Goal: Answer question/provide support: Share knowledge or assist other users

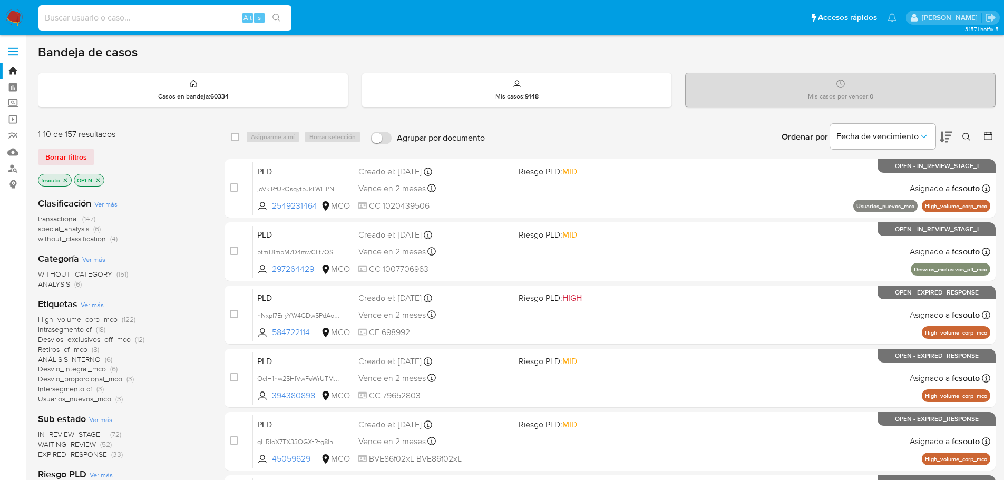
click at [125, 14] on input at bounding box center [164, 18] width 253 height 14
paste input "ULTRAPHONE 70"
click at [159, 22] on input "ULTRAPHONE 70" at bounding box center [164, 18] width 253 height 14
paste input "DEALELECTRONICS"
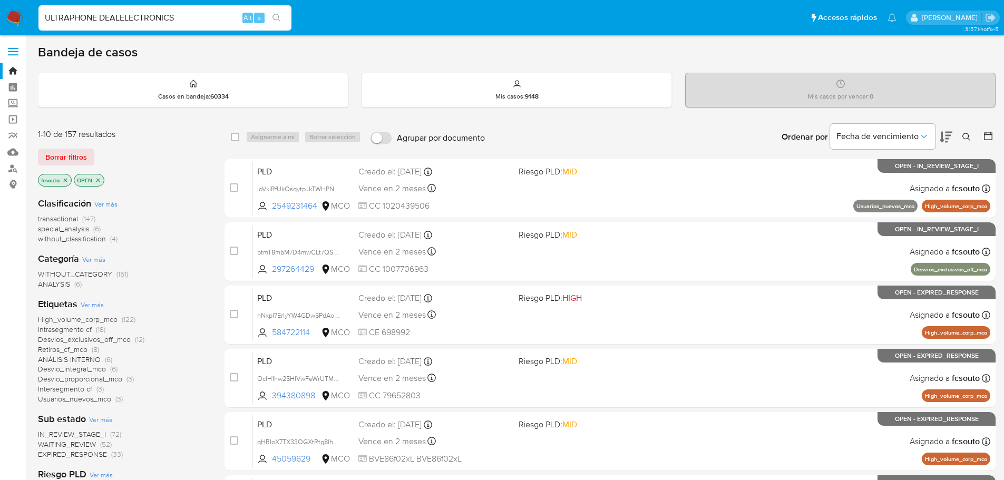
click at [157, 21] on input "ULTRAPHONE DEALELECTRONICS" at bounding box center [164, 18] width 253 height 14
paste input
type input "DEALELECTRONICS"
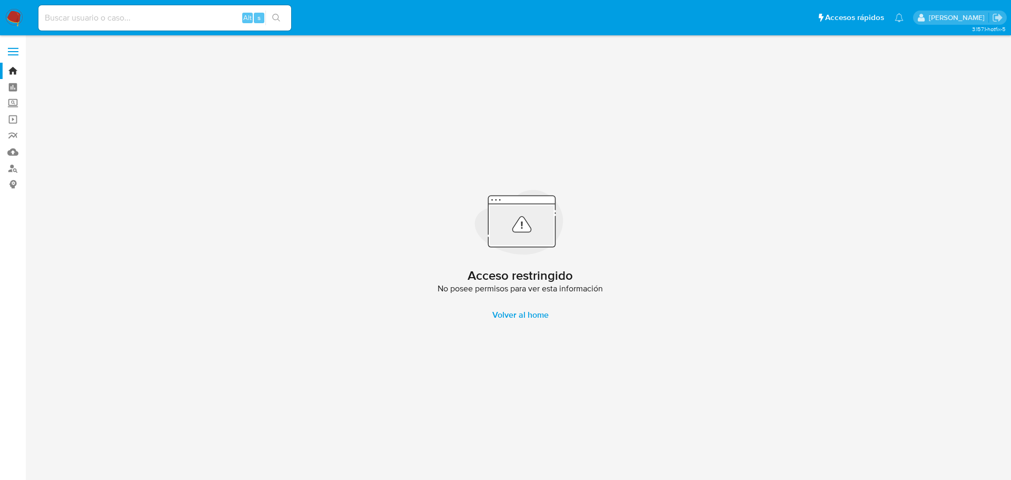
click at [78, 23] on input at bounding box center [164, 18] width 253 height 14
paste input "80937203"
type input "80937203"
click at [110, 17] on input "80937203" at bounding box center [164, 18] width 253 height 14
click at [47, 13] on input "80937203" at bounding box center [164, 18] width 253 height 14
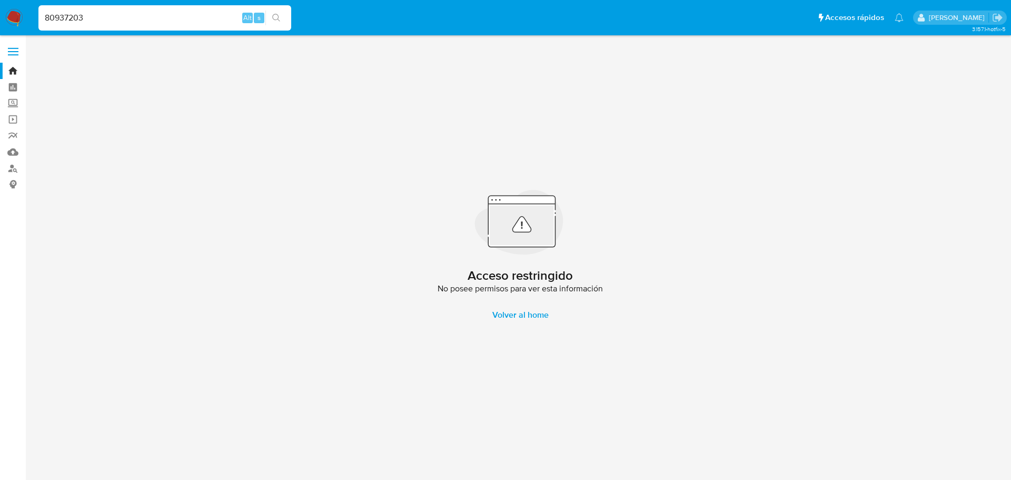
click at [16, 16] on img at bounding box center [14, 18] width 18 height 18
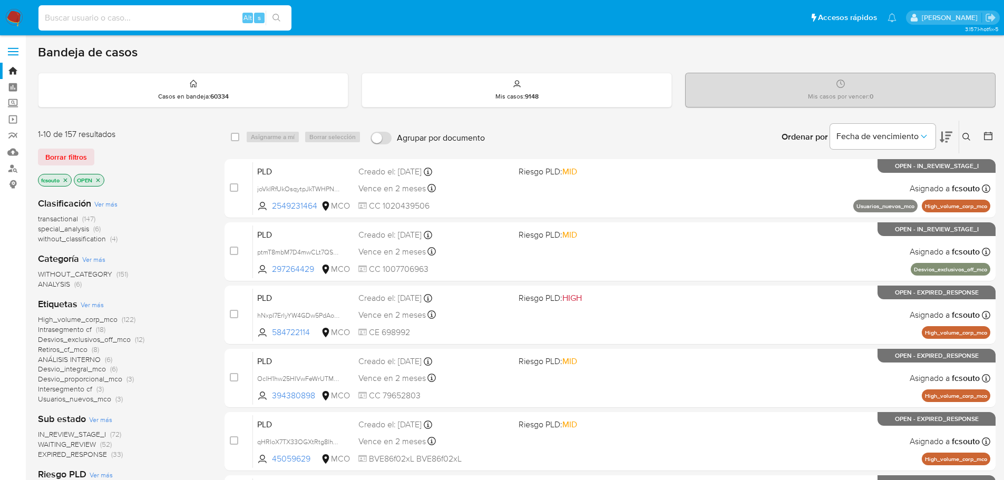
click at [140, 14] on input at bounding box center [164, 18] width 253 height 14
paste input "1879808182"
type input "1879808182"
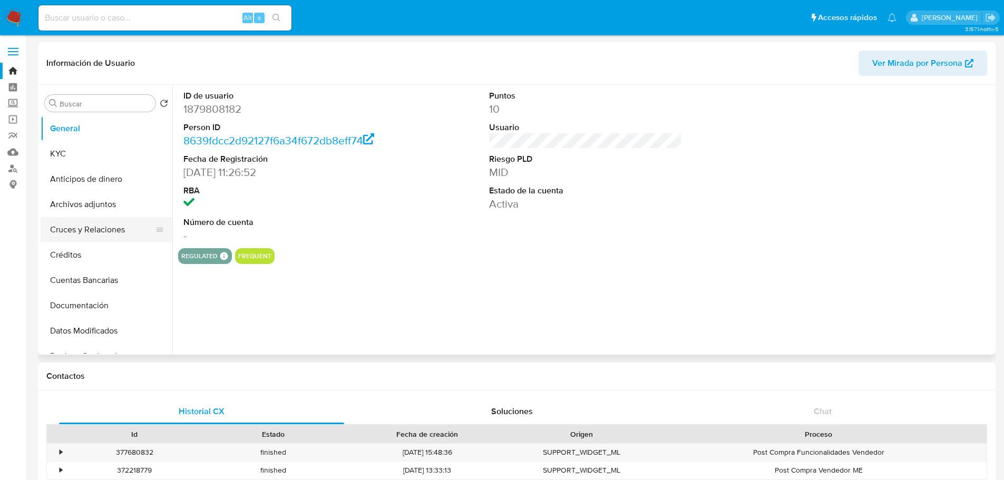
select select "10"
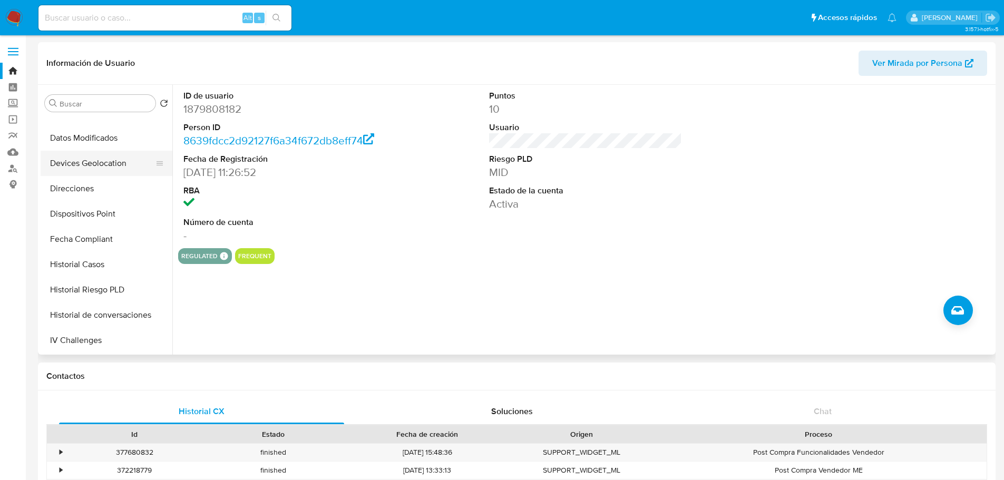
scroll to position [211, 0]
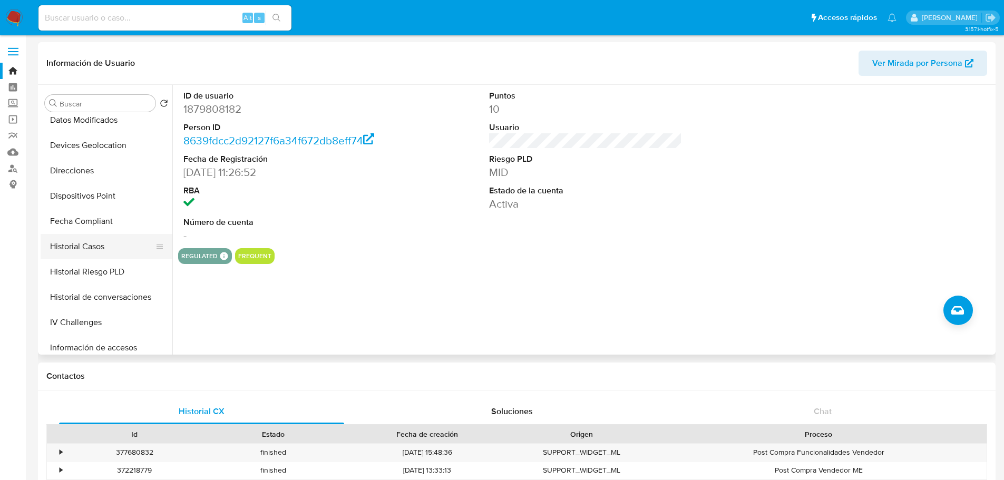
click at [102, 245] on button "Historial Casos" at bounding box center [102, 246] width 123 height 25
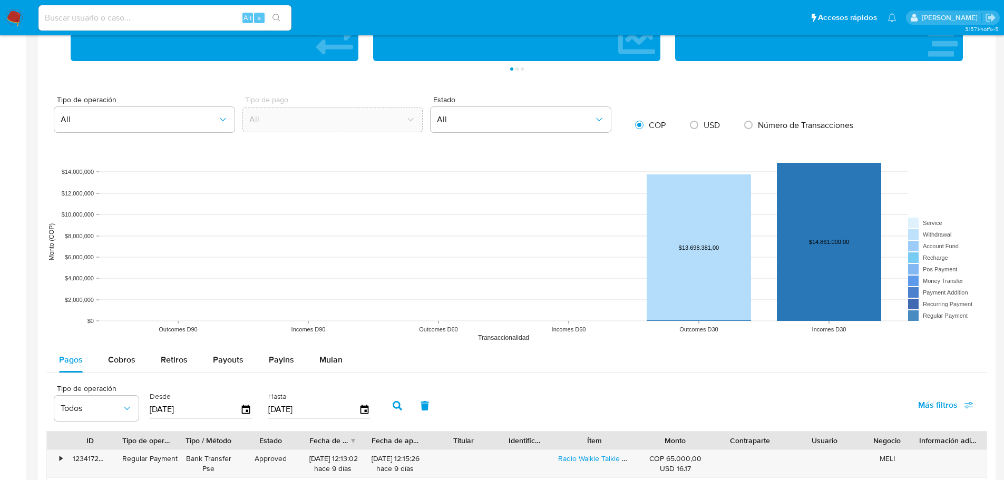
scroll to position [943, 0]
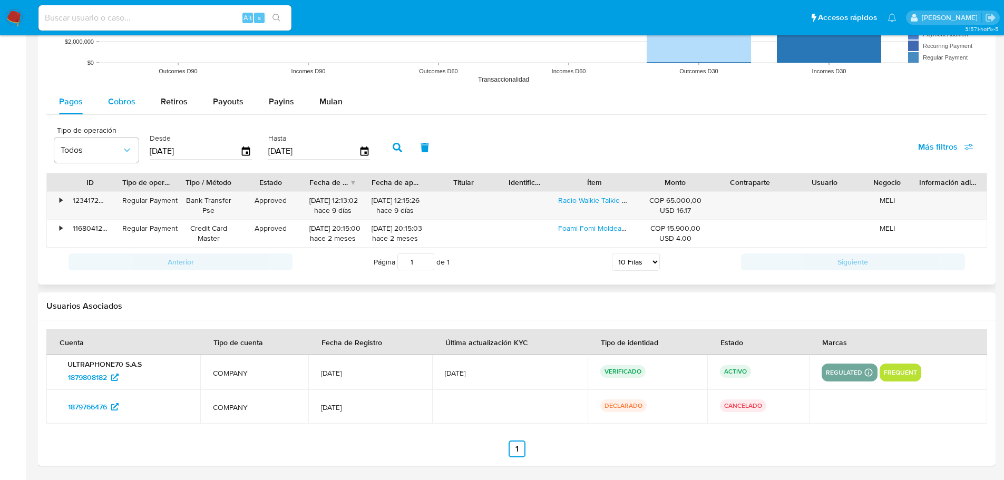
click at [112, 105] on span "Cobros" at bounding box center [121, 101] width 27 height 12
select select "10"
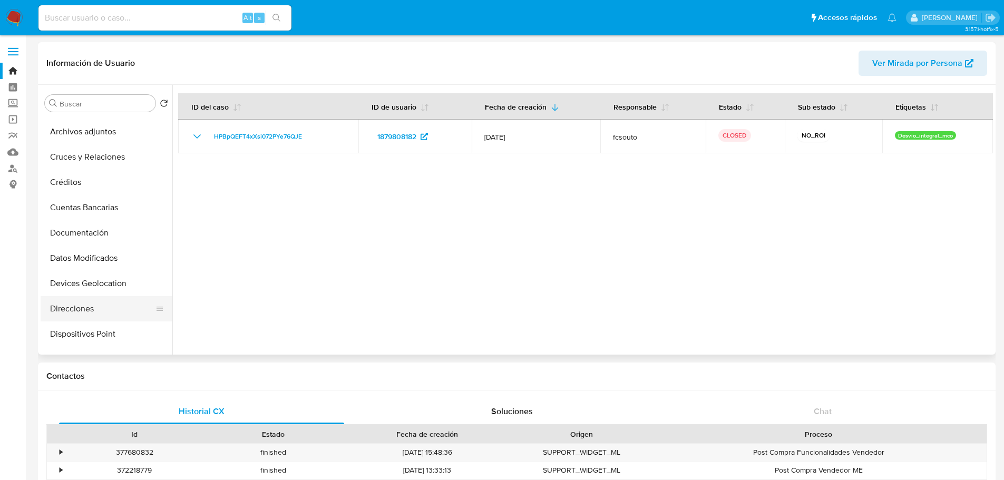
scroll to position [0, 0]
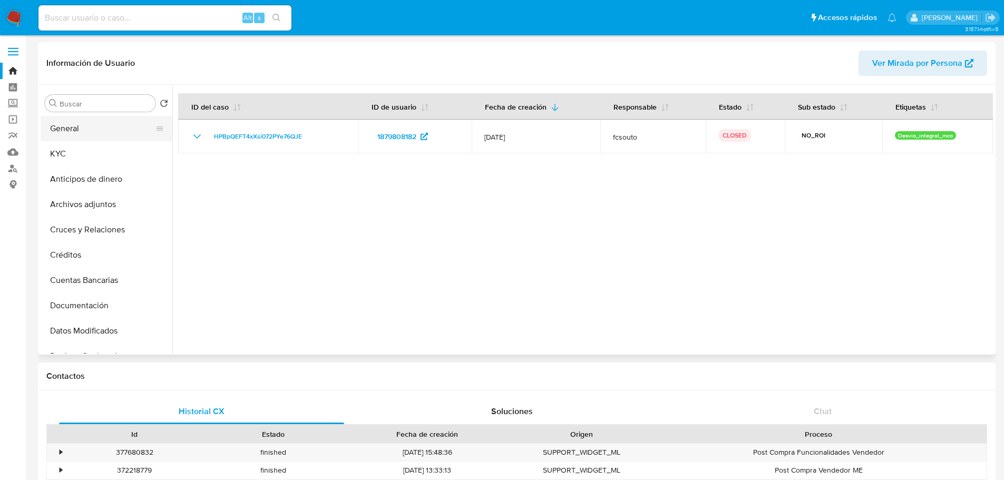
click at [97, 131] on button "General" at bounding box center [102, 128] width 123 height 25
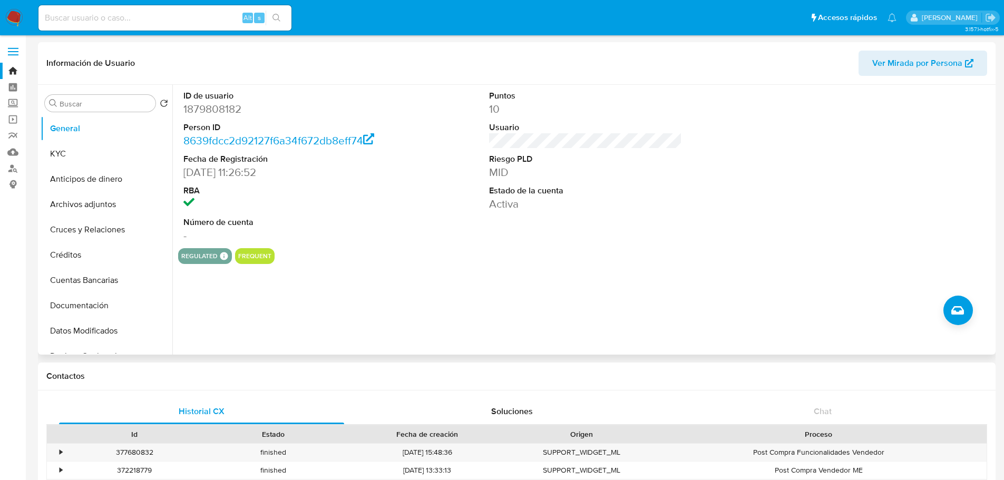
click at [391, 222] on div "ID de usuario 1879808182 Person ID 8639fdcc2d92127f6a34f672db8eff74 Fecha de Re…" at bounding box center [585, 166] width 814 height 163
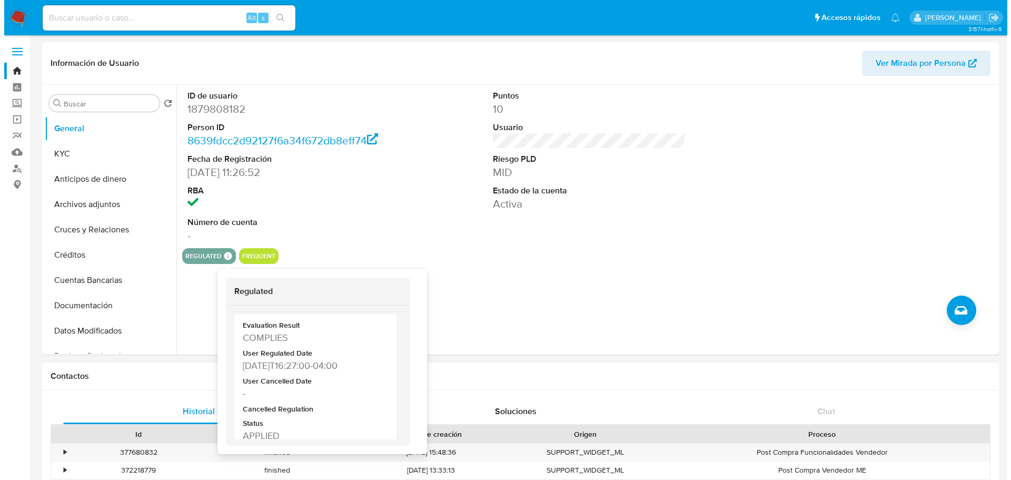
scroll to position [52, 0]
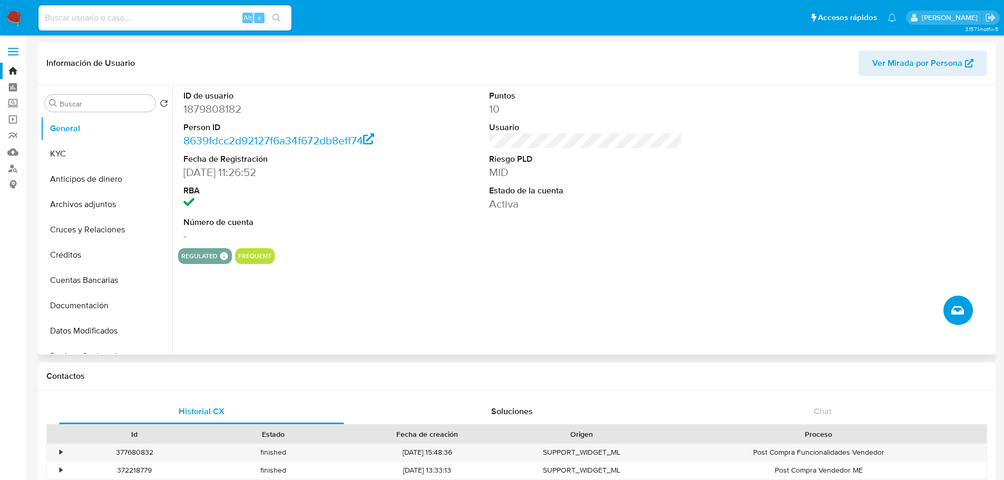
click at [963, 311] on icon "Crear caso manual" at bounding box center [957, 310] width 13 height 13
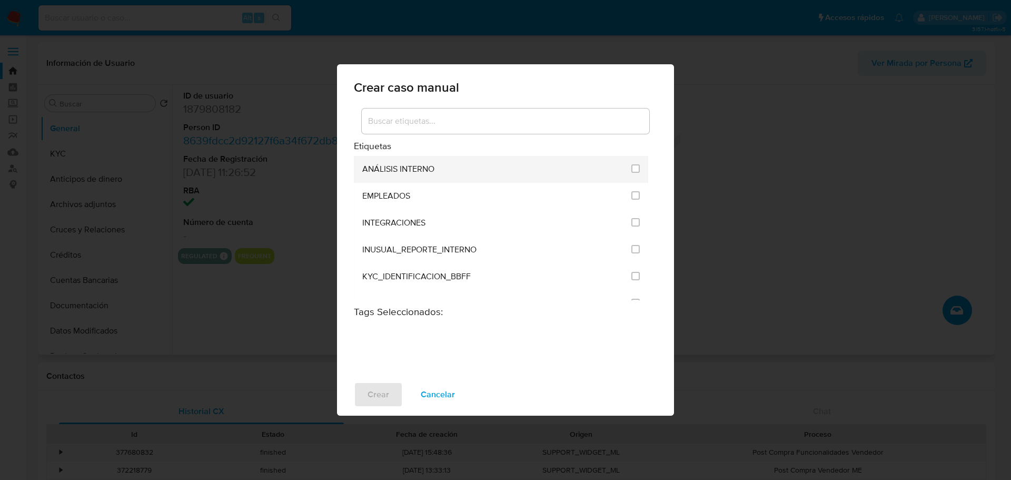
click at [633, 173] on div at bounding box center [636, 168] width 8 height 11
click at [633, 167] on input "1890" at bounding box center [636, 168] width 8 height 8
checkbox input "true"
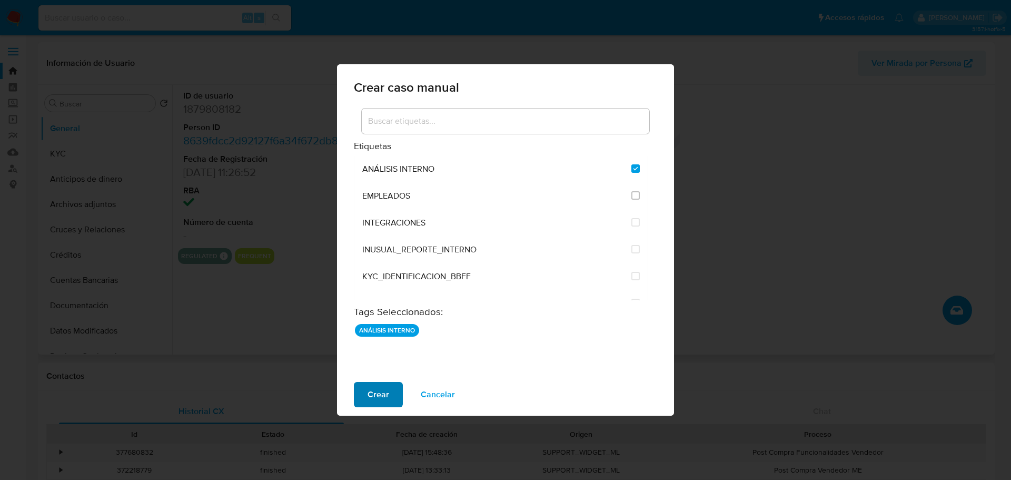
click at [366, 394] on button "Crear" at bounding box center [378, 394] width 49 height 25
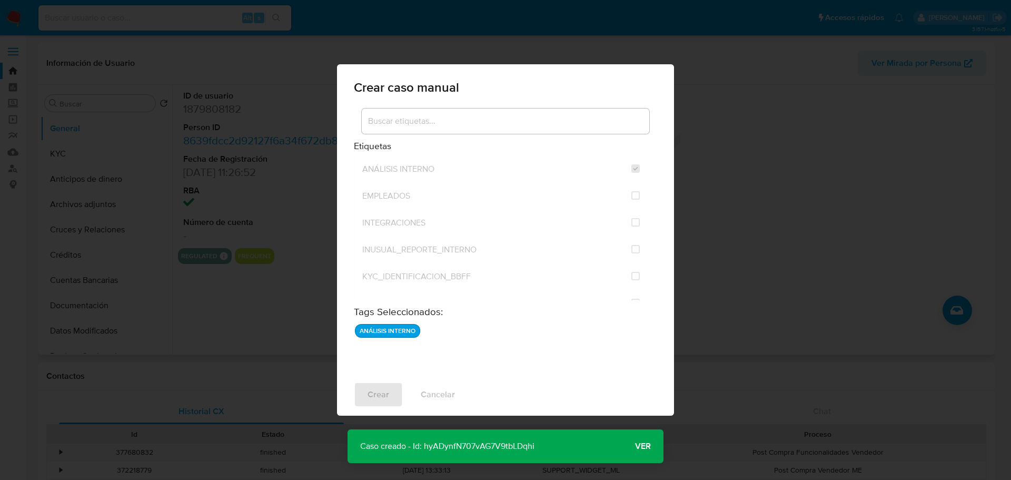
click at [655, 442] on button "Ver" at bounding box center [643, 446] width 41 height 25
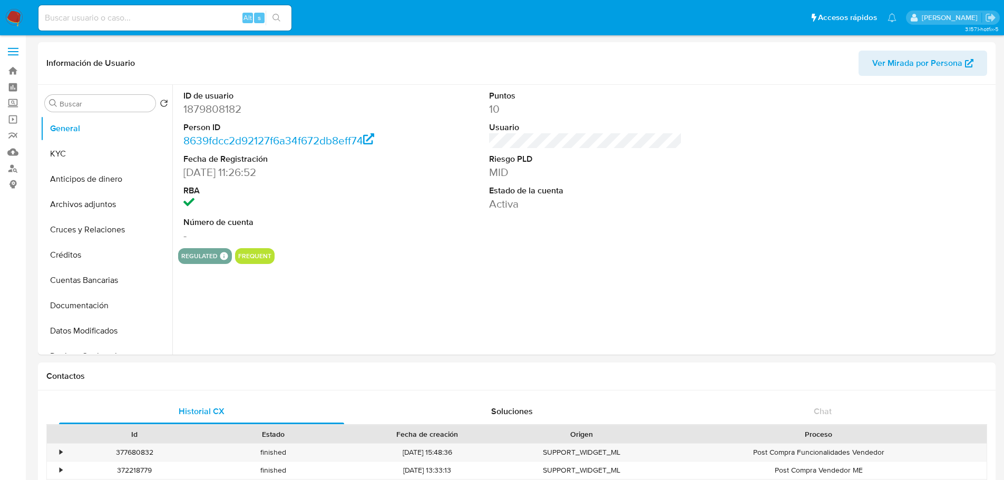
select select "10"
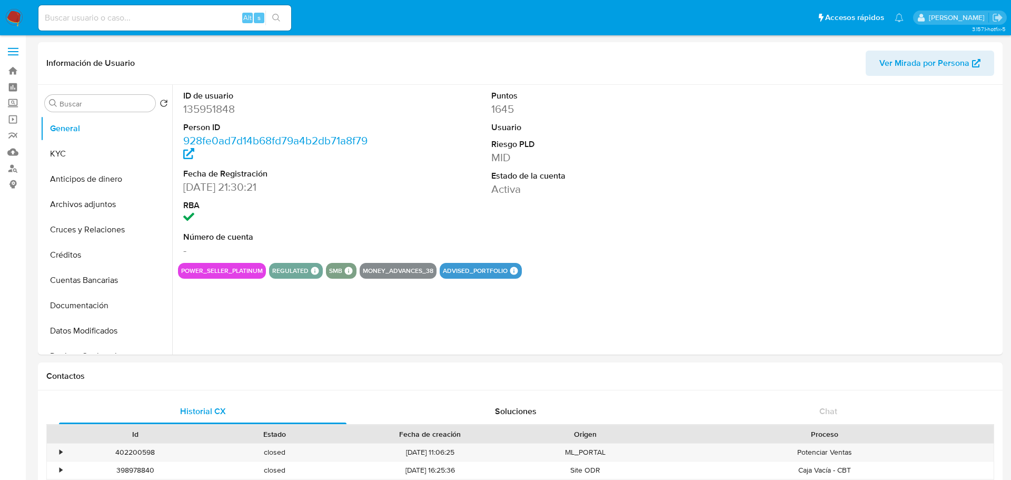
select select "10"
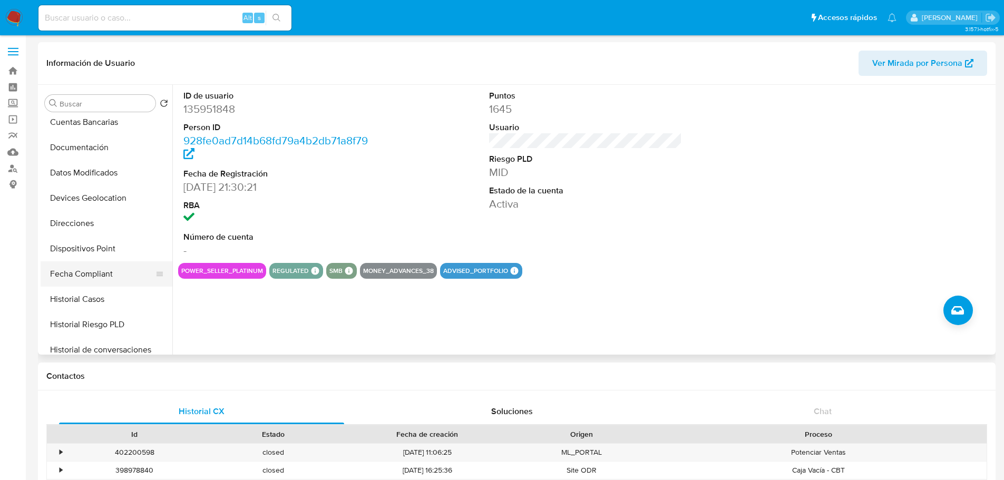
scroll to position [211, 0]
click at [103, 244] on button "Historial Casos" at bounding box center [102, 246] width 123 height 25
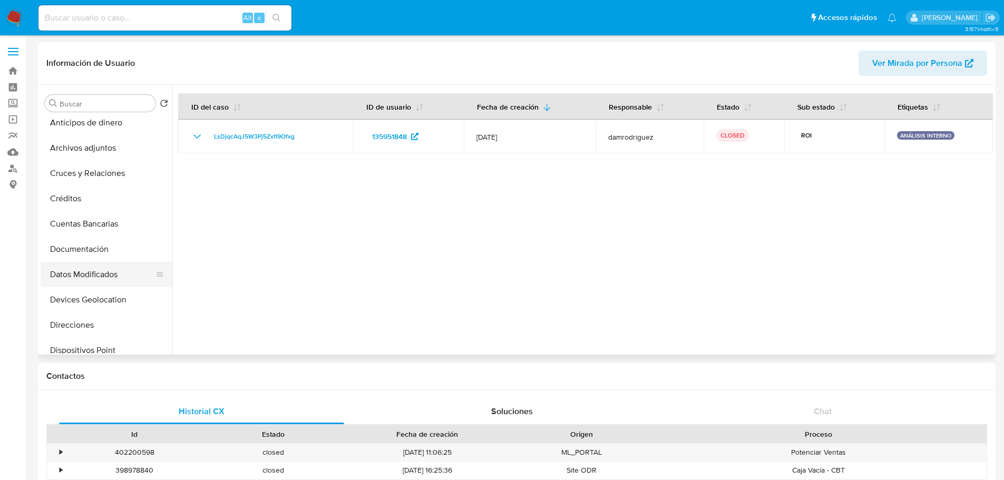
scroll to position [0, 0]
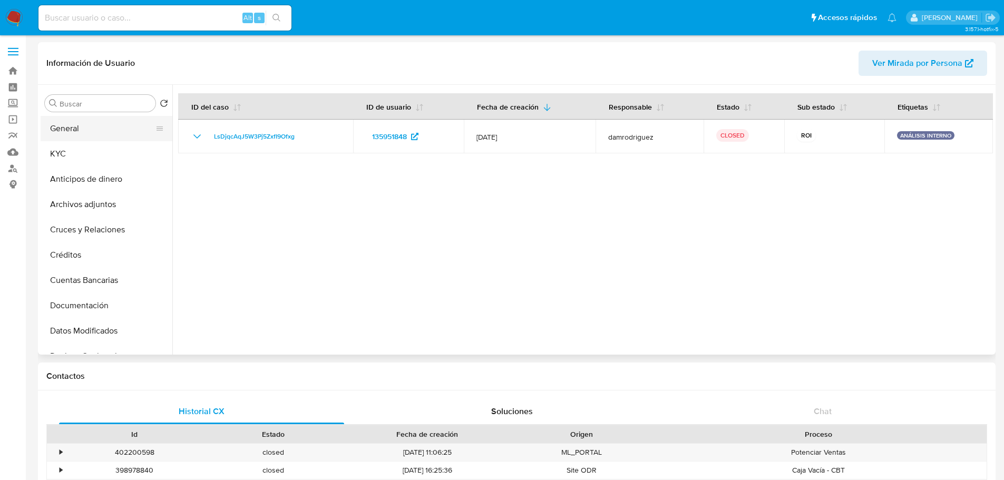
click at [92, 135] on button "General" at bounding box center [102, 128] width 123 height 25
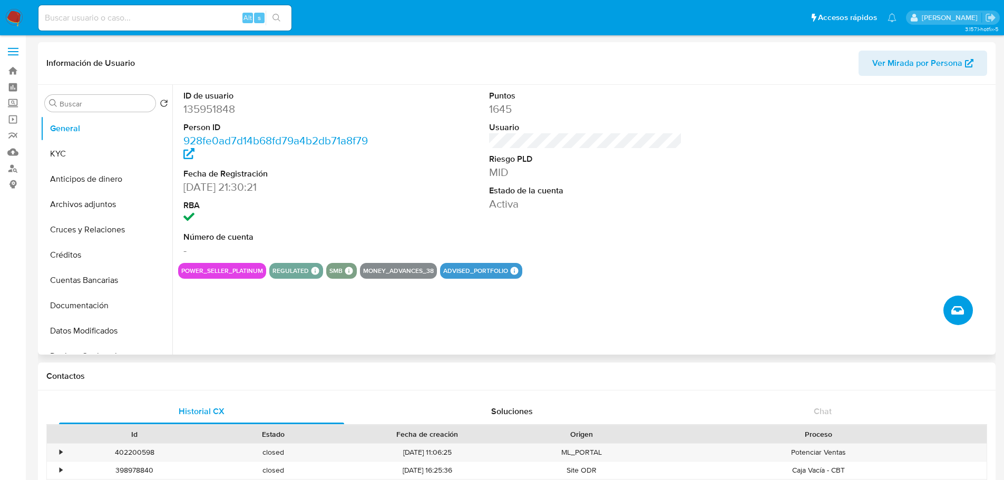
click at [950, 317] on button "Crear caso manual" at bounding box center [957, 310] width 29 height 29
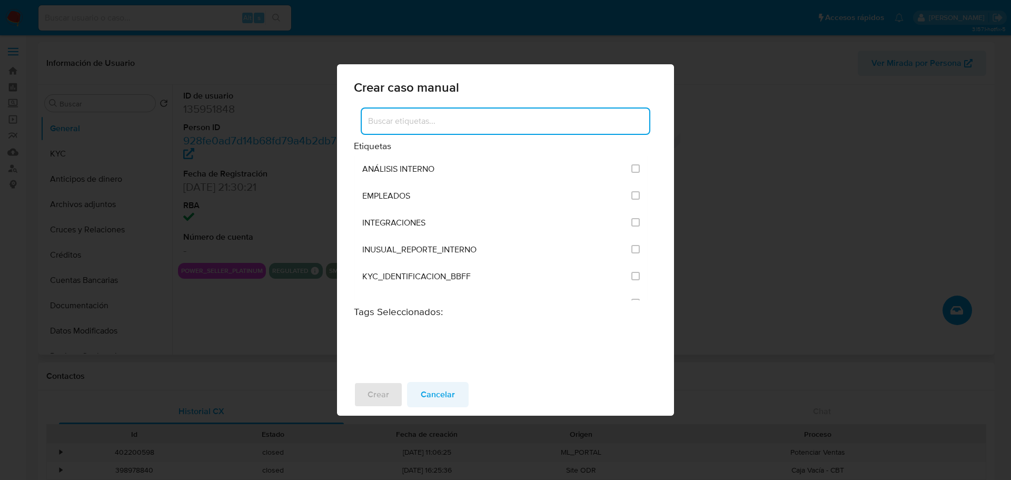
click at [429, 394] on span "Cancelar" at bounding box center [438, 394] width 34 height 23
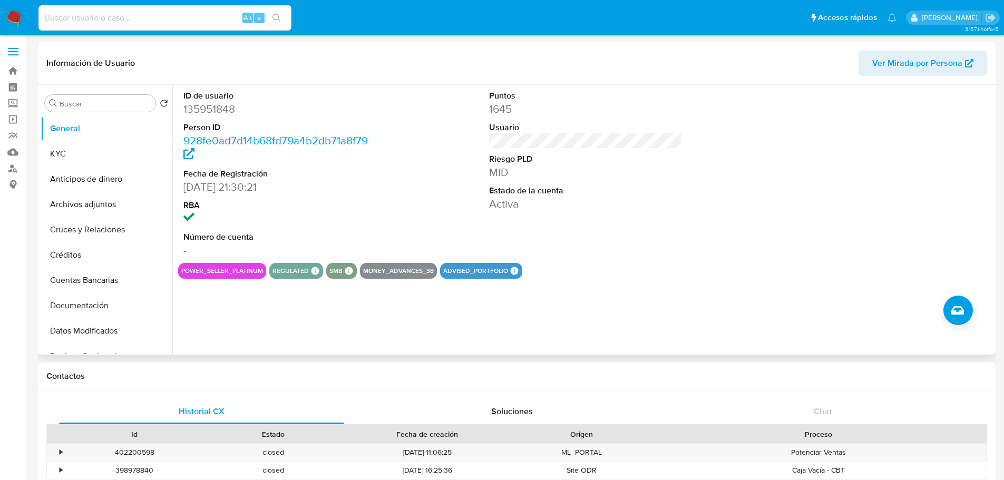
scroll to position [445, 0]
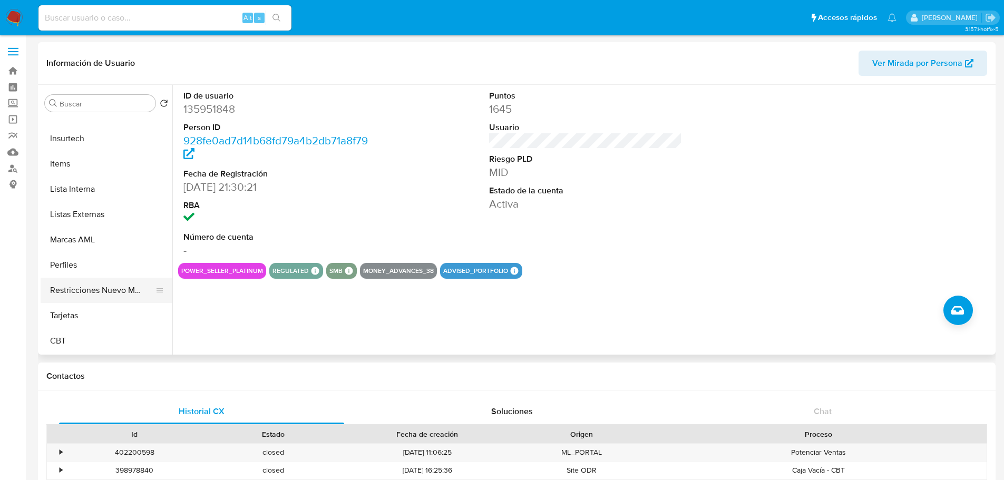
click at [121, 284] on button "Restricciones Nuevo Mundo" at bounding box center [102, 290] width 123 height 25
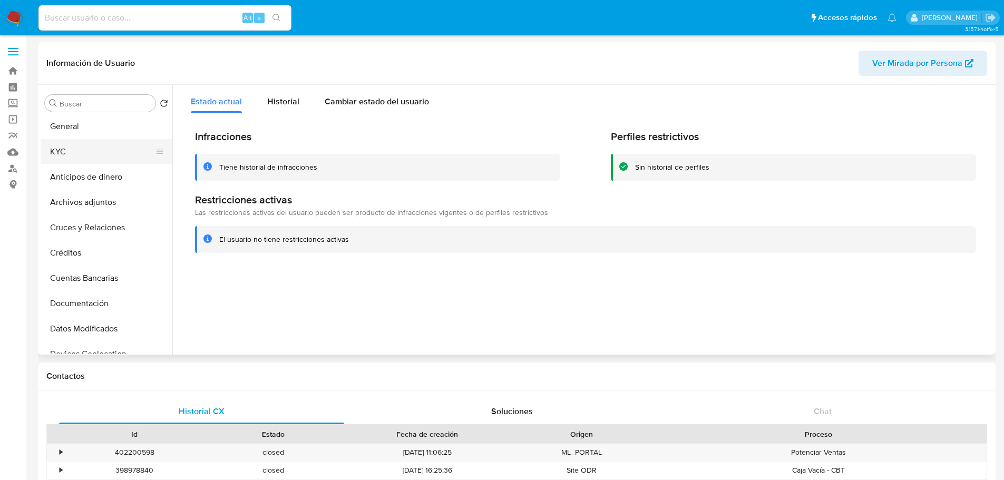
scroll to position [0, 0]
click at [89, 128] on button "General" at bounding box center [102, 128] width 123 height 25
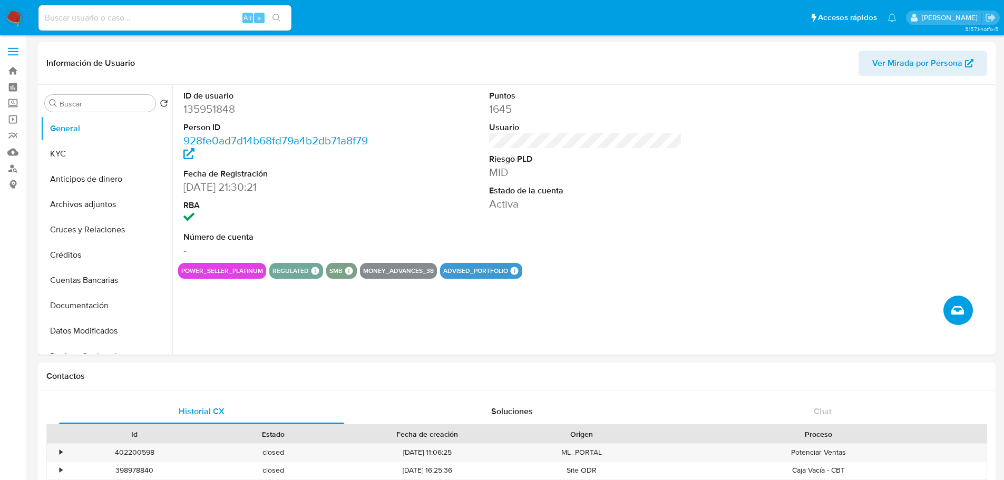
click at [953, 311] on icon "Crear caso manual" at bounding box center [957, 310] width 13 height 8
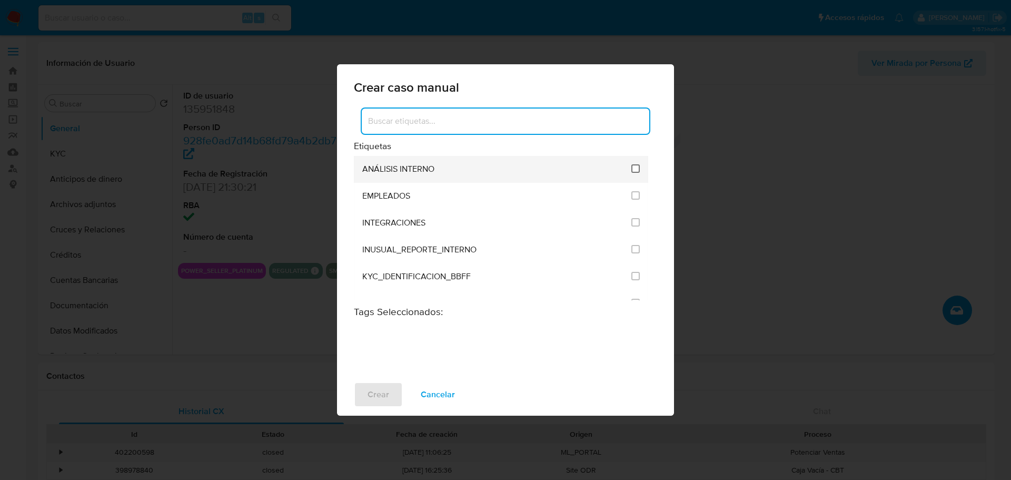
click at [632, 171] on input "1890" at bounding box center [636, 168] width 8 height 8
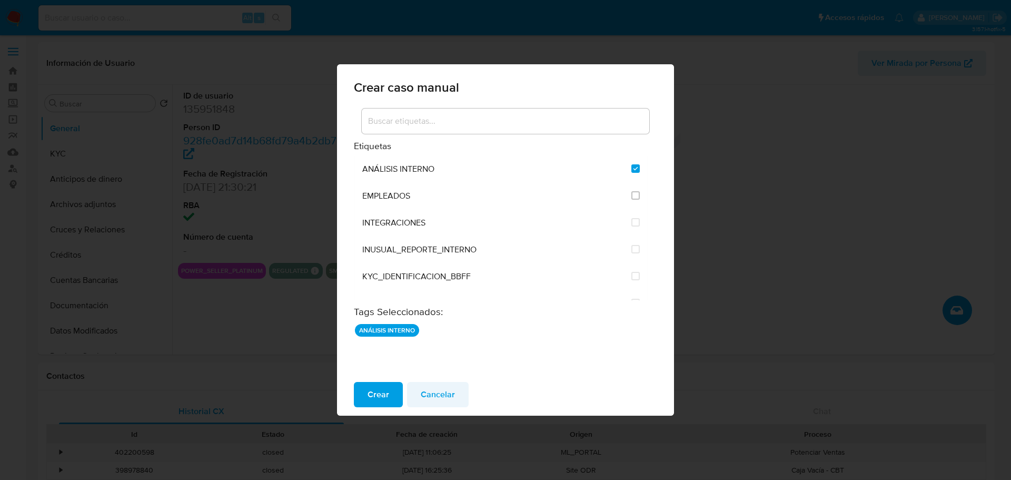
click at [436, 394] on span "Cancelar" at bounding box center [438, 394] width 34 height 23
checkbox input "false"
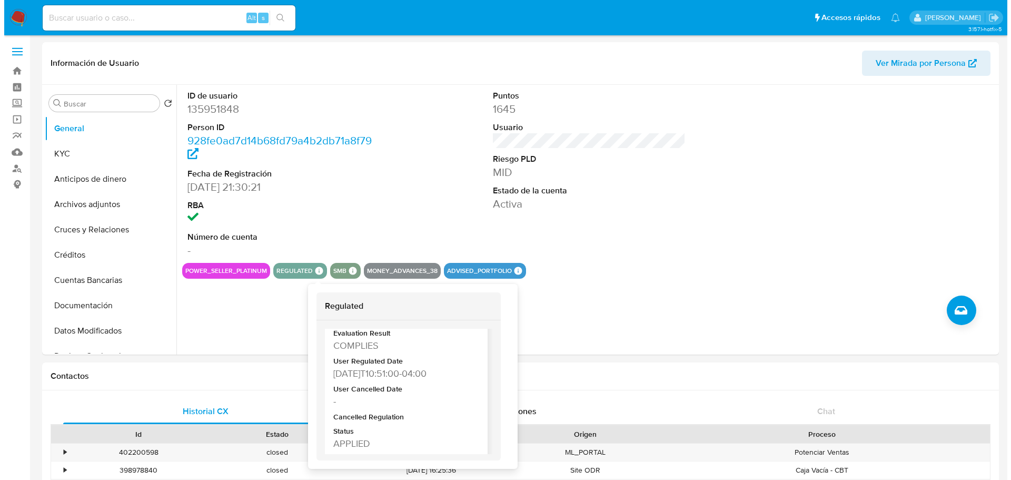
scroll to position [52, 0]
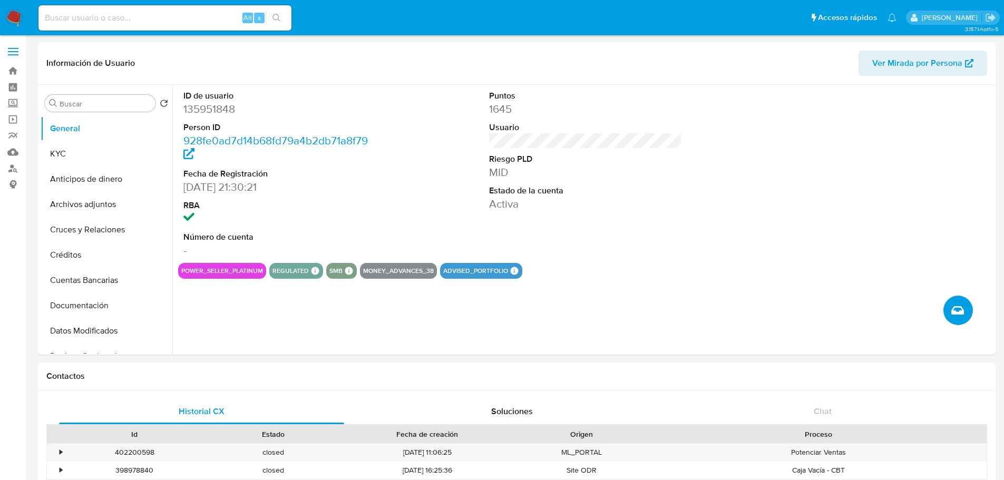
click at [960, 310] on icon "Crear caso manual" at bounding box center [957, 310] width 13 height 8
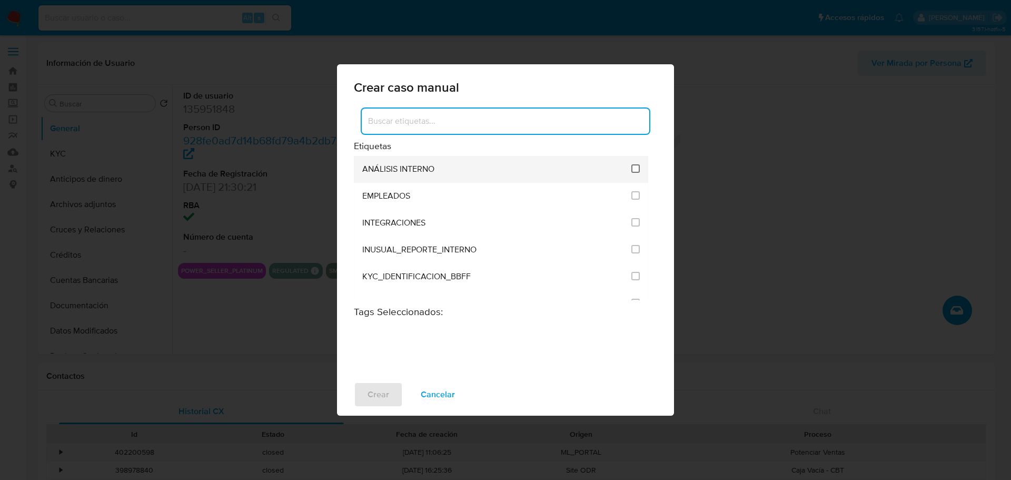
click at [633, 171] on input "1890" at bounding box center [636, 168] width 8 height 8
checkbox input "true"
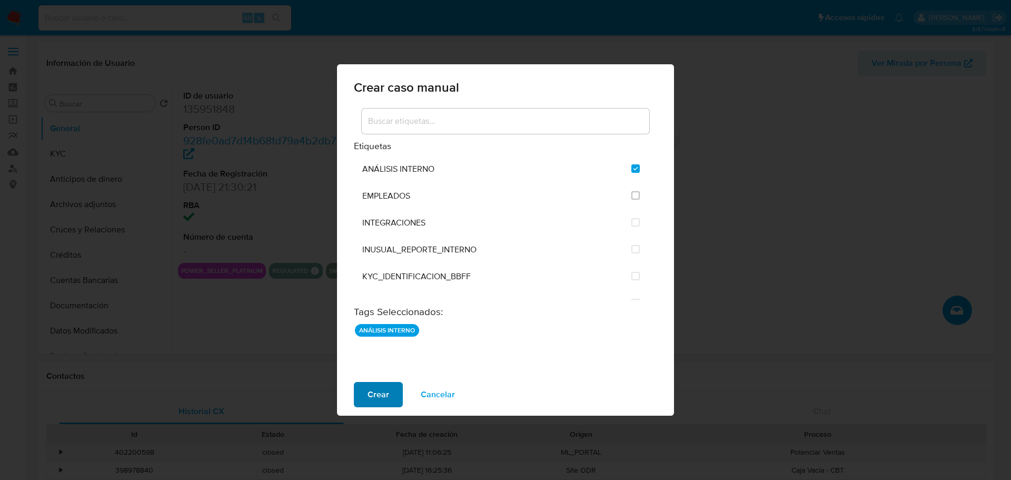
click at [385, 386] on span "Crear" at bounding box center [379, 394] width 22 height 23
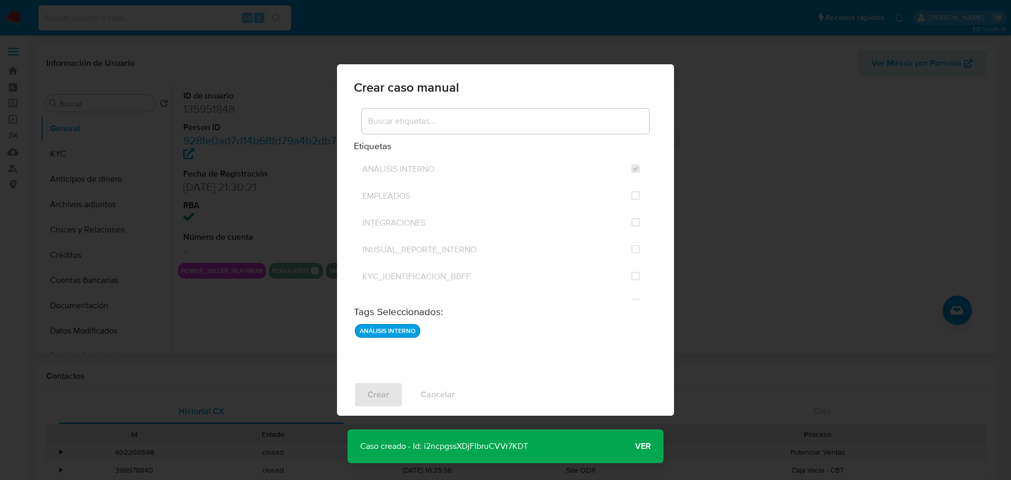
click at [644, 446] on span "Ver" at bounding box center [643, 446] width 16 height 0
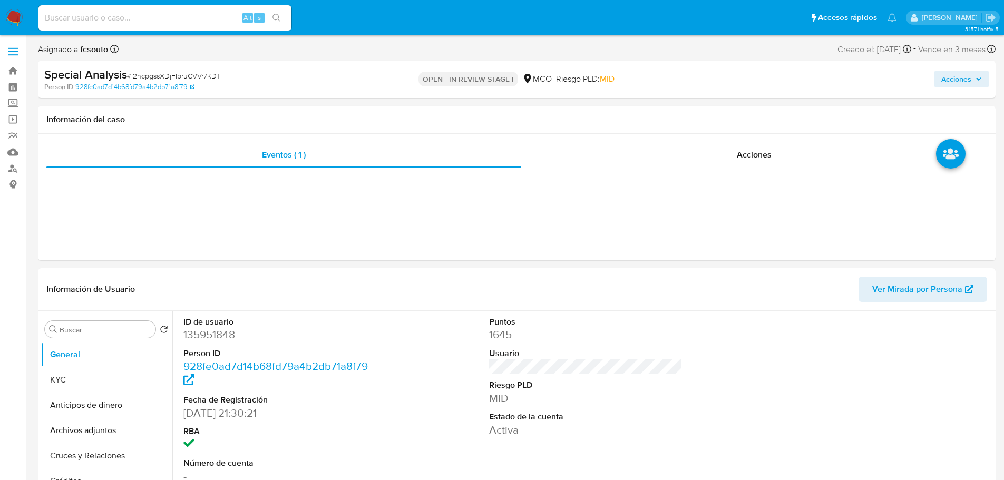
select select "10"
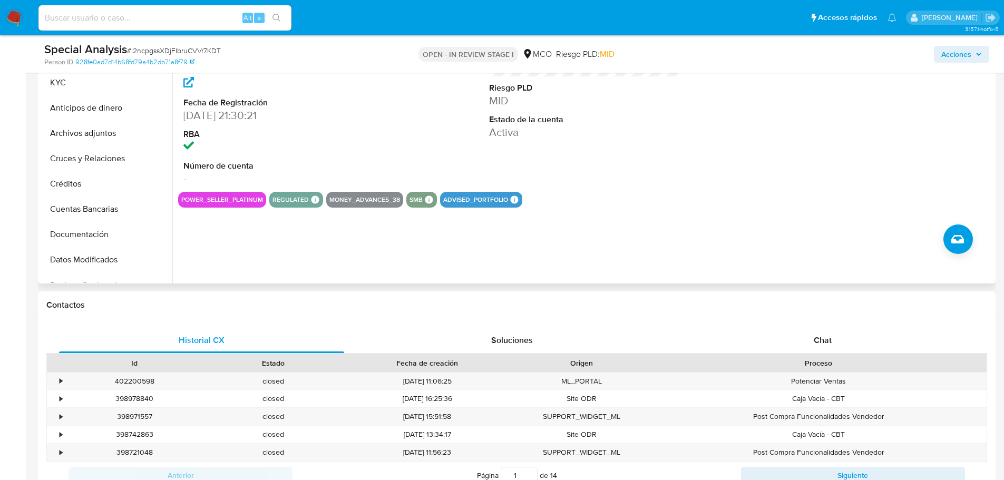
scroll to position [263, 0]
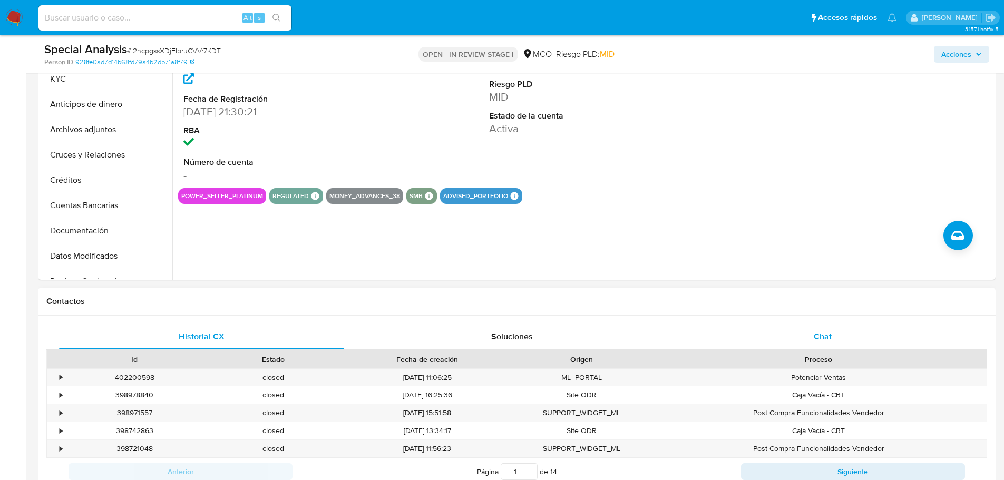
click at [819, 326] on div "Chat" at bounding box center [822, 336] width 285 height 25
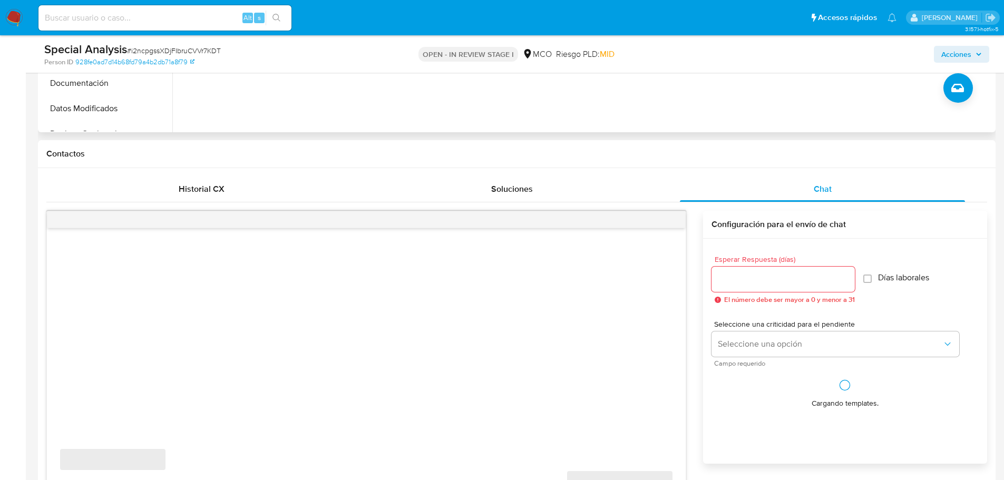
scroll to position [421, 0]
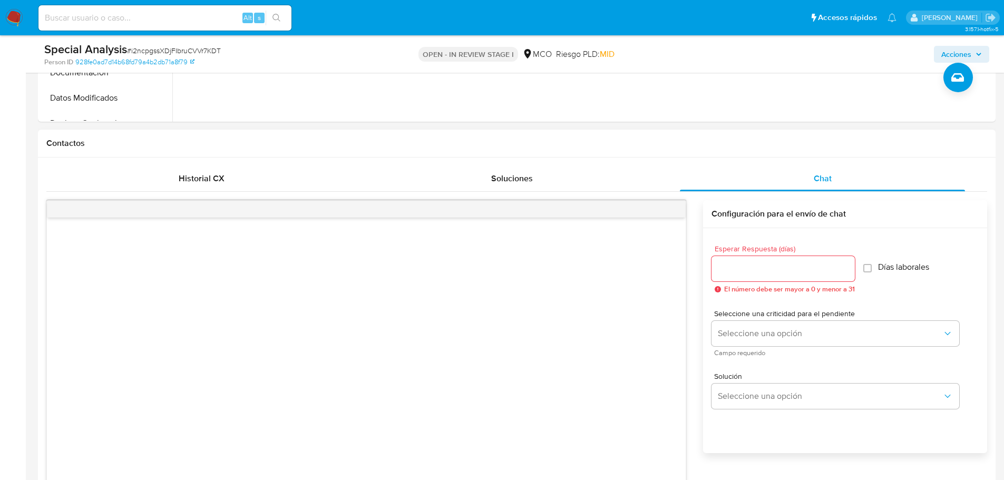
click at [771, 271] on input "Esperar Respuesta (días)" at bounding box center [782, 269] width 143 height 14
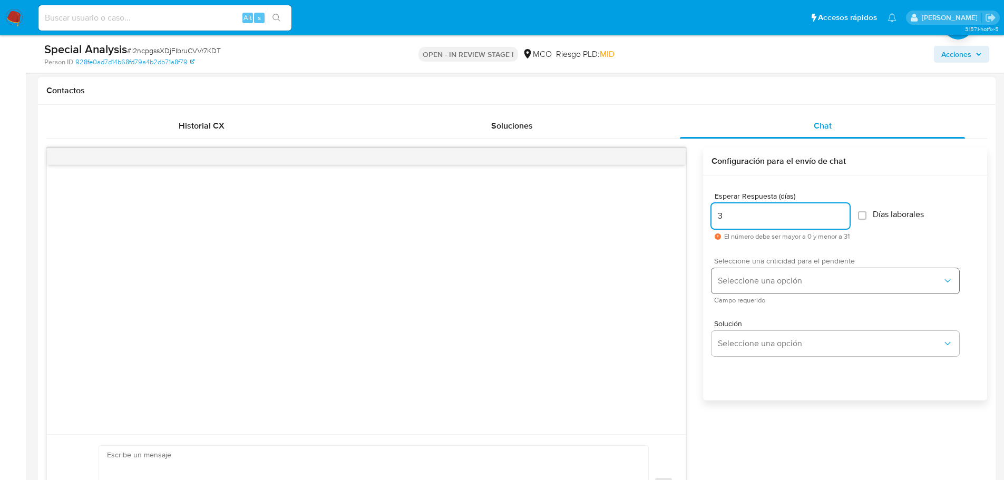
type input "3"
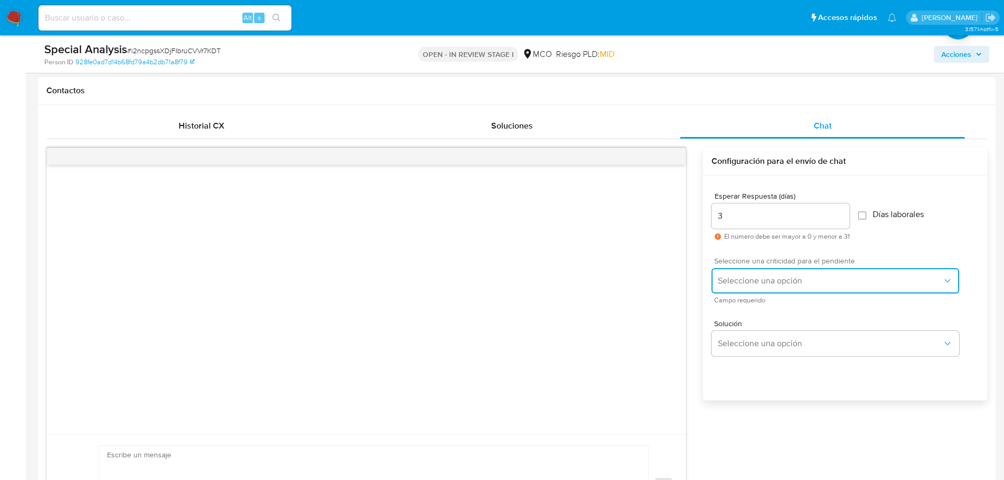
click at [781, 280] on span "Seleccione una opción" at bounding box center [829, 281] width 224 height 11
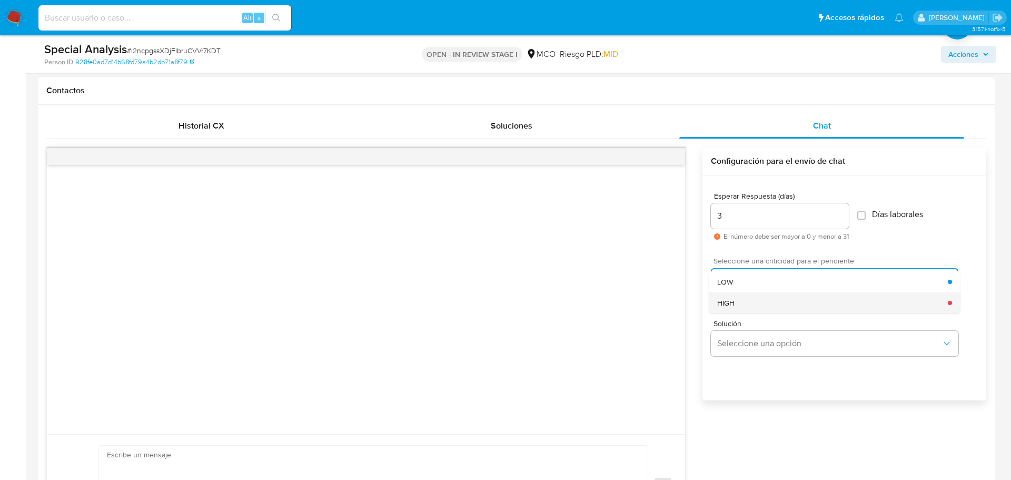
click at [777, 302] on div "HIGH" at bounding box center [832, 302] width 231 height 21
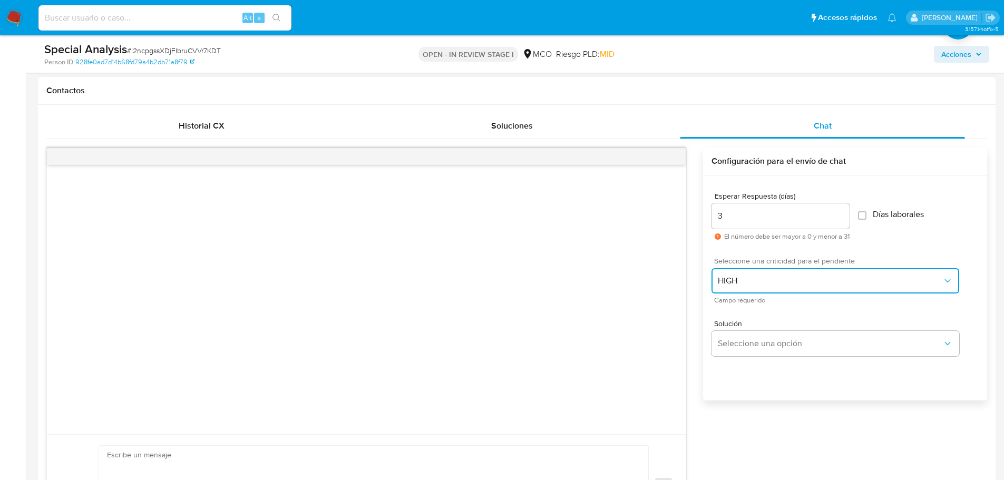
scroll to position [527, 0]
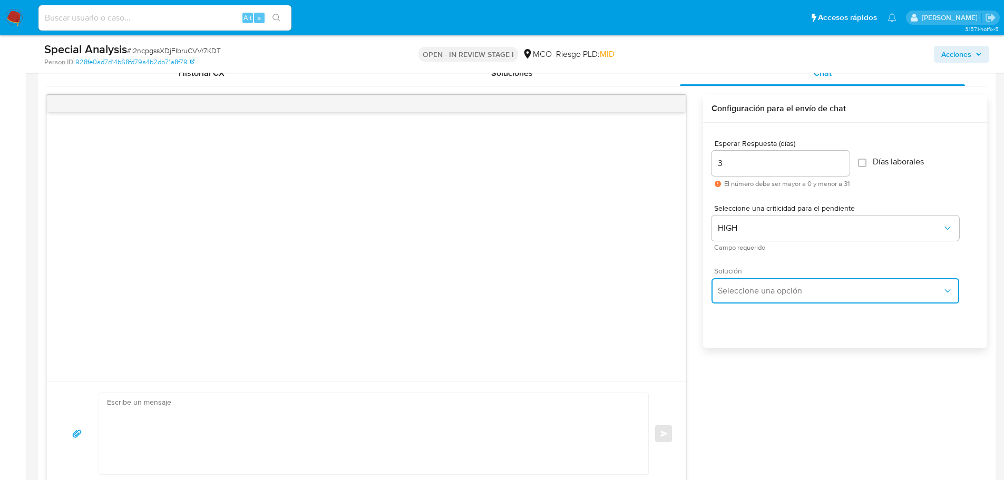
click at [768, 290] on span "Seleccione una opción" at bounding box center [829, 291] width 224 height 11
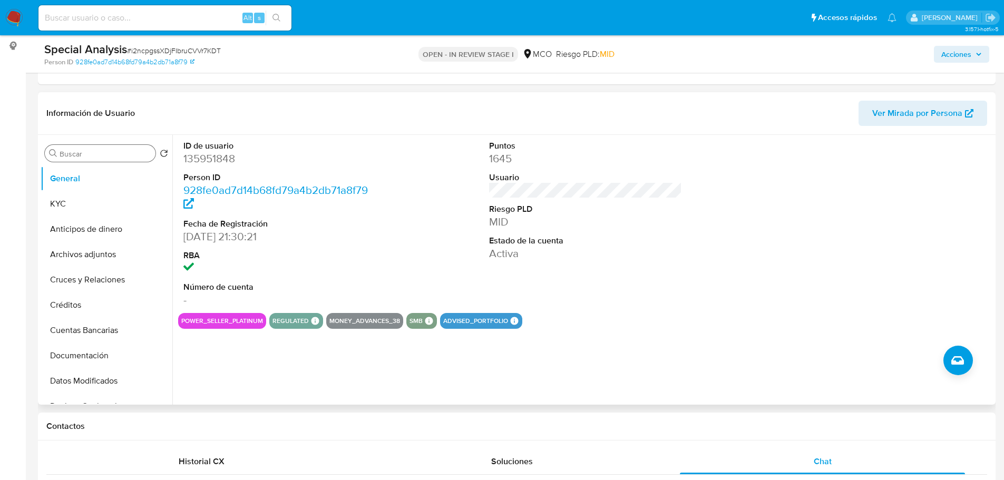
scroll to position [105, 0]
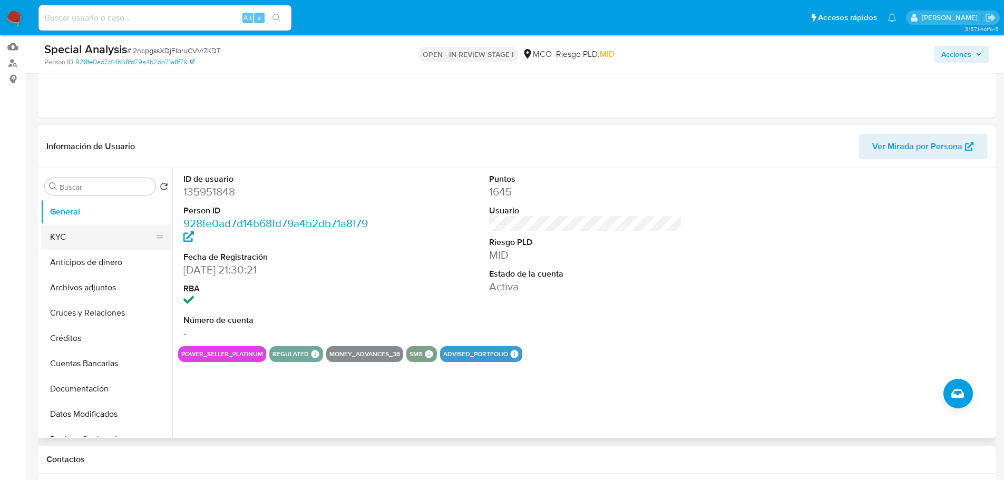
click at [76, 230] on button "KYC" at bounding box center [102, 236] width 123 height 25
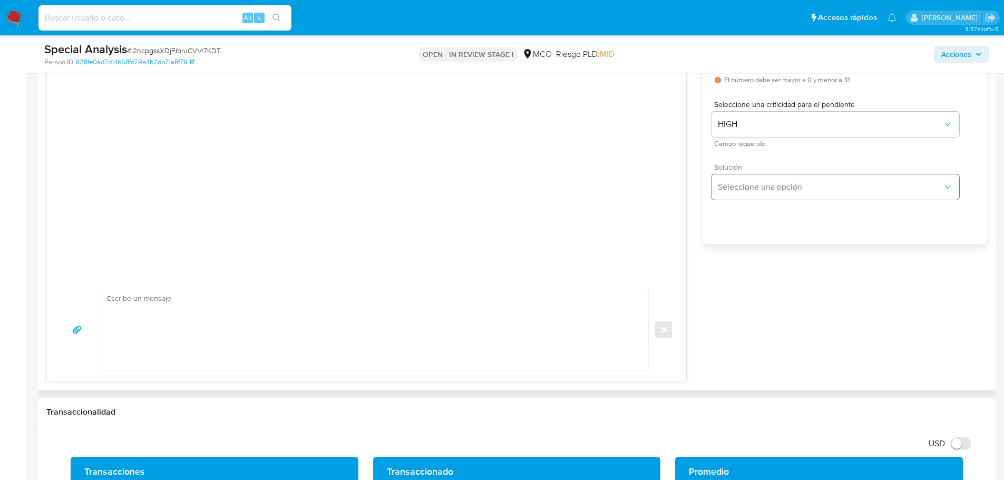
scroll to position [579, 0]
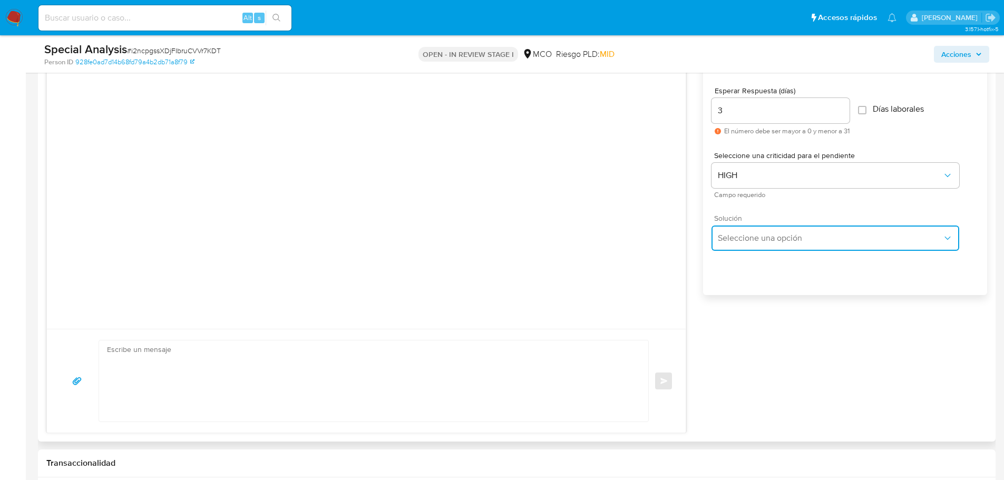
click at [787, 246] on button "Seleccione una opción" at bounding box center [835, 237] width 248 height 25
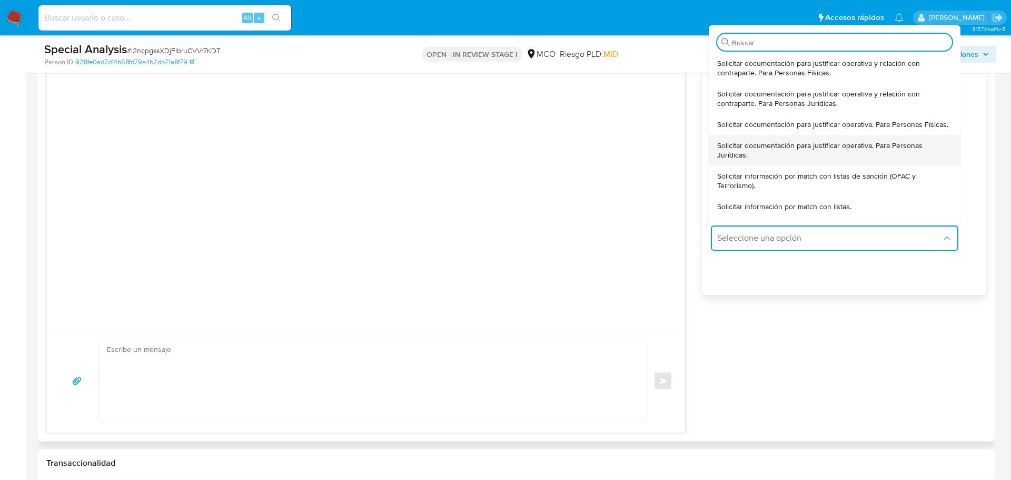
click at [784, 159] on span "Solicitar documentación para justificar operativa. Para Personas Jurídicas." at bounding box center [834, 150] width 235 height 19
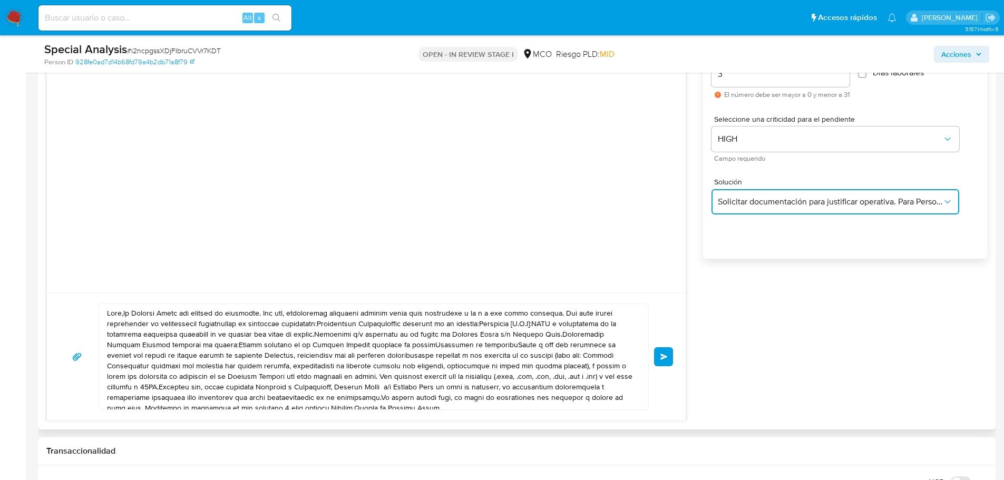
scroll to position [632, 0]
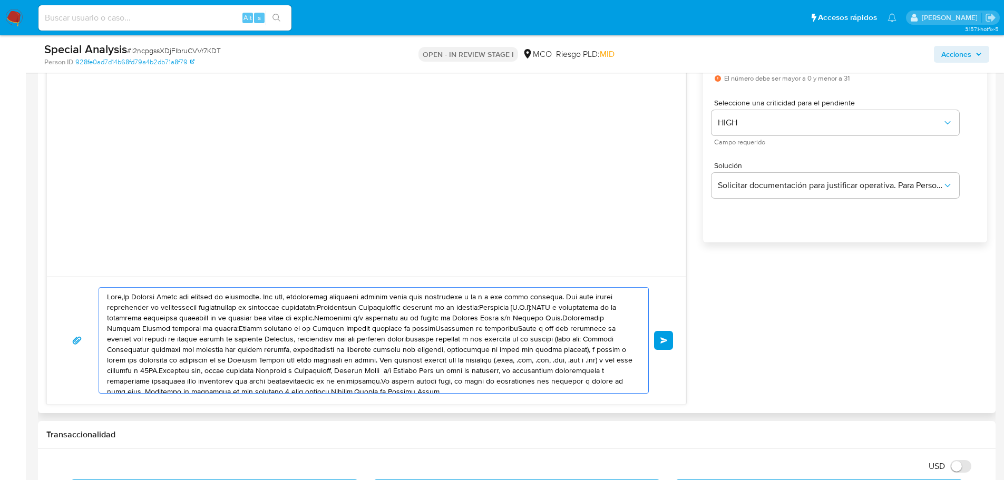
drag, startPoint x: 124, startPoint y: 297, endPoint x: 169, endPoint y: 319, distance: 49.7
click at [130, 299] on textarea at bounding box center [371, 340] width 528 height 105
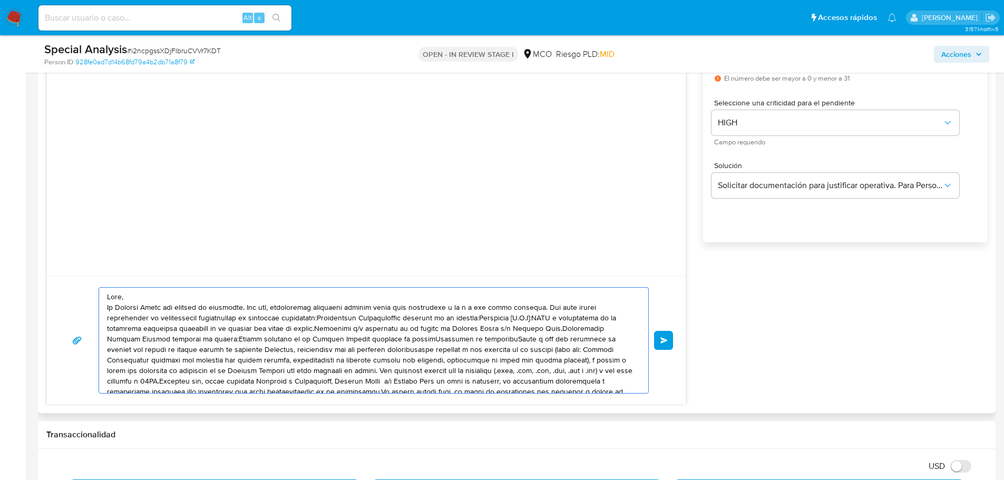
drag, startPoint x: 536, startPoint y: 309, endPoint x: 539, endPoint y: 326, distance: 17.2
click at [536, 309] on textarea at bounding box center [371, 340] width 528 height 105
click at [369, 319] on textarea at bounding box center [371, 340] width 528 height 105
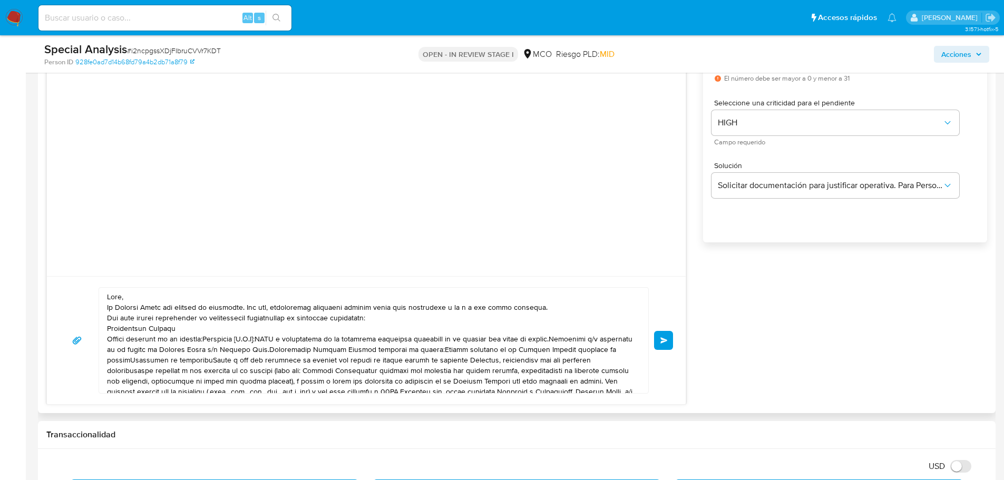
click at [106, 327] on div at bounding box center [371, 340] width 544 height 105
drag, startPoint x: 107, startPoint y: 327, endPoint x: 123, endPoint y: 335, distance: 17.4
click at [107, 328] on textarea at bounding box center [371, 340] width 528 height 105
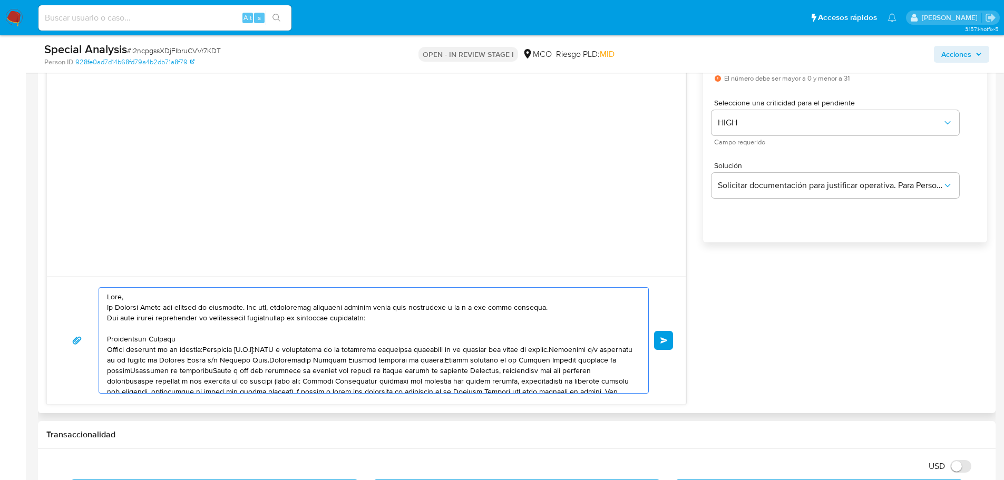
click at [216, 351] on textarea at bounding box center [371, 340] width 528 height 105
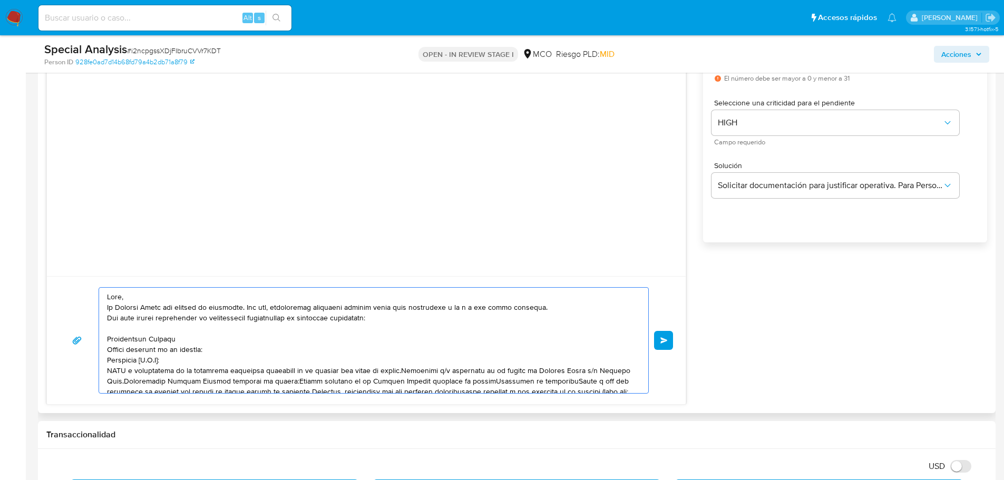
click at [398, 371] on textarea at bounding box center [371, 340] width 528 height 105
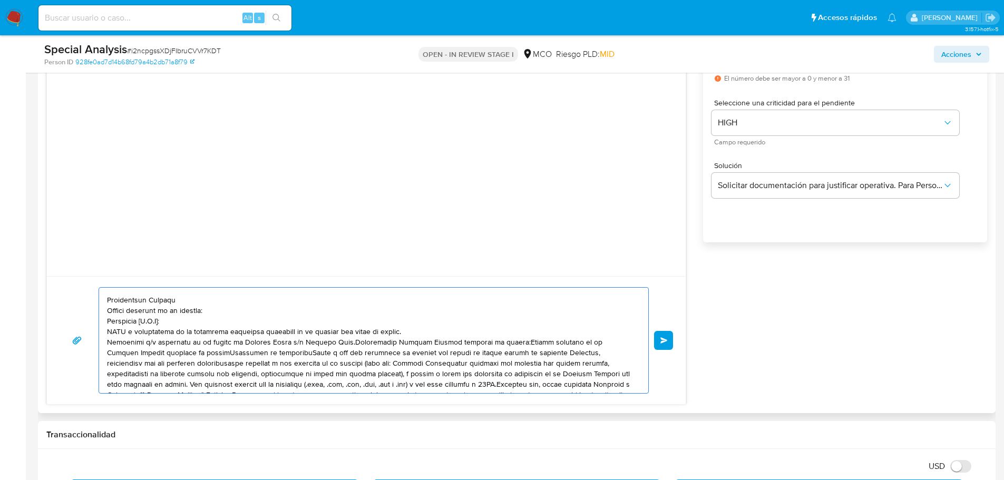
scroll to position [56, 0]
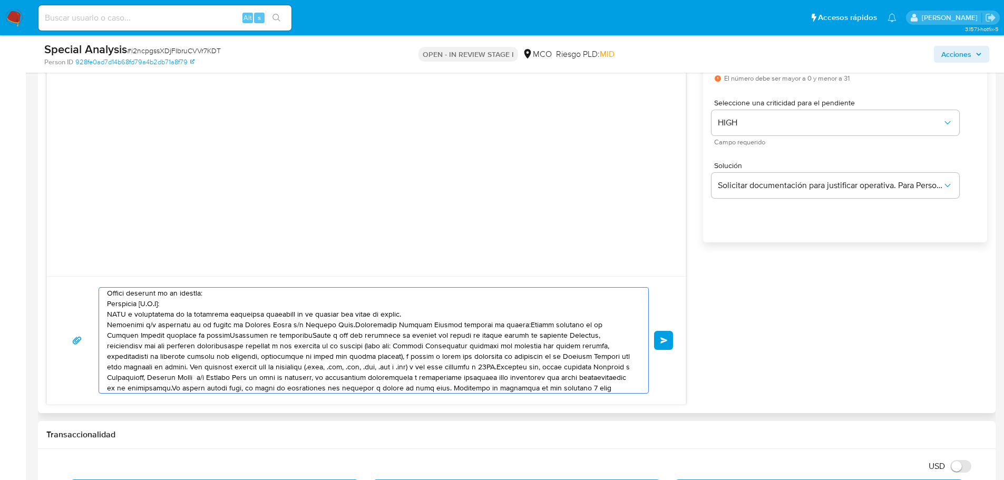
click at [343, 327] on textarea at bounding box center [371, 340] width 528 height 105
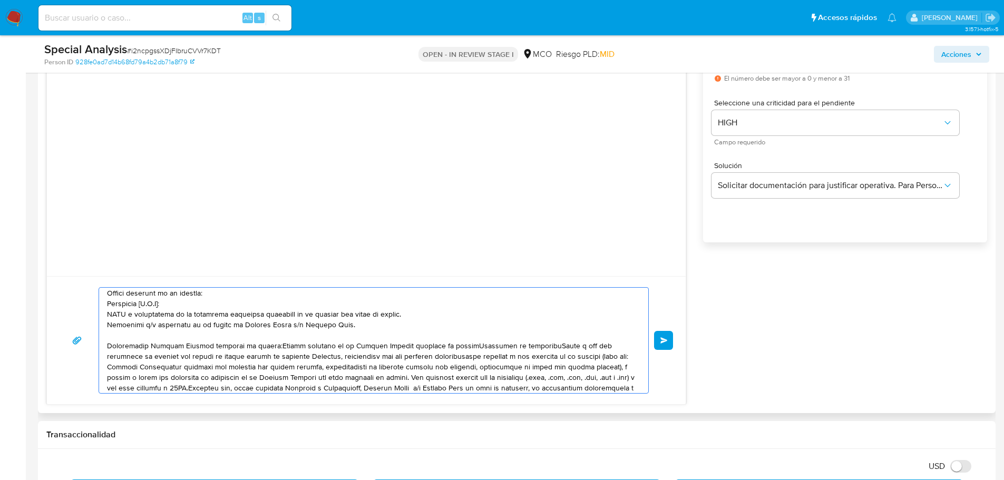
click at [268, 348] on textarea at bounding box center [371, 340] width 528 height 105
drag, startPoint x: 302, startPoint y: 357, endPoint x: 323, endPoint y: 370, distance: 24.8
click at [303, 357] on textarea at bounding box center [371, 340] width 528 height 105
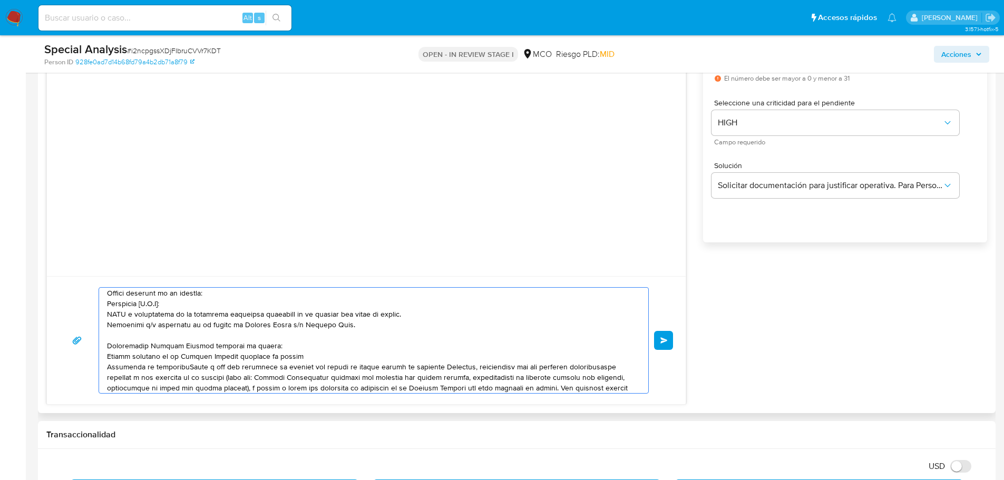
click at [189, 365] on textarea at bounding box center [371, 340] width 528 height 105
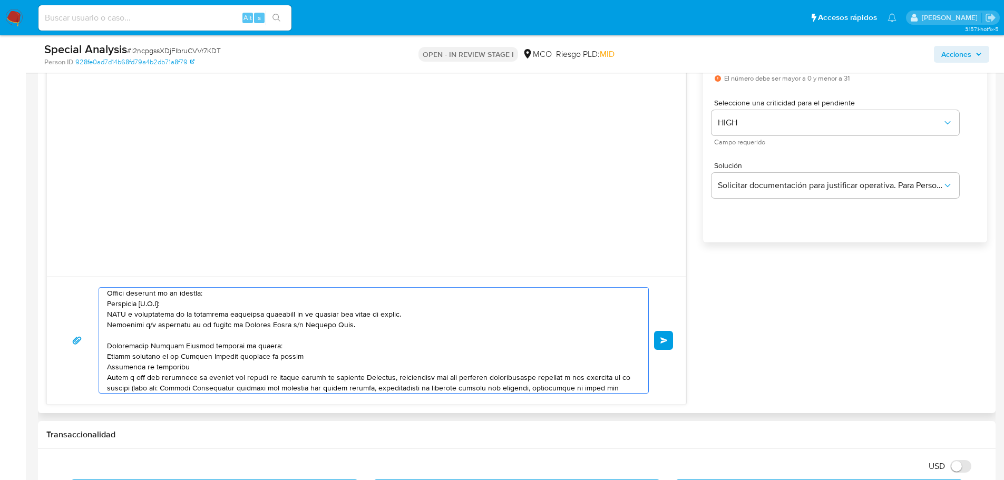
scroll to position [102, 0]
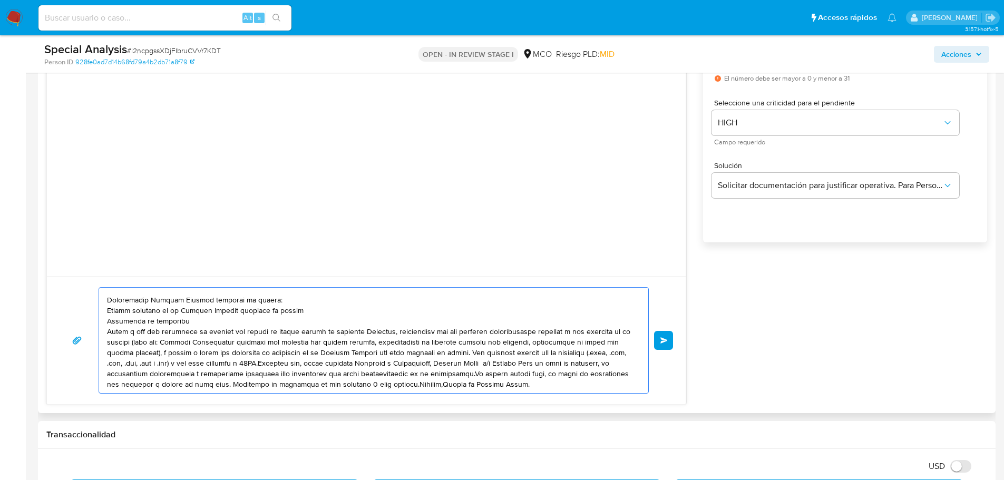
click at [370, 332] on textarea at bounding box center [371, 340] width 528 height 105
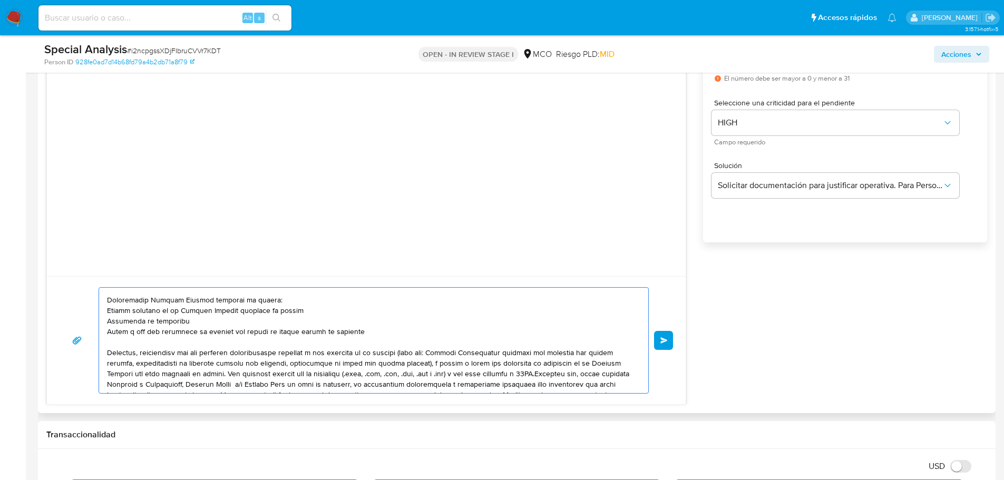
drag, startPoint x: 229, startPoint y: 375, endPoint x: 233, endPoint y: 386, distance: 12.0
click at [228, 375] on textarea at bounding box center [371, 340] width 528 height 105
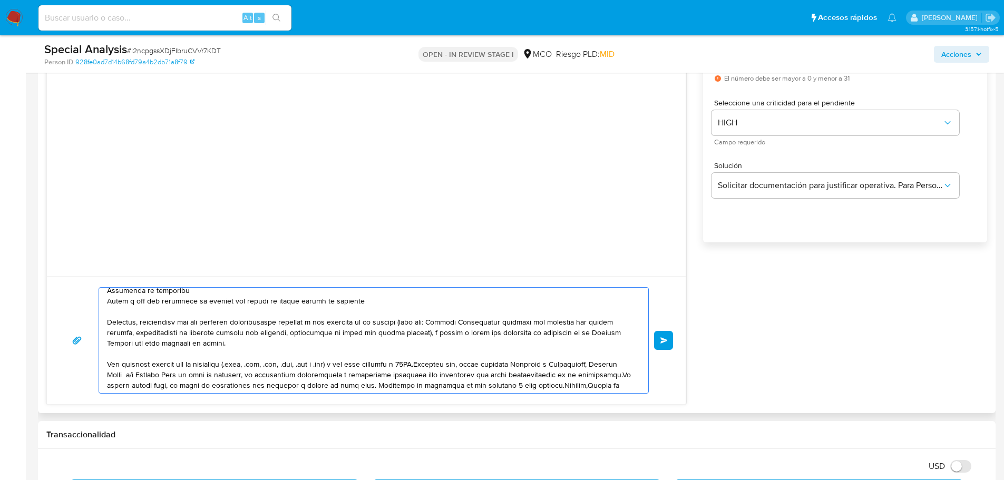
scroll to position [144, 0]
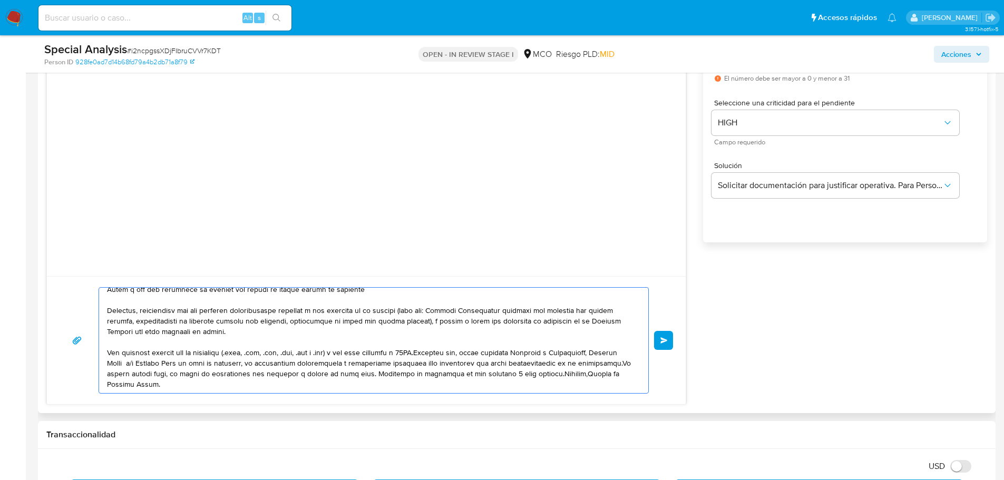
drag, startPoint x: 427, startPoint y: 352, endPoint x: 439, endPoint y: 364, distance: 16.4
click at [428, 352] on textarea at bounding box center [371, 340] width 528 height 105
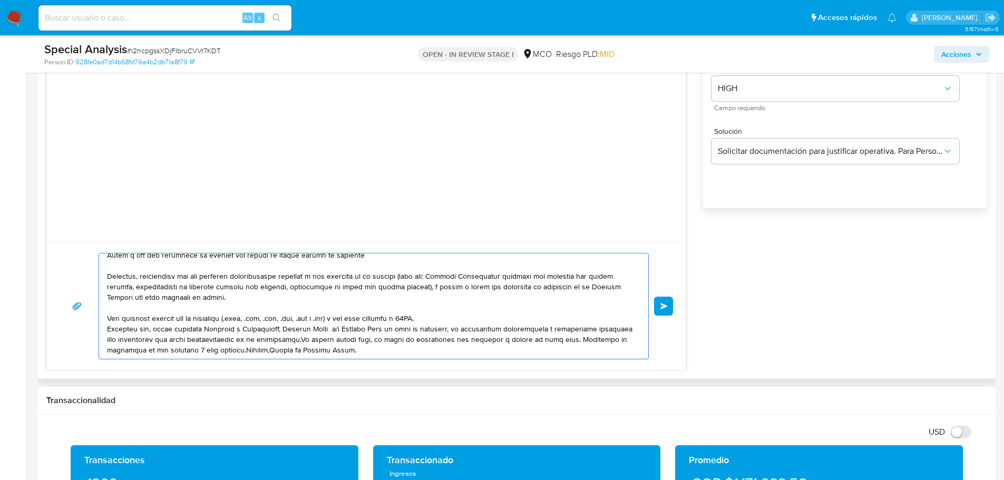
scroll to position [685, 0]
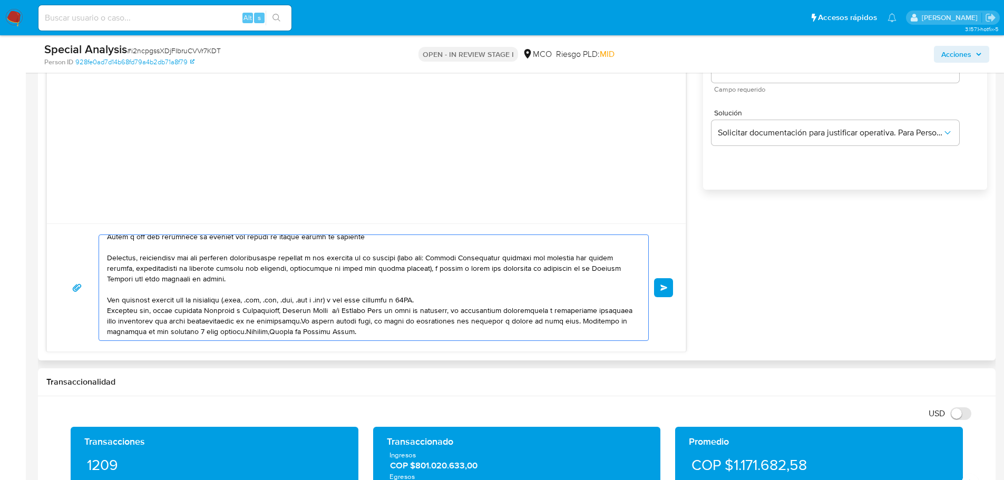
click at [331, 320] on textarea at bounding box center [371, 287] width 528 height 105
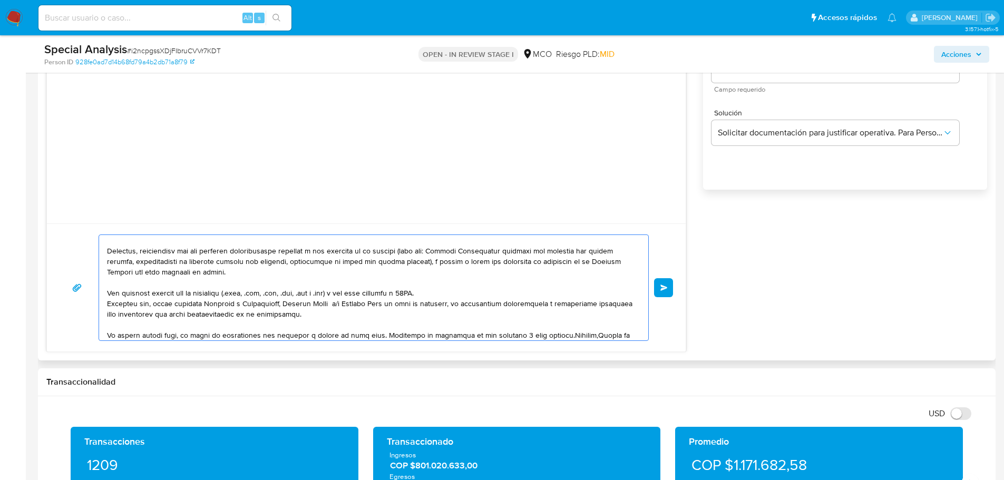
scroll to position [162, 0]
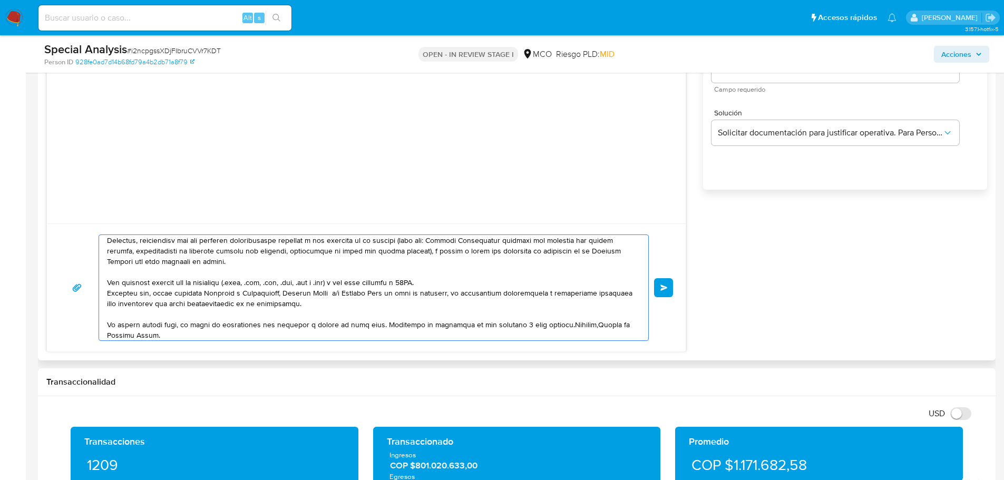
click at [380, 326] on textarea at bounding box center [371, 287] width 528 height 105
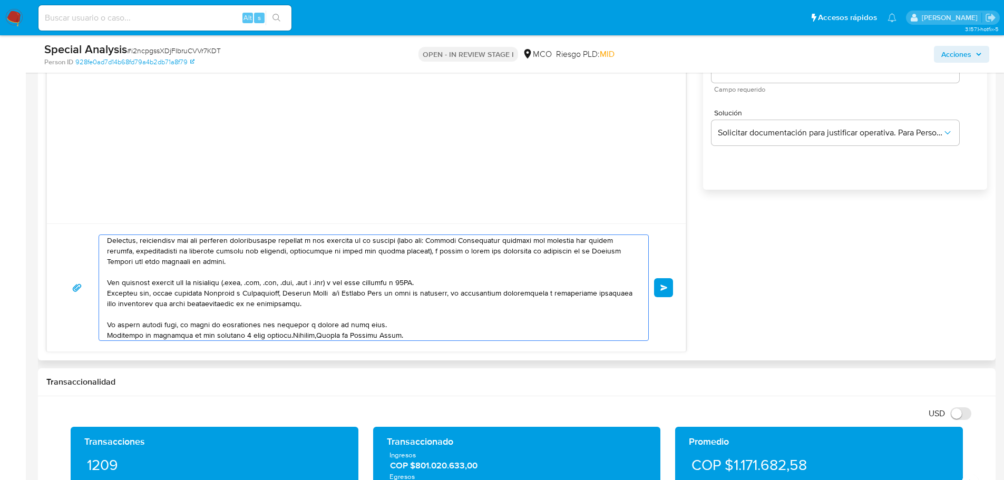
click at [287, 336] on textarea at bounding box center [371, 287] width 528 height 105
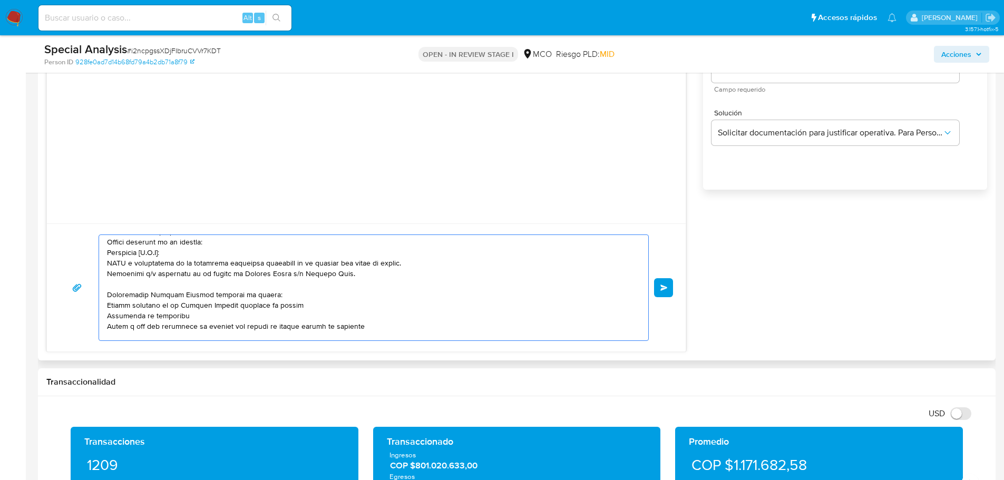
scroll to position [0, 0]
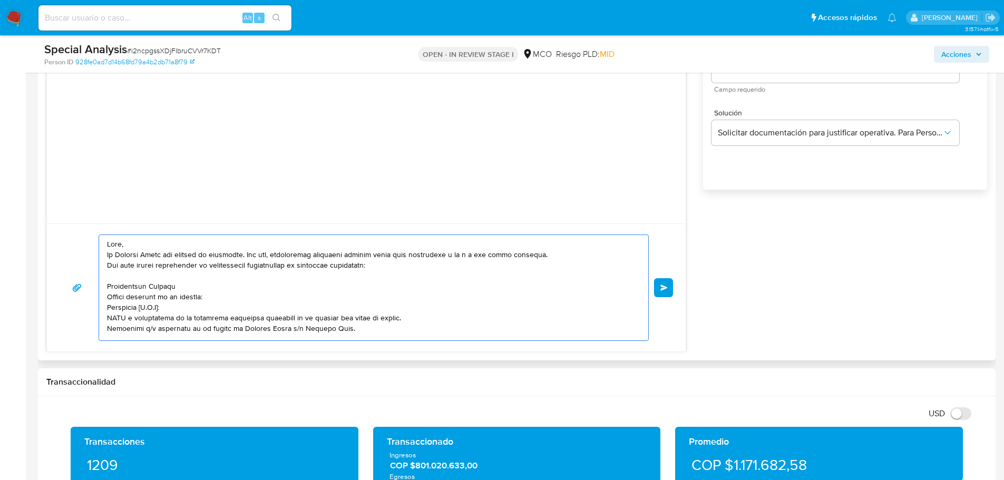
click at [185, 251] on textarea at bounding box center [371, 287] width 528 height 105
click at [184, 242] on textarea at bounding box center [371, 287] width 528 height 105
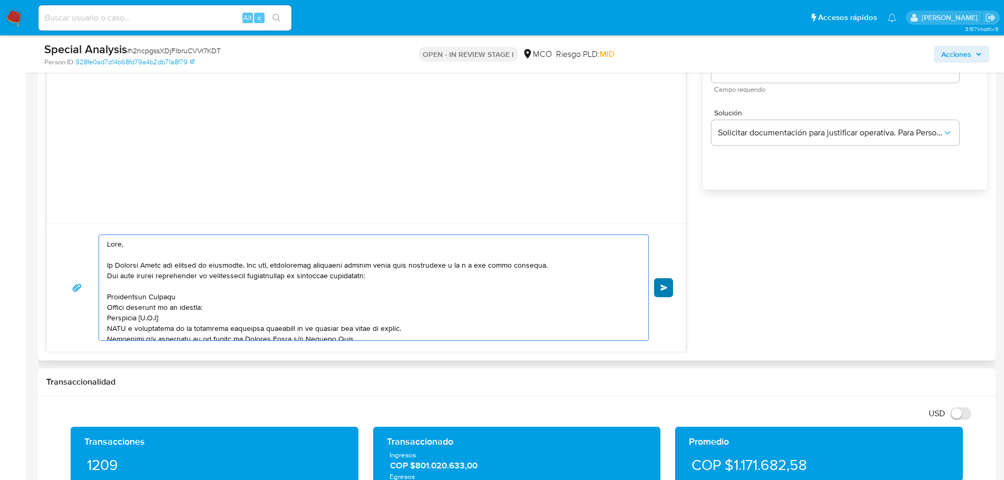
type textarea "Hola, En Mercado Libre nos importa tu seguridad. Por eso, necesitamos verificar…"
click at [663, 294] on button "Enviar" at bounding box center [663, 287] width 19 height 19
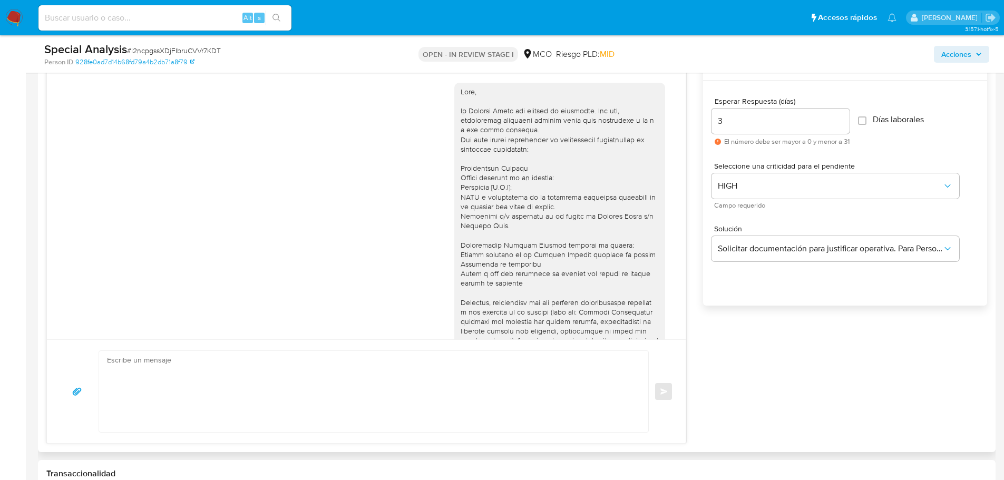
scroll to position [421, 0]
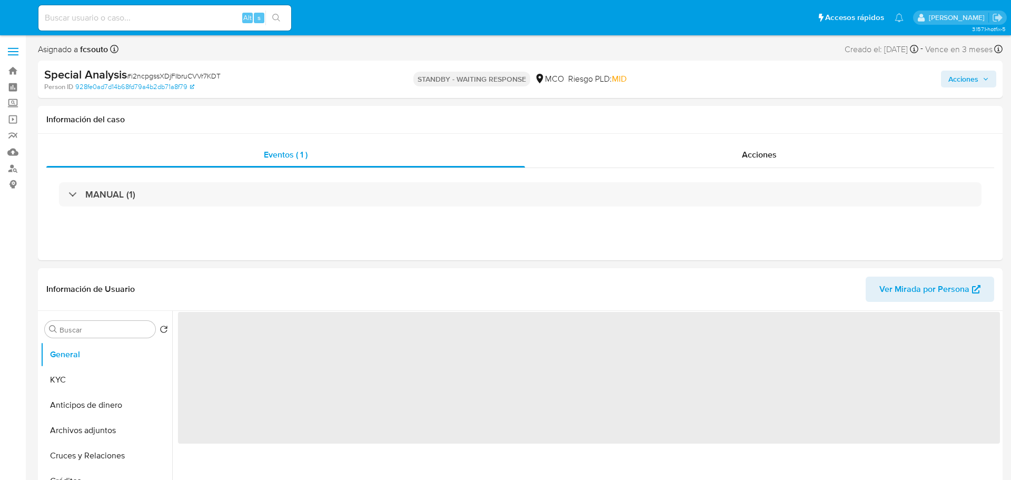
select select "10"
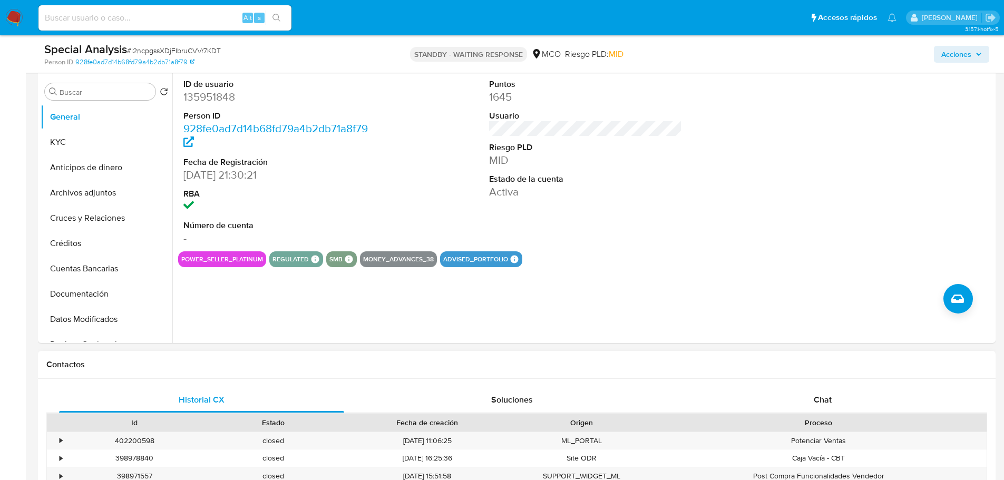
scroll to position [369, 0]
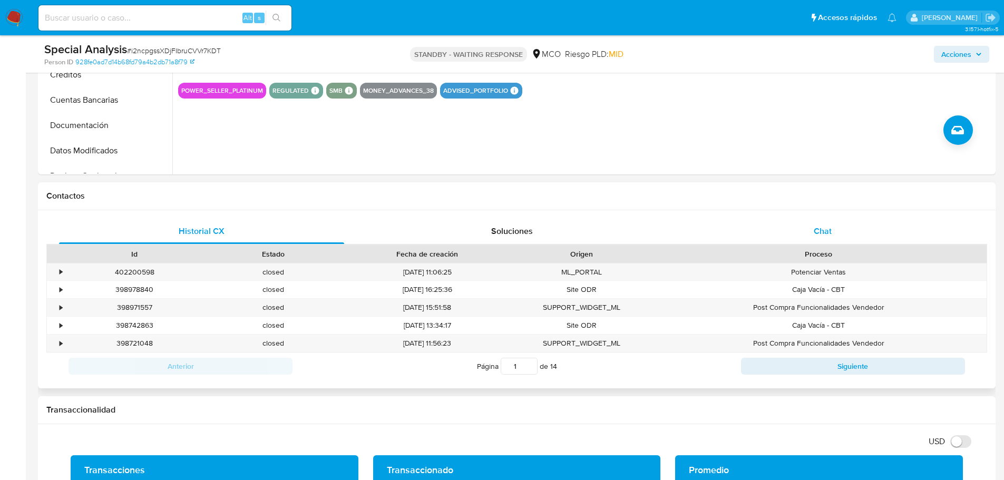
click at [797, 219] on div "Chat" at bounding box center [822, 231] width 285 height 25
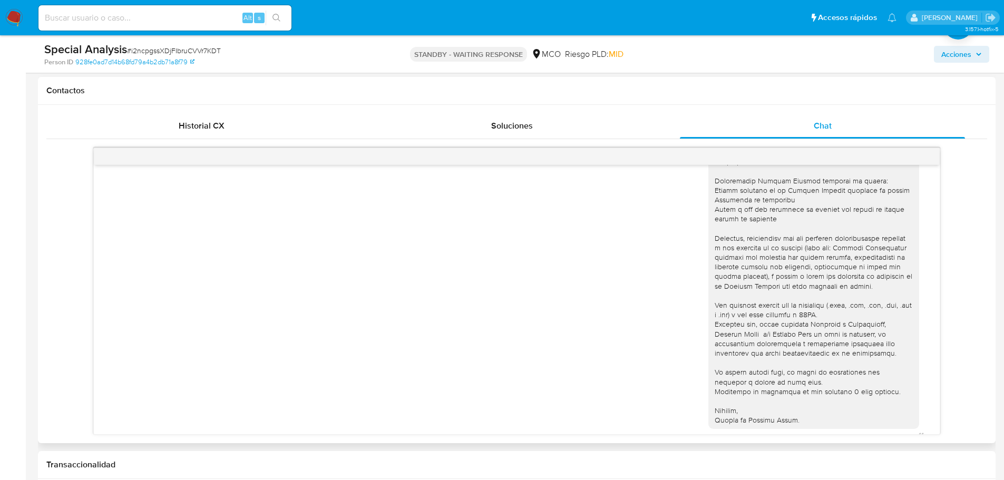
scroll to position [174, 0]
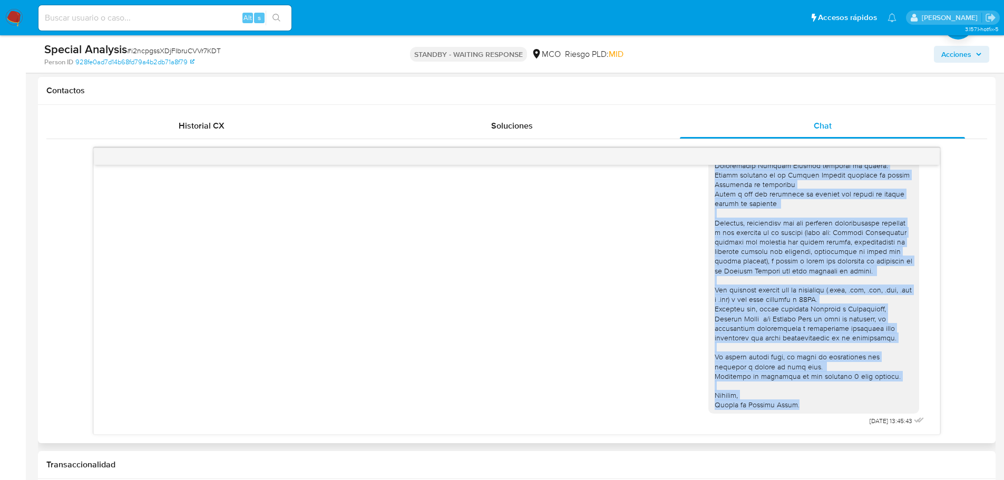
drag, startPoint x: 707, startPoint y: 187, endPoint x: 810, endPoint y: 404, distance: 240.1
click at [810, 404] on div at bounding box center [813, 208] width 198 height 402
copy div "Hola, En Mercado Libre nos importa tu seguridad. Por eso, necesitamos verificar…"
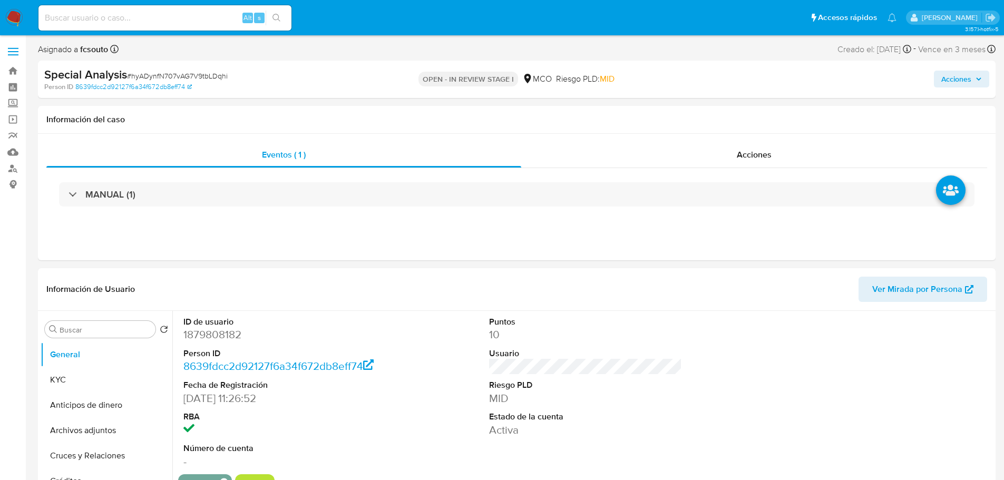
select select "10"
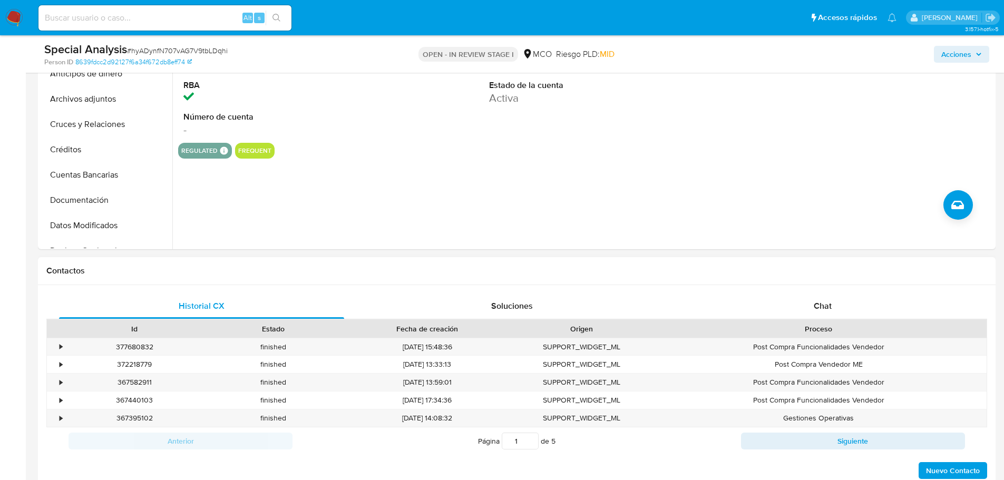
scroll to position [316, 0]
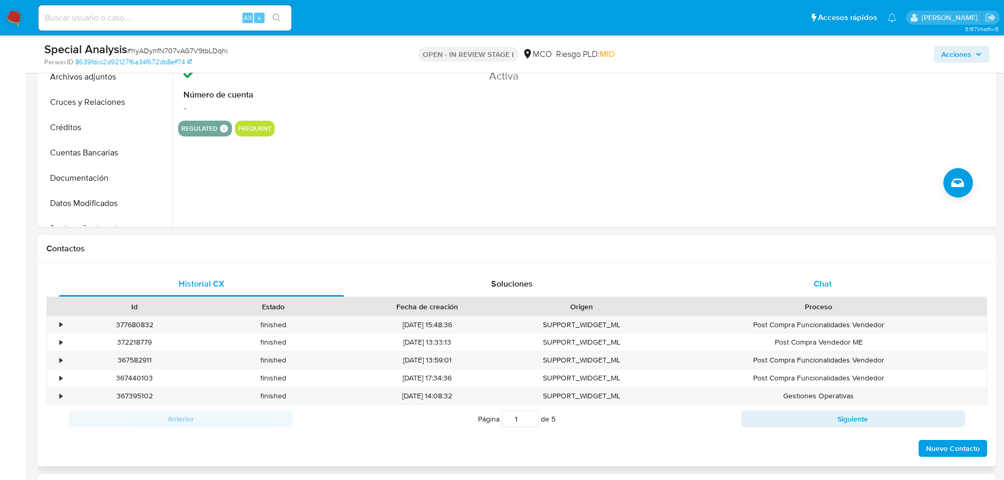
click at [833, 288] on div "Chat" at bounding box center [822, 283] width 285 height 25
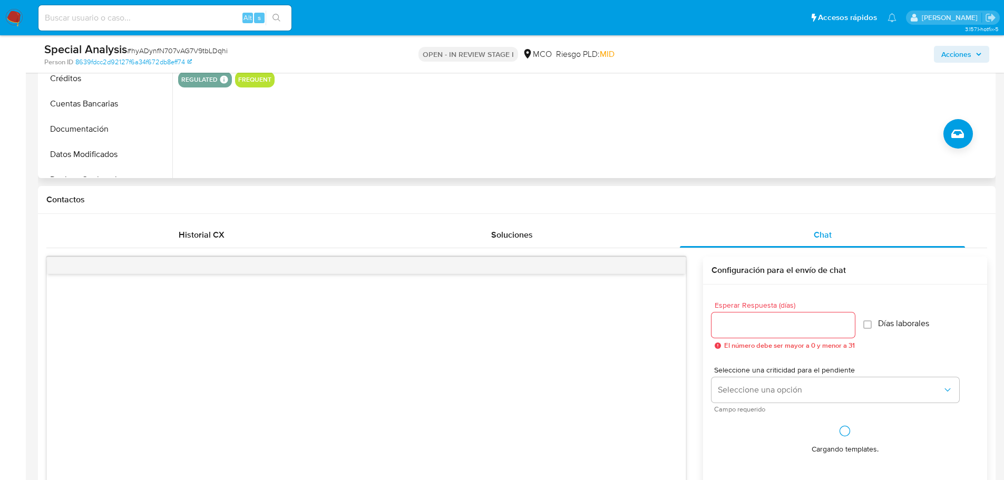
scroll to position [421, 0]
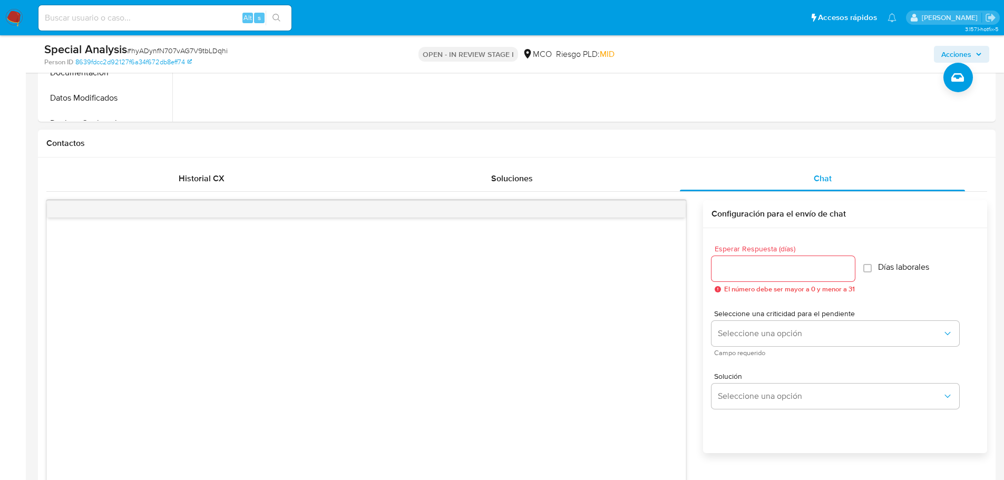
click at [741, 269] on input "Esperar Respuesta (días)" at bounding box center [782, 269] width 143 height 14
type input "3"
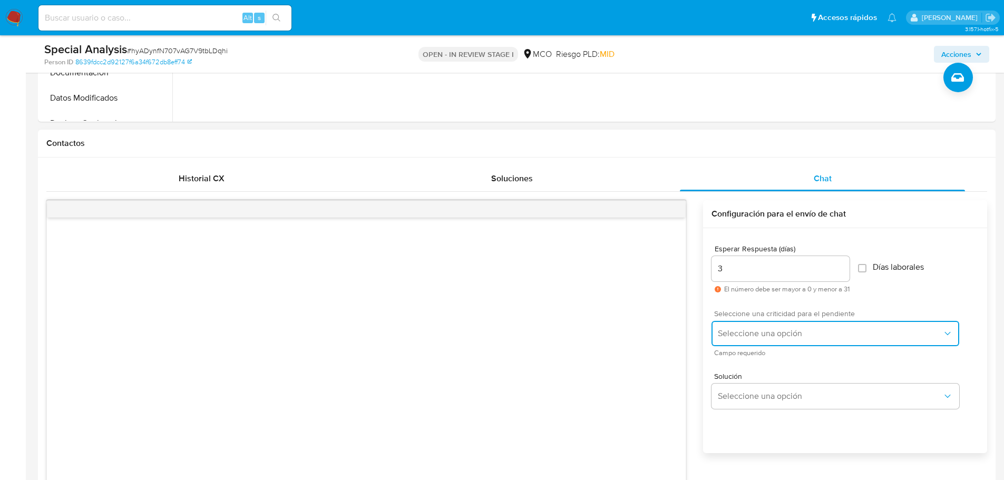
click at [742, 335] on span "Seleccione una opción" at bounding box center [829, 333] width 224 height 11
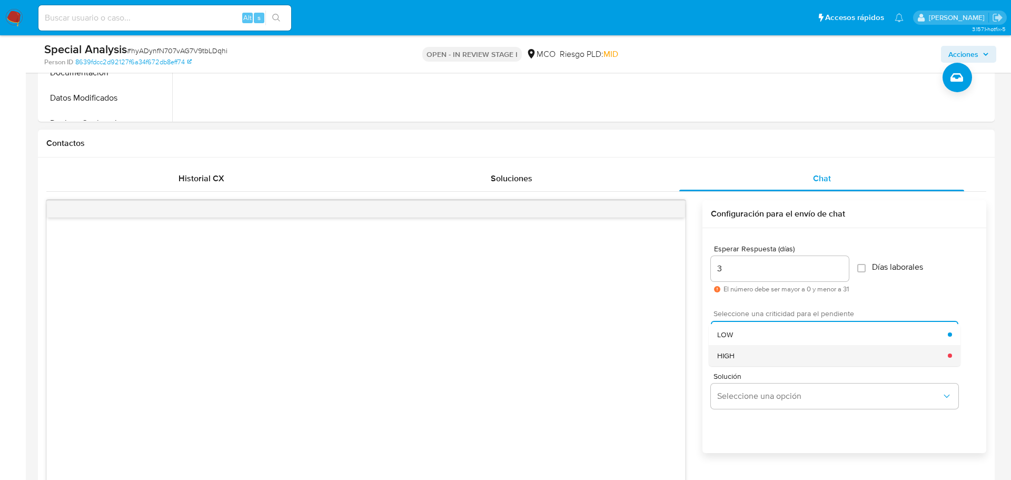
click at [744, 353] on div "HIGH" at bounding box center [832, 355] width 231 height 21
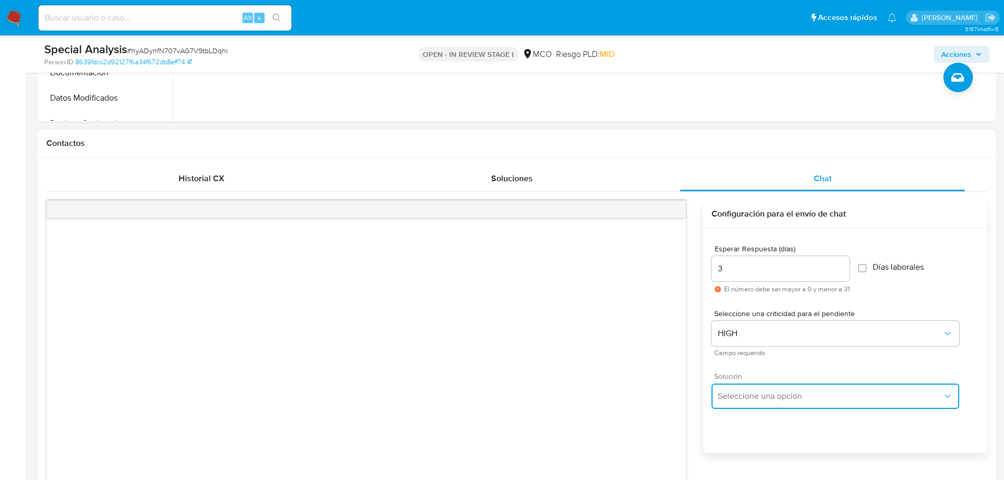
click at [748, 396] on span "Seleccione una opción" at bounding box center [829, 396] width 224 height 11
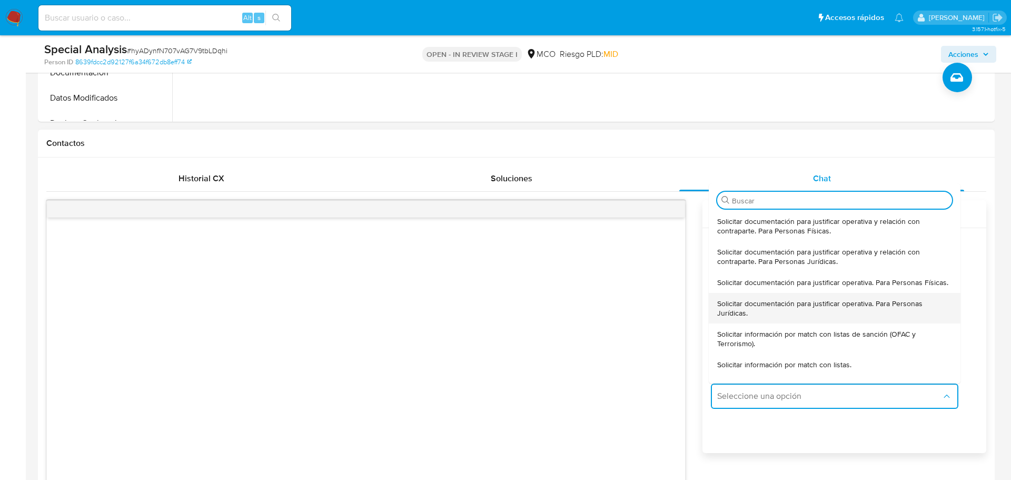
click at [778, 315] on span "Solicitar documentación para justificar operativa. Para Personas Jurídicas." at bounding box center [834, 308] width 235 height 19
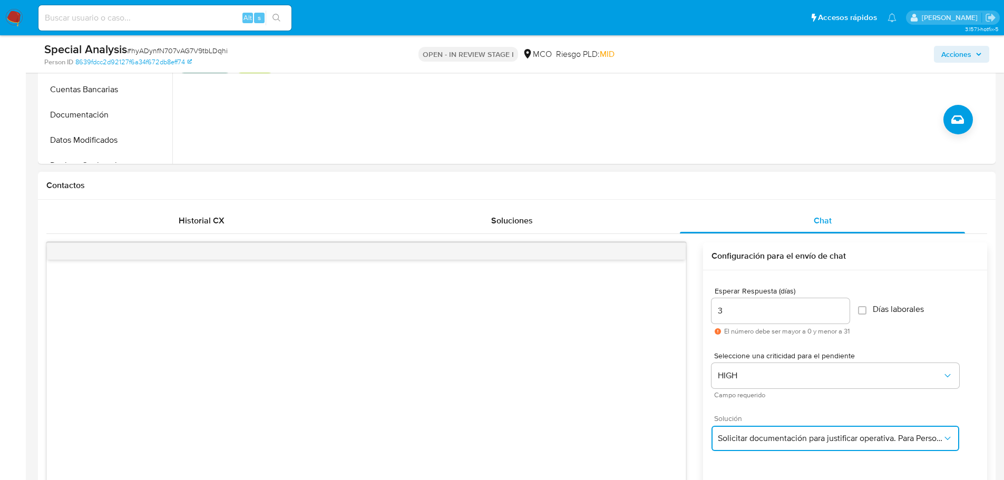
scroll to position [53, 0]
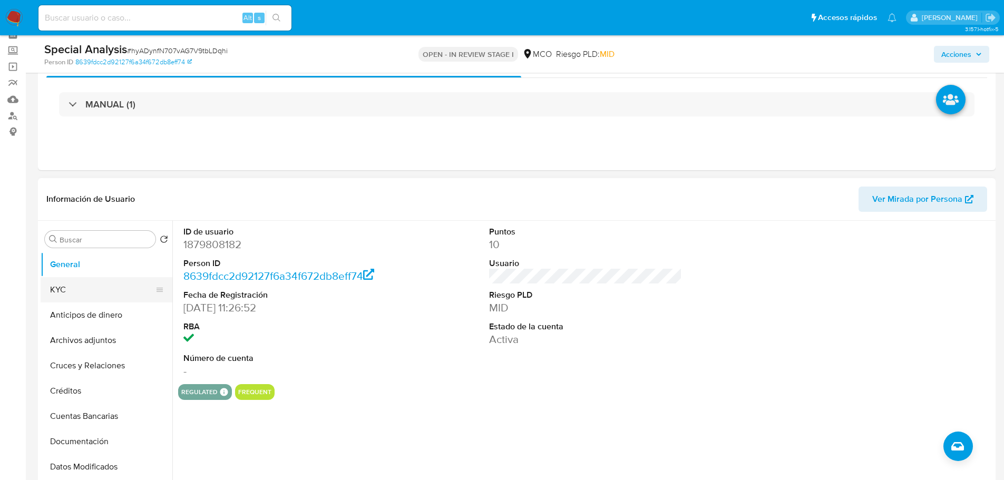
click at [82, 290] on button "KYC" at bounding box center [102, 289] width 123 height 25
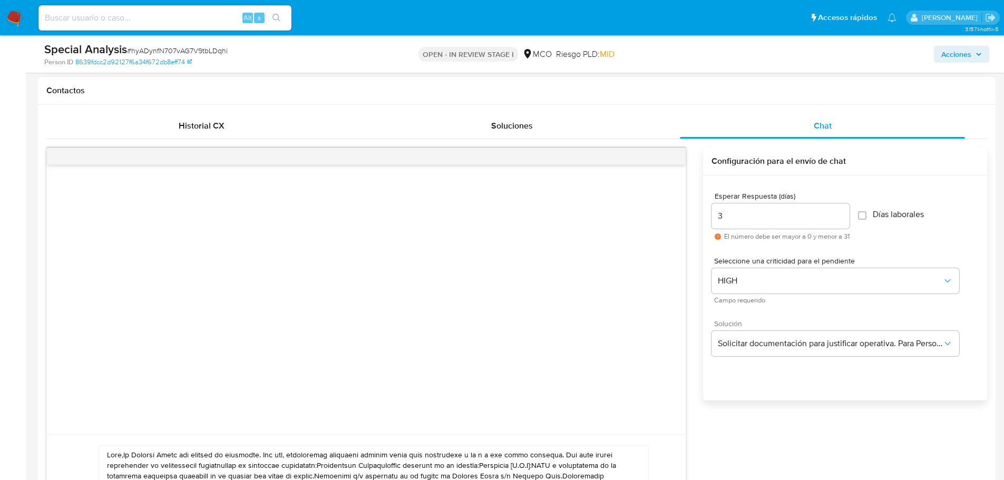
scroll to position [685, 0]
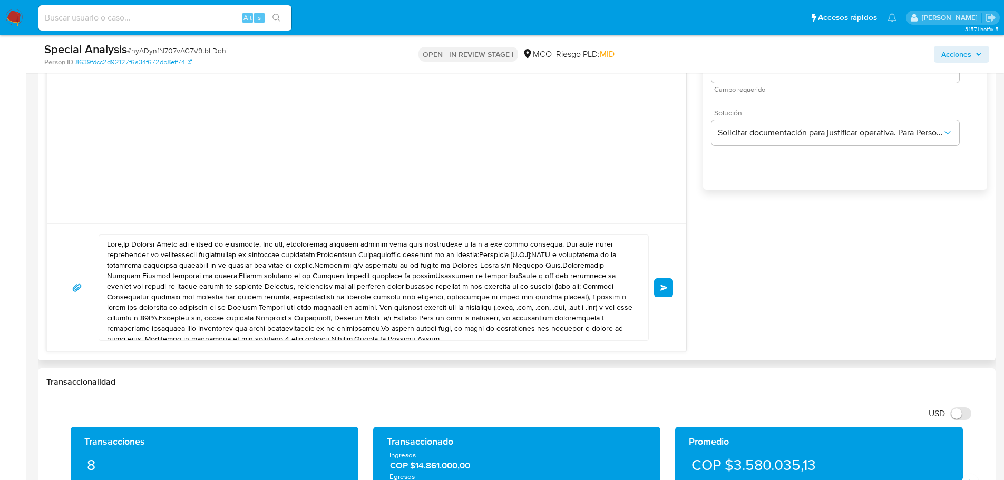
drag, startPoint x: 106, startPoint y: 243, endPoint x: 237, endPoint y: 303, distance: 144.0
click at [270, 313] on div at bounding box center [371, 287] width 544 height 105
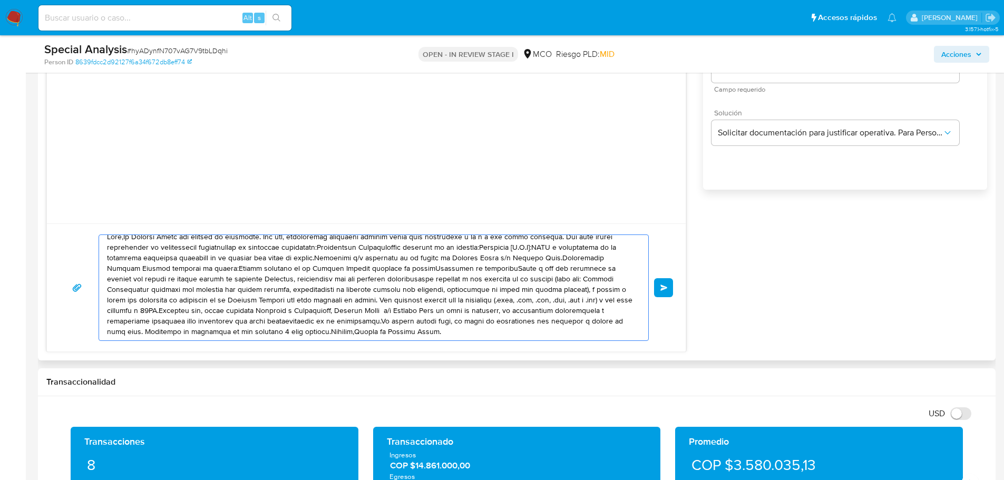
drag, startPoint x: 107, startPoint y: 242, endPoint x: 462, endPoint y: 343, distance: 369.3
click at [462, 343] on div "Enviar" at bounding box center [366, 287] width 638 height 128
paste textarea "En Mercado Libre nos importa tu seguridad. Por eso, necesitamos verificar algun…"
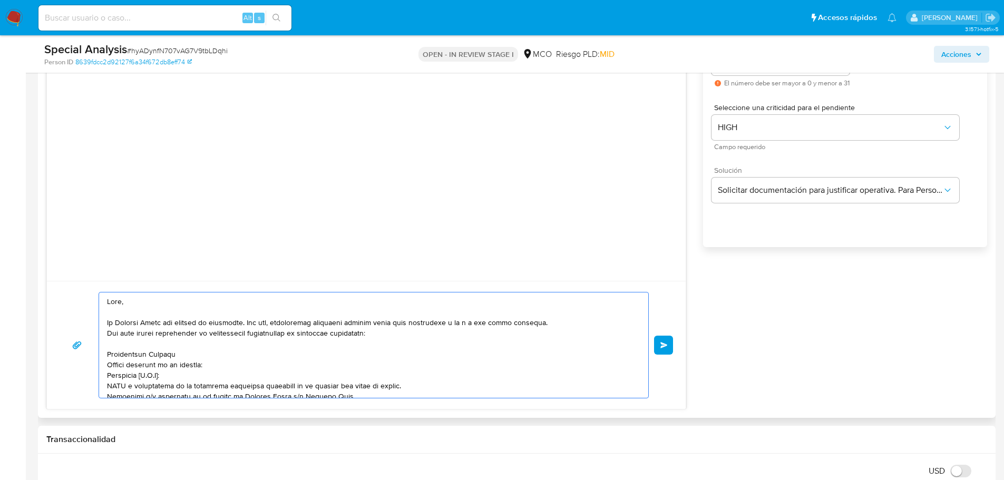
scroll to position [632, 0]
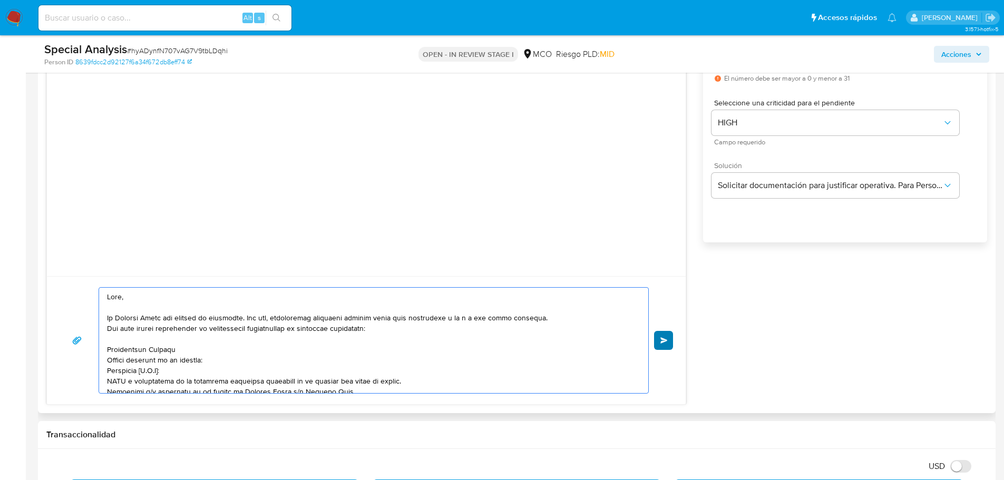
type textarea "Hola, En Mercado Libre nos importa tu seguridad. Por eso, necesitamos verificar…"
click at [663, 340] on span "Enviar" at bounding box center [663, 340] width 7 height 6
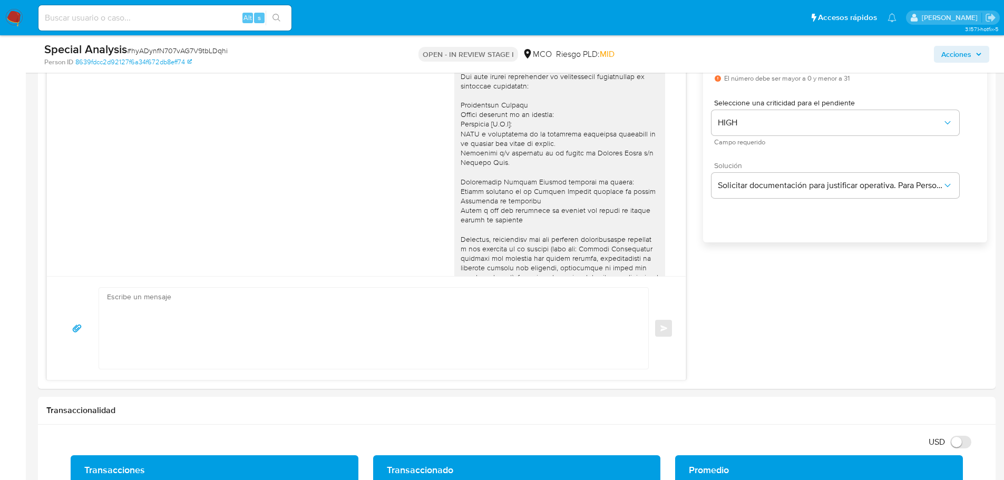
scroll to position [174, 0]
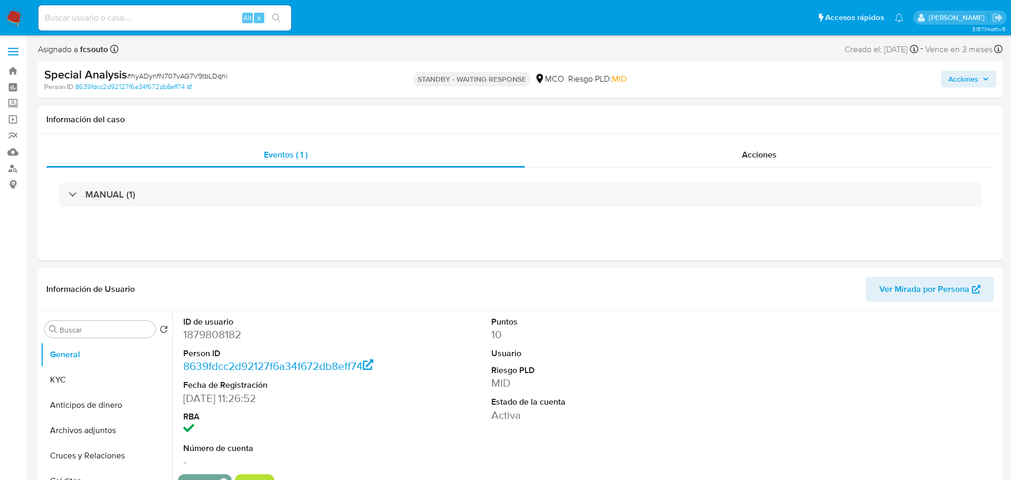
select select "10"
click at [10, 24] on img at bounding box center [14, 18] width 18 height 18
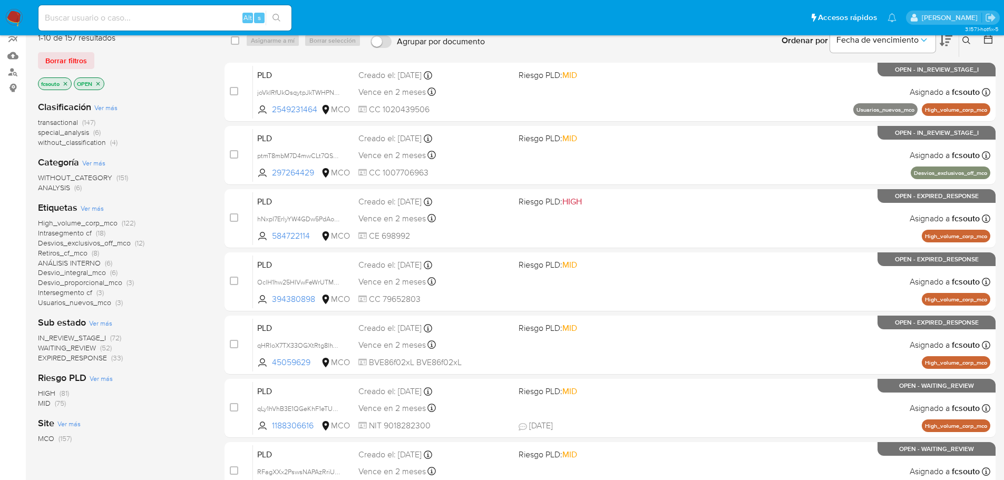
scroll to position [105, 0]
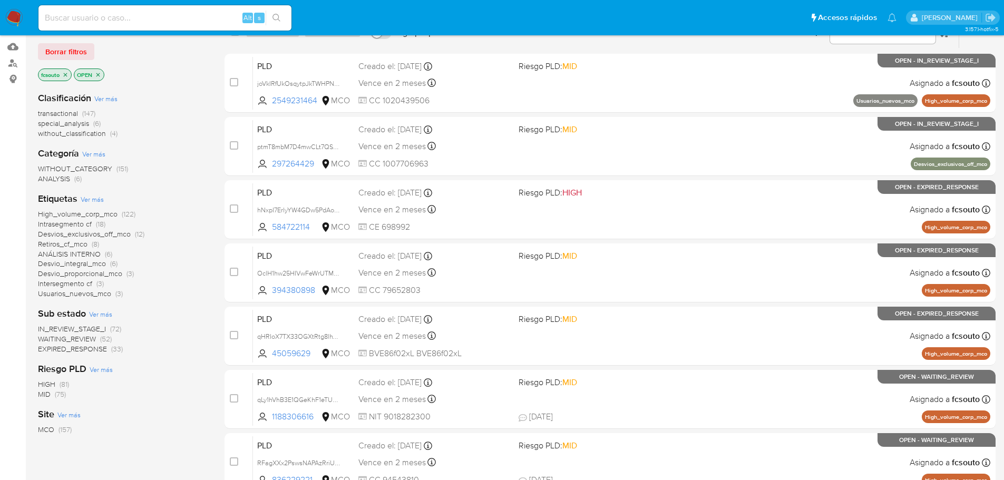
click at [93, 327] on span "IN_REVIEW_STAGE_I" at bounding box center [72, 328] width 68 height 11
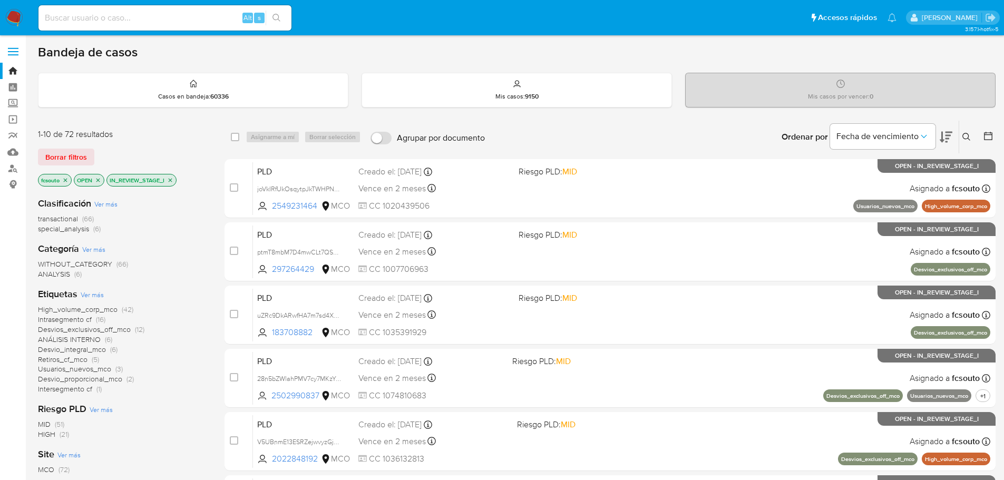
click at [946, 136] on icon at bounding box center [945, 137] width 13 height 13
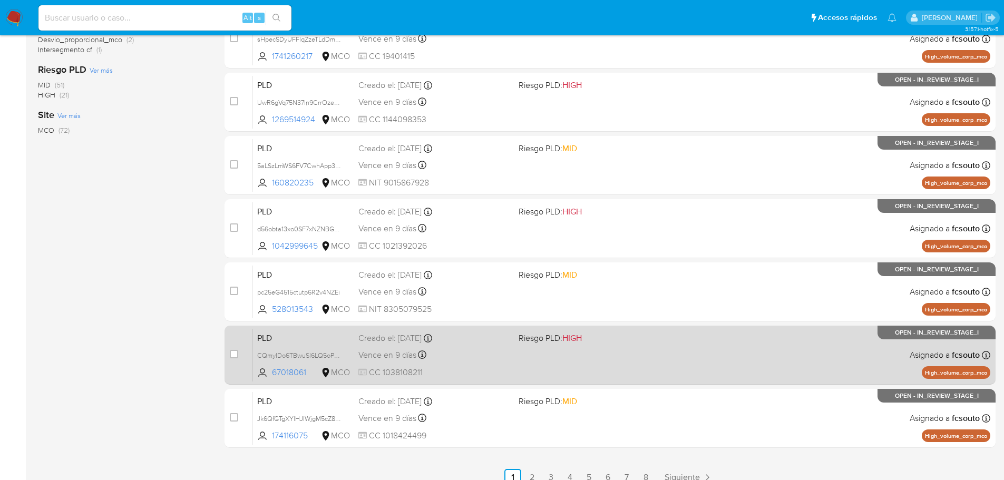
scroll to position [352, 0]
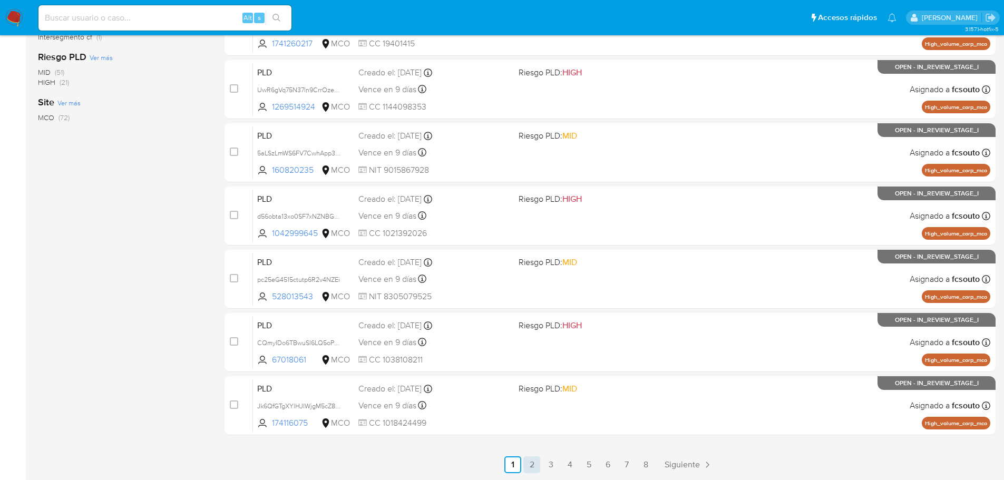
click at [532, 467] on link "2" at bounding box center [531, 464] width 17 height 17
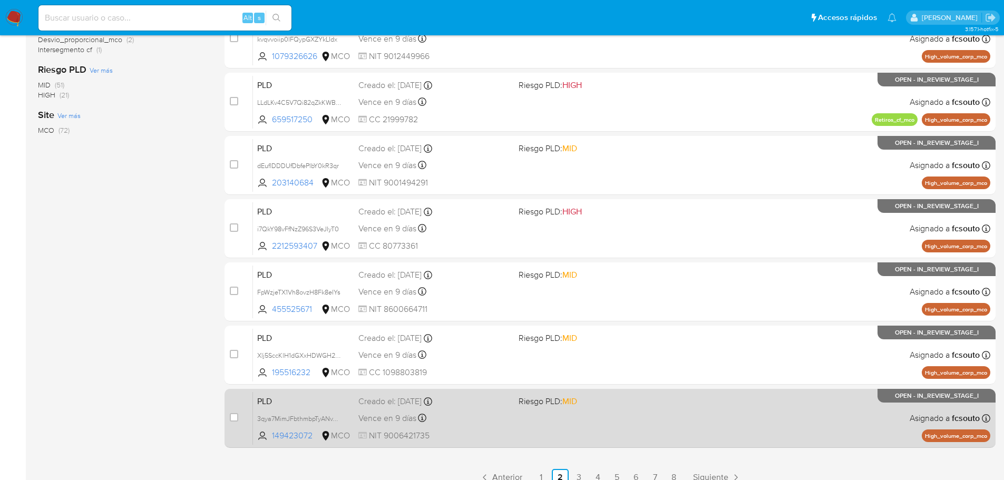
scroll to position [352, 0]
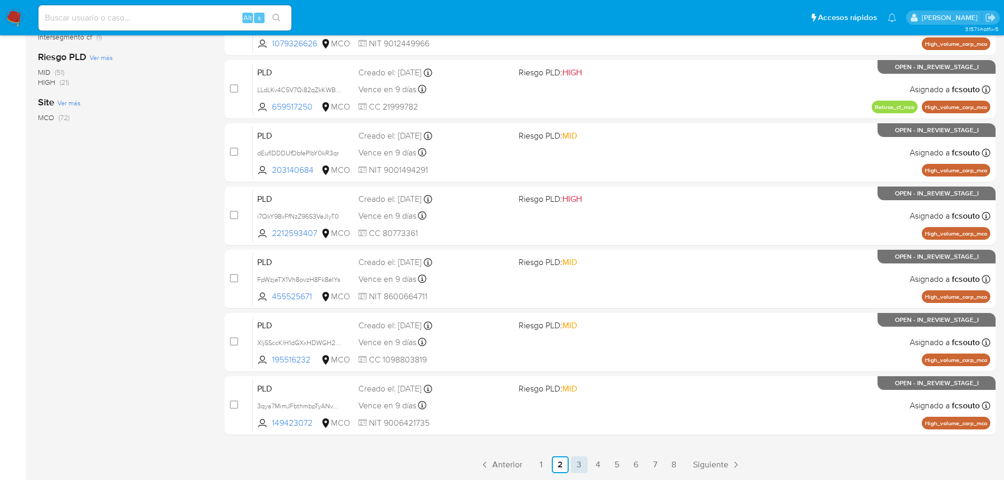
click at [575, 463] on link "3" at bounding box center [579, 464] width 17 height 17
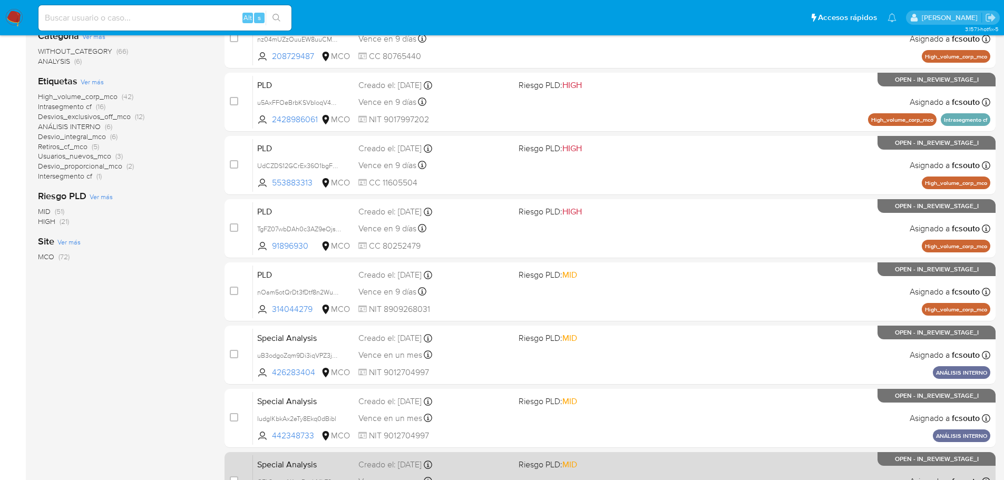
scroll to position [352, 0]
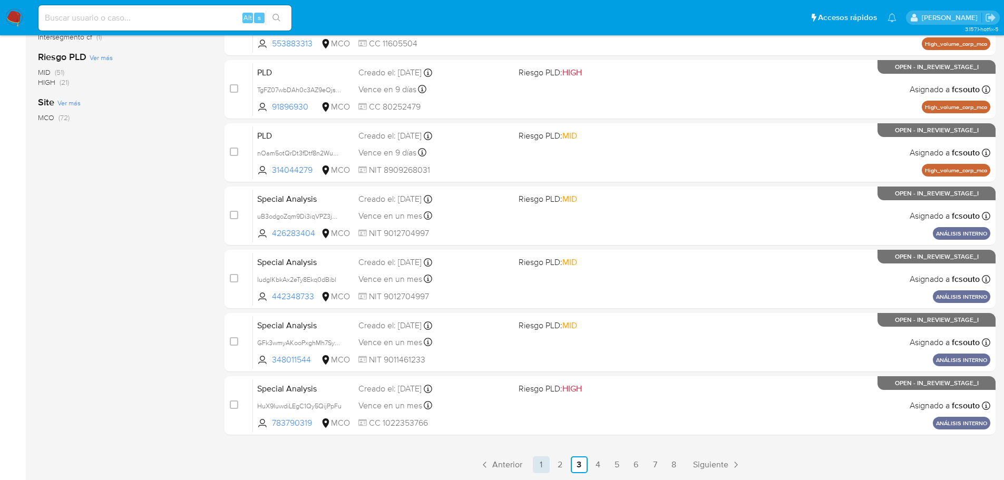
click at [540, 469] on link "1" at bounding box center [541, 464] width 17 height 17
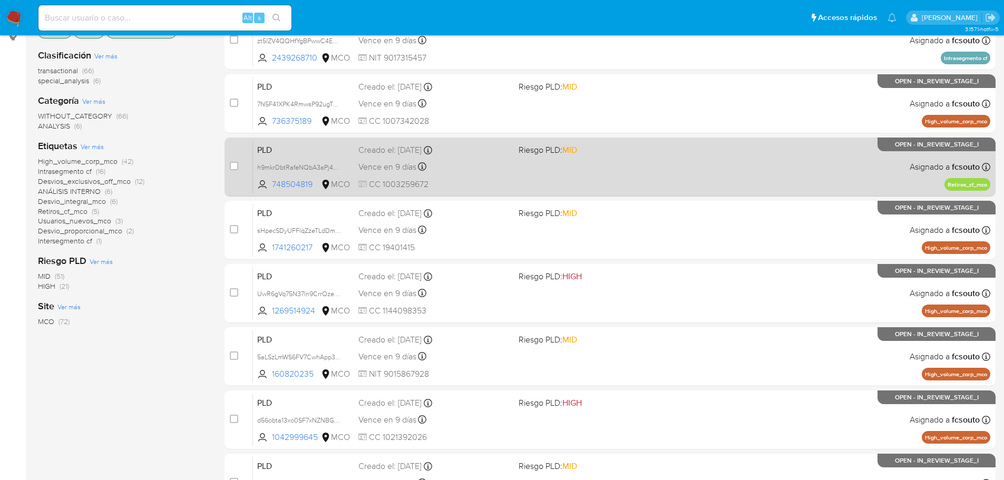
scroll to position [211, 0]
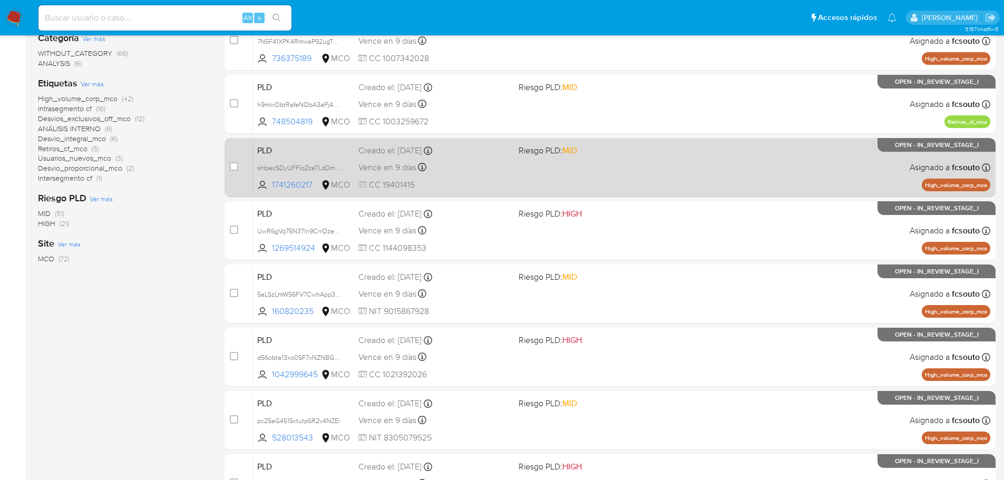
click at [517, 177] on div "PLD sHpecSDyUFFlqZzeTLdDm9Dw 1741260217 MCO Riesgo PLD: MID Creado el: 12/06/20…" at bounding box center [621, 167] width 737 height 53
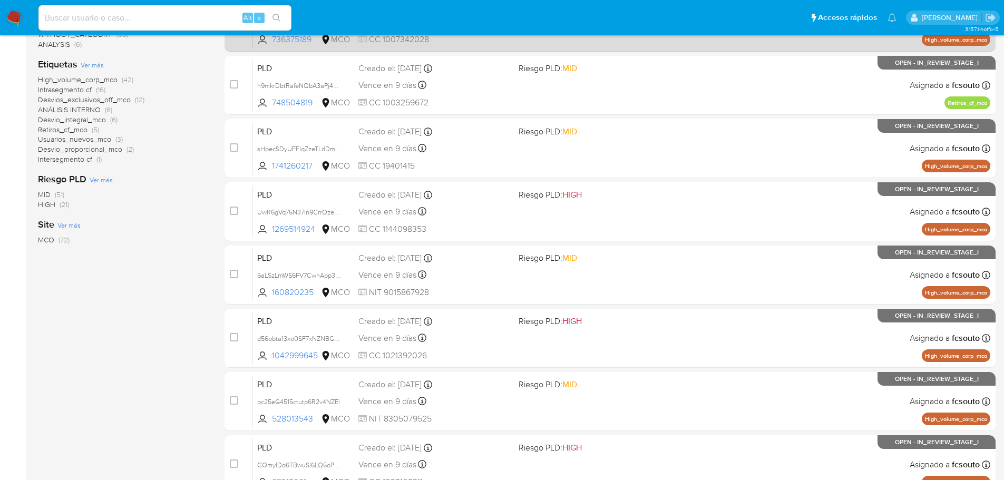
scroll to position [36, 0]
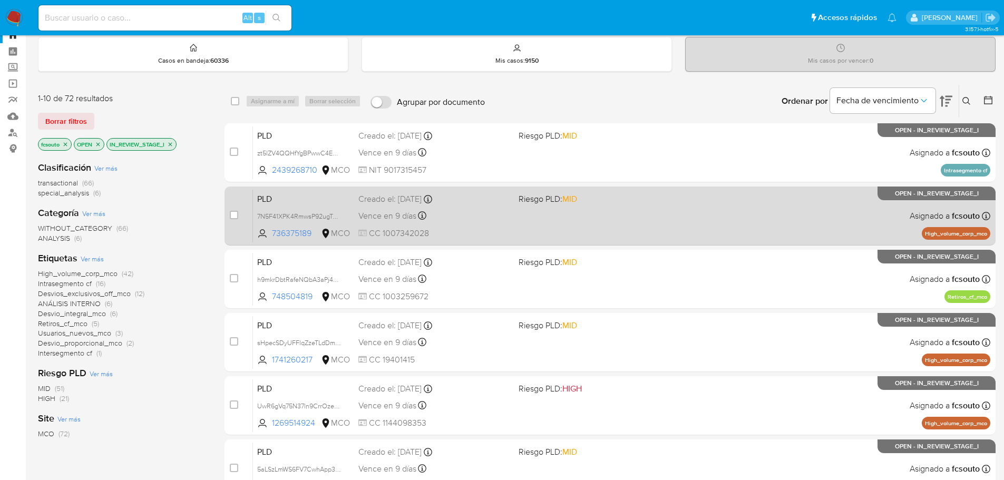
click at [505, 220] on div "Vence en 9 días Vence el 10/09/2025 07:04:13" at bounding box center [434, 216] width 152 height 14
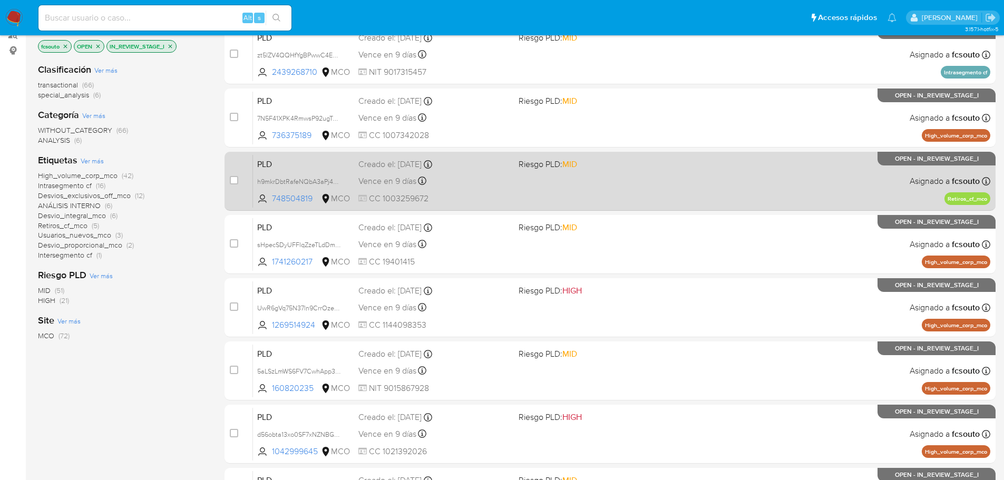
scroll to position [141, 0]
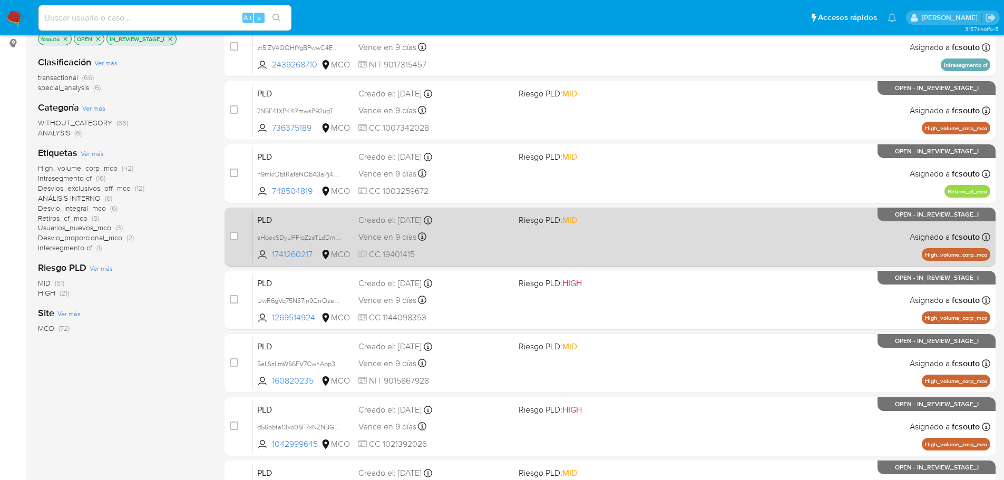
click at [562, 251] on div "PLD sHpecSDyUFFlqZzeTLdDm9Dw 1741260217 MCO Riesgo PLD: MID Creado el: 12/06/20…" at bounding box center [621, 236] width 737 height 53
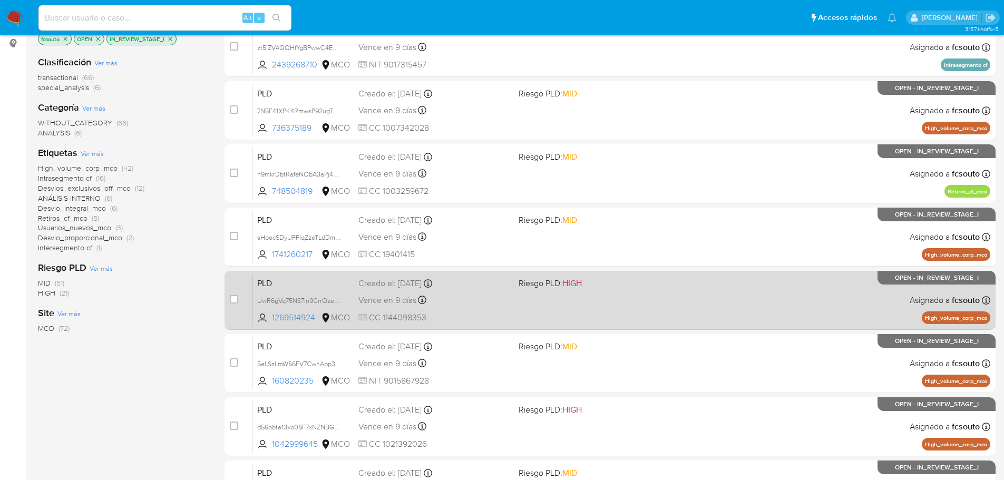
click at [517, 301] on div "PLD UwR6gVq75N37ln9CrrOze0Ve 1269514924 MCO Riesgo PLD: HIGH Creado el: 12/06/2…" at bounding box center [621, 299] width 737 height 53
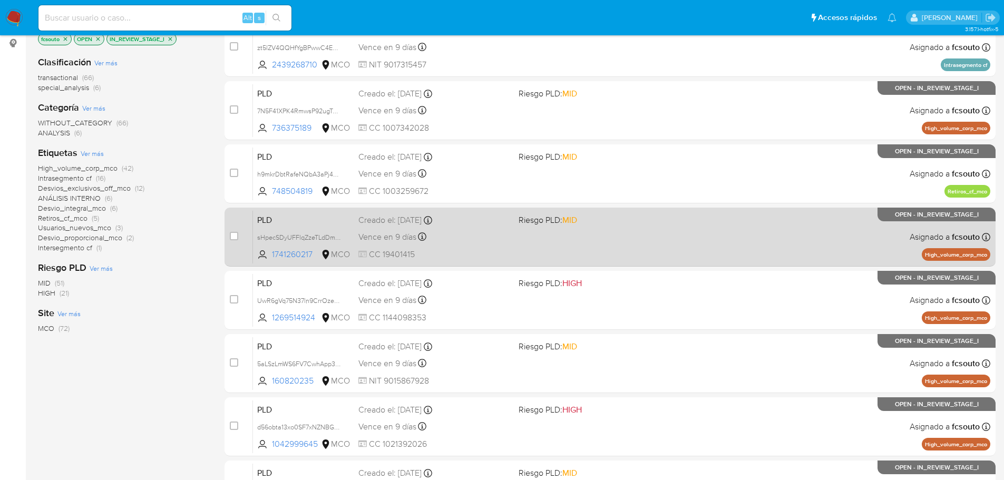
scroll to position [0, 0]
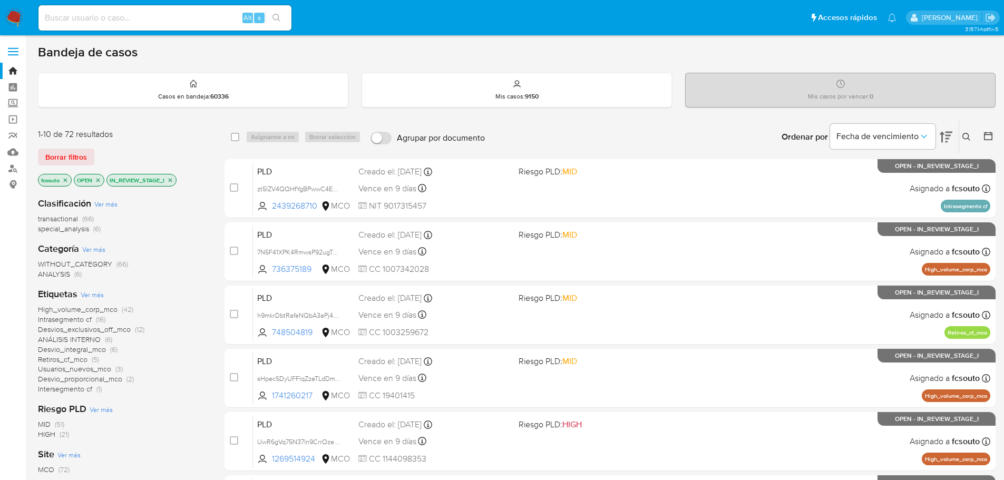
click at [110, 309] on span "High_volume_corp_mco" at bounding box center [78, 309] width 80 height 11
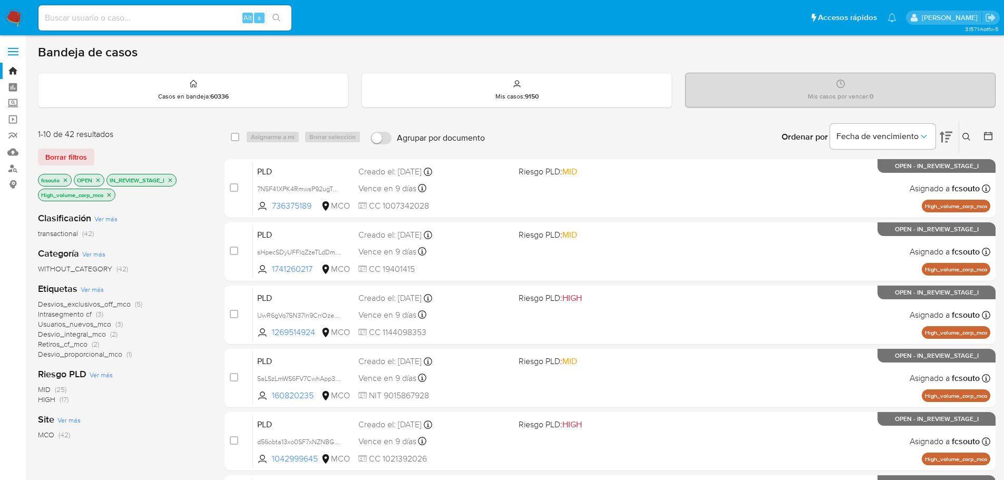
click at [172, 181] on icon "close-filter" at bounding box center [170, 180] width 6 height 6
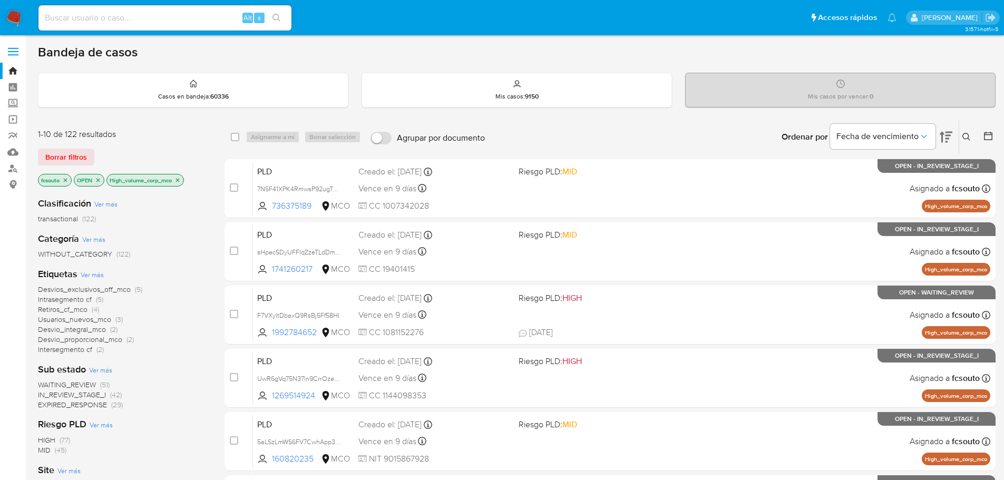
click at [99, 181] on icon "close-filter" at bounding box center [98, 180] width 6 height 6
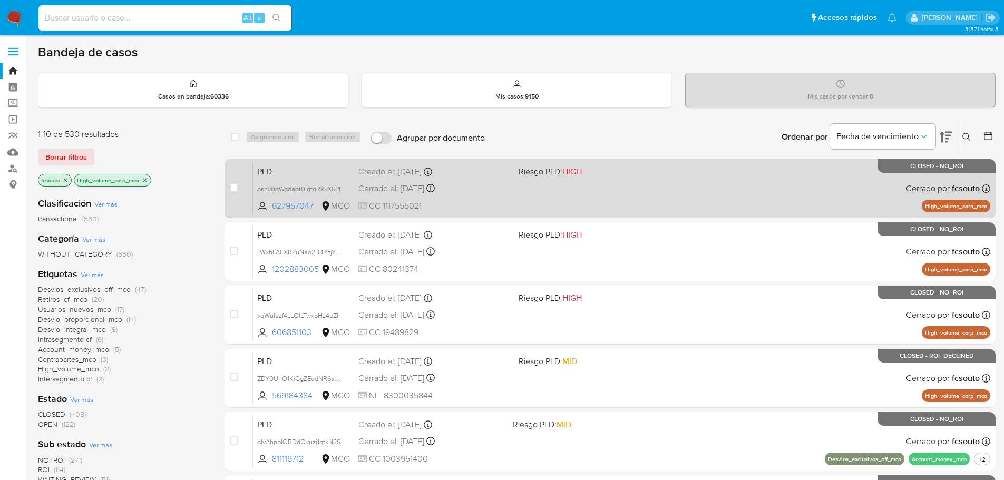
click at [493, 199] on div "PLD oshv0qWgdaot0lqtqR9kX5Pt 627957047 MCO Riesgo PLD: HIGH Creado el: 12/11/20…" at bounding box center [621, 188] width 737 height 53
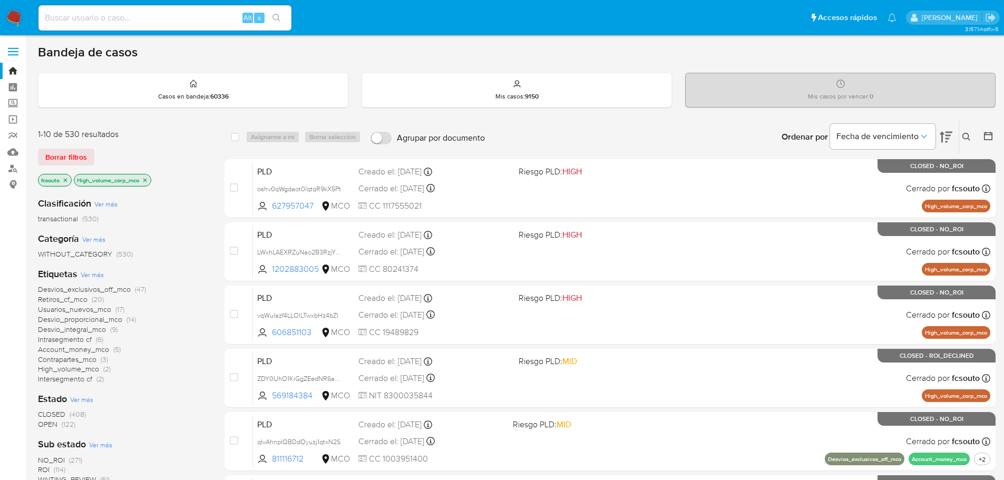
click at [17, 12] on img at bounding box center [14, 18] width 18 height 18
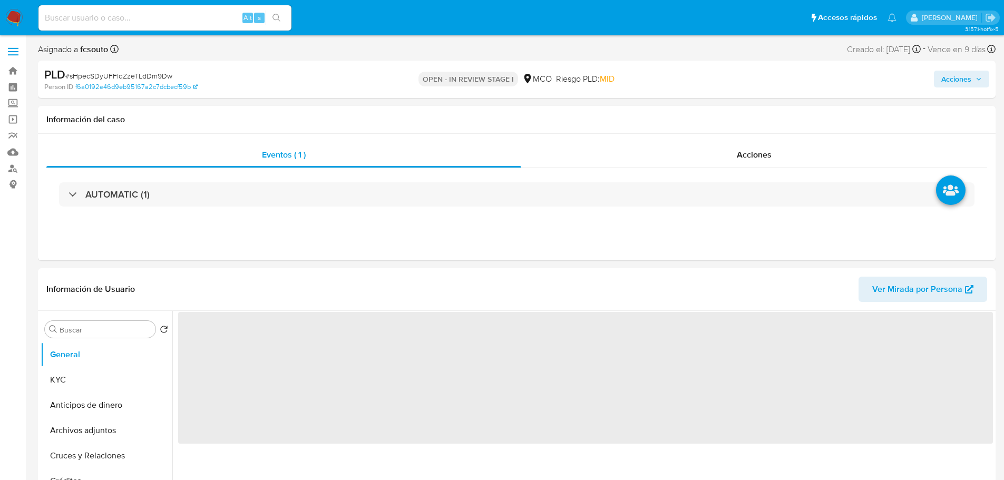
select select "10"
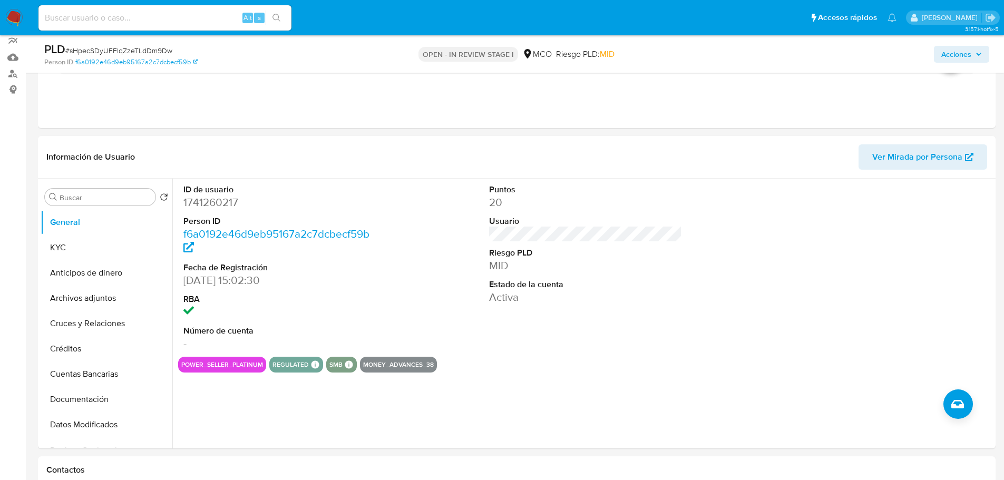
scroll to position [105, 0]
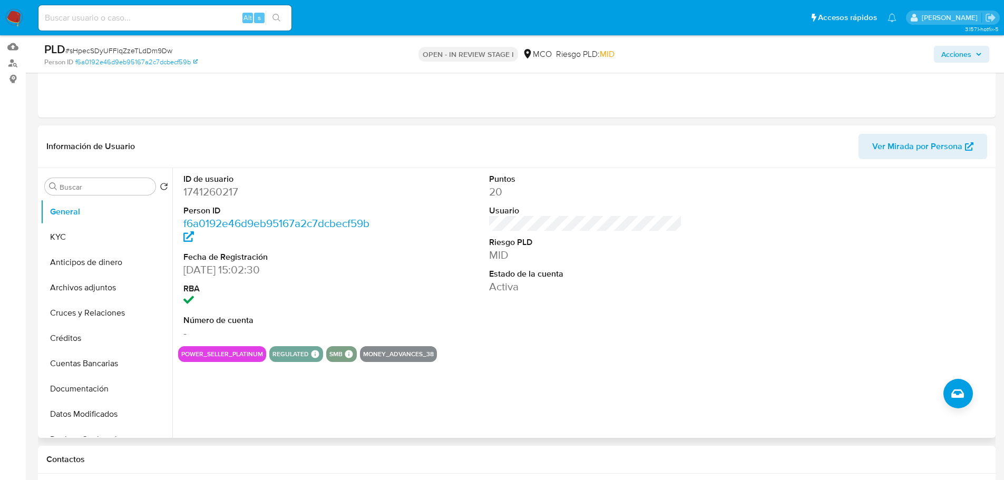
click at [211, 198] on dd "1741260217" at bounding box center [279, 191] width 193 height 15
click at [211, 195] on dd "1741260217" at bounding box center [279, 191] width 193 height 15
copy dd "1741260217"
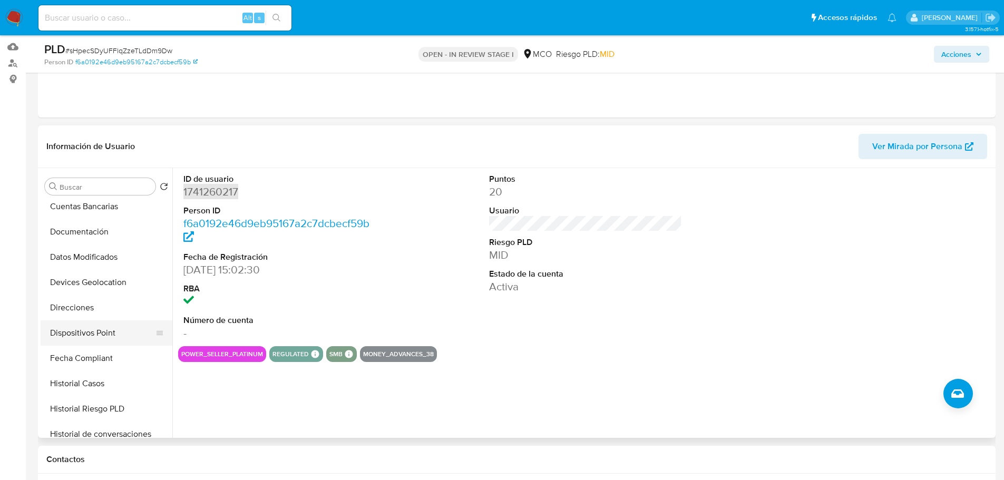
scroll to position [158, 0]
click at [107, 380] on button "Historial Casos" at bounding box center [102, 382] width 123 height 25
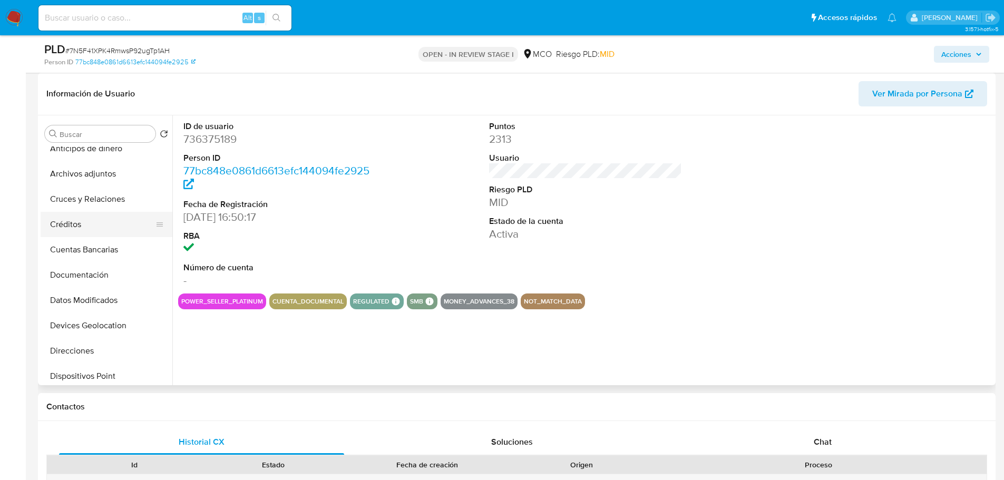
scroll to position [158, 0]
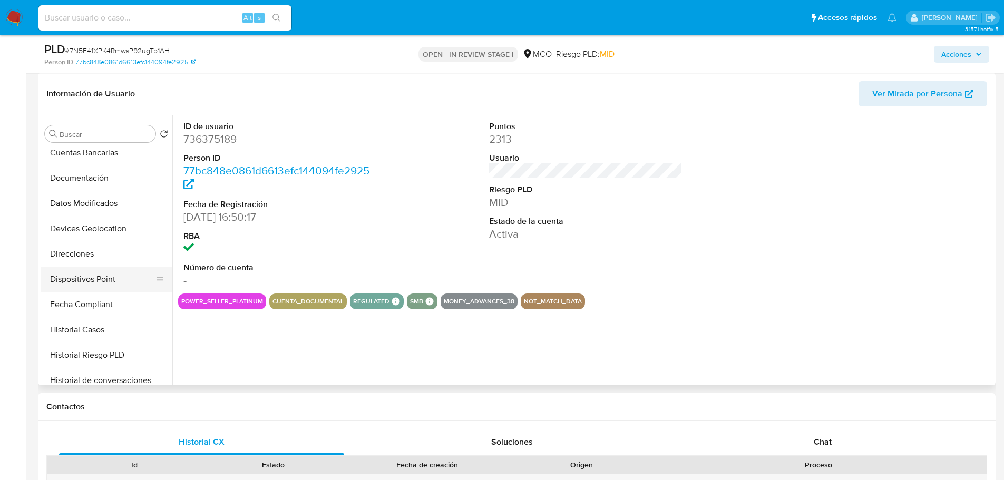
select select "10"
click at [120, 327] on button "Historial Casos" at bounding box center [102, 329] width 123 height 25
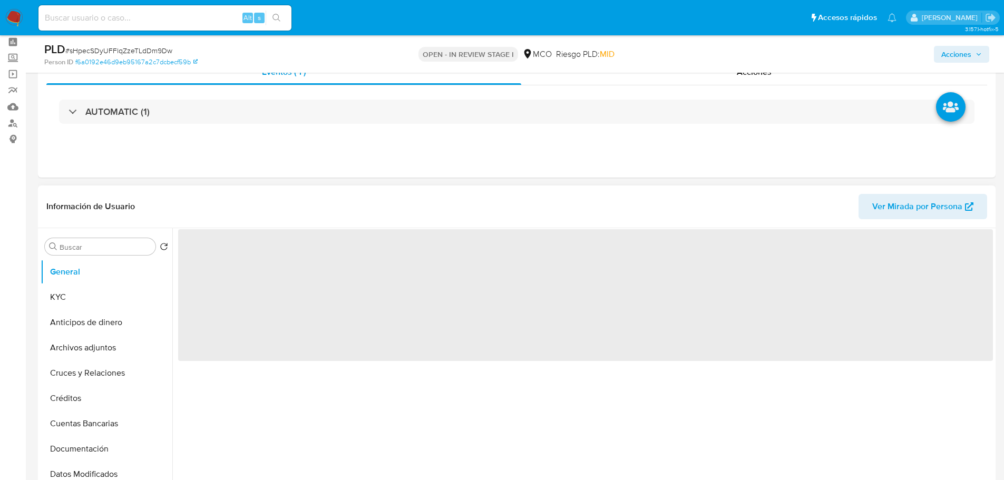
scroll to position [105, 0]
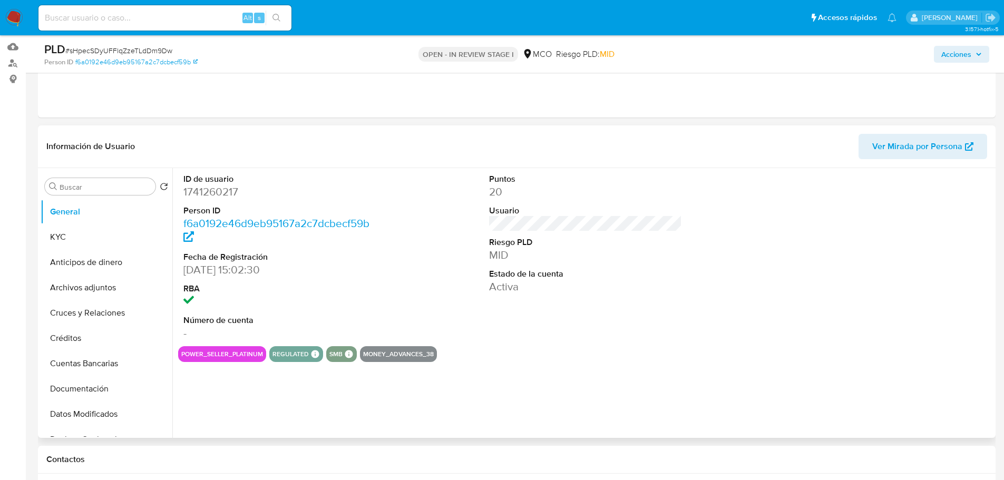
select select "10"
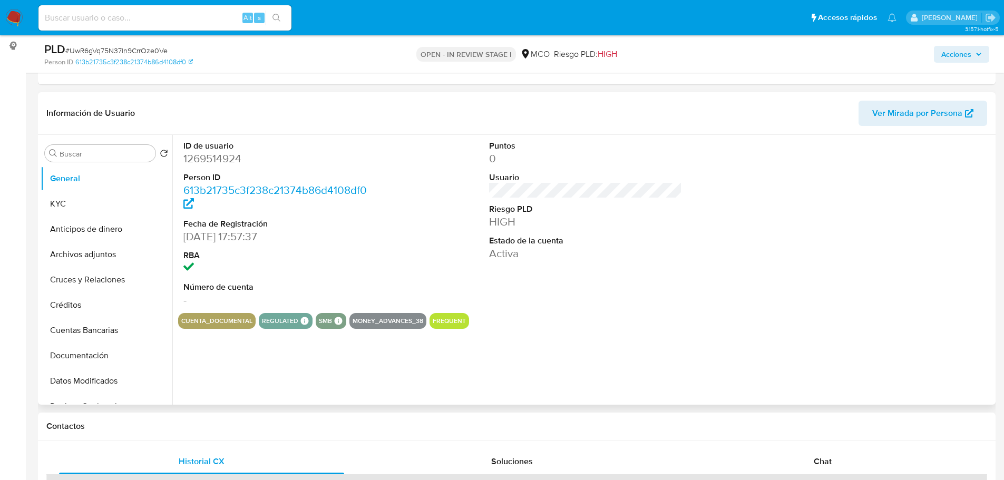
scroll to position [211, 0]
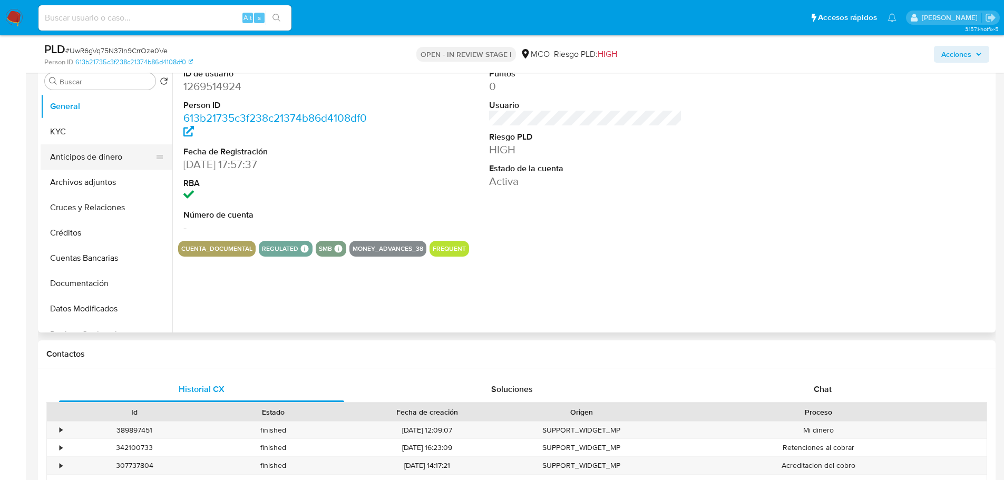
select select "10"
click at [123, 127] on button "KYC" at bounding box center [102, 131] width 123 height 25
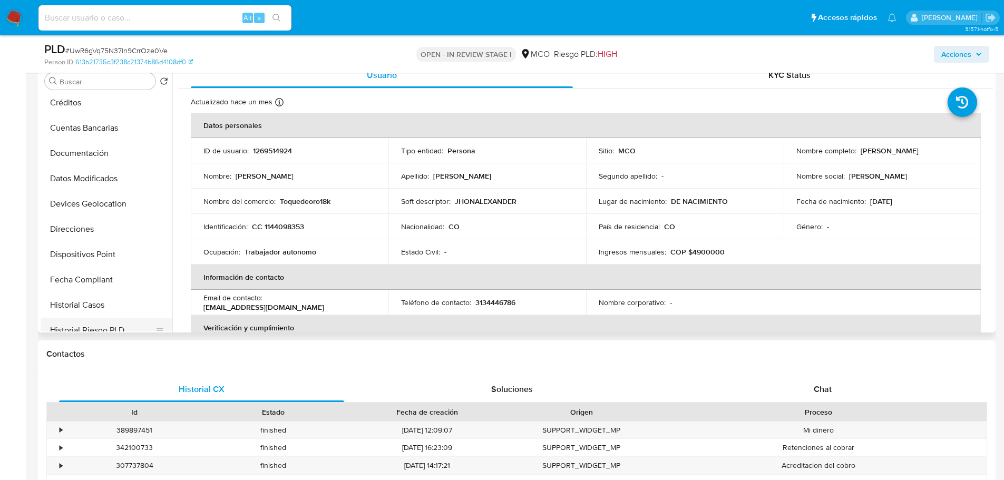
scroll to position [158, 0]
click at [90, 276] on button "Historial Casos" at bounding box center [102, 276] width 123 height 25
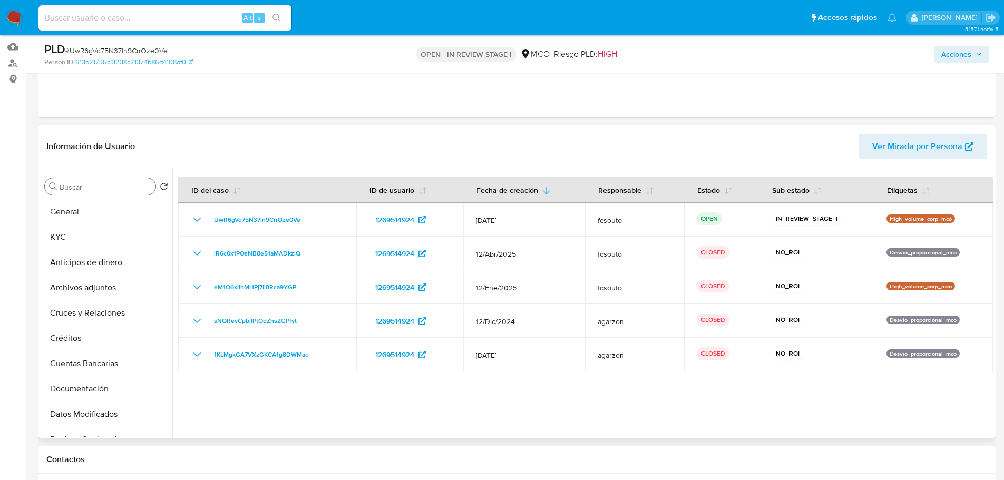
scroll to position [53, 0]
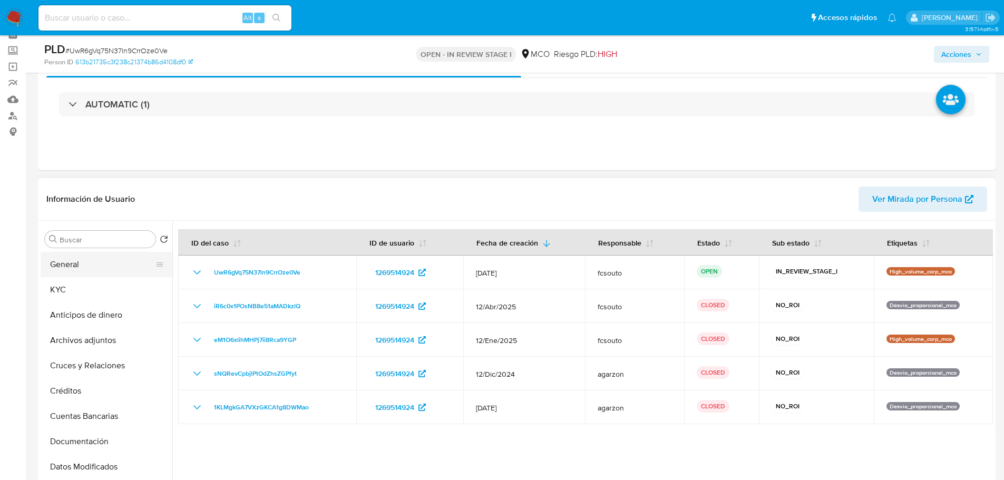
drag, startPoint x: 76, startPoint y: 264, endPoint x: 91, endPoint y: 264, distance: 15.3
click at [76, 264] on button "General" at bounding box center [102, 264] width 123 height 25
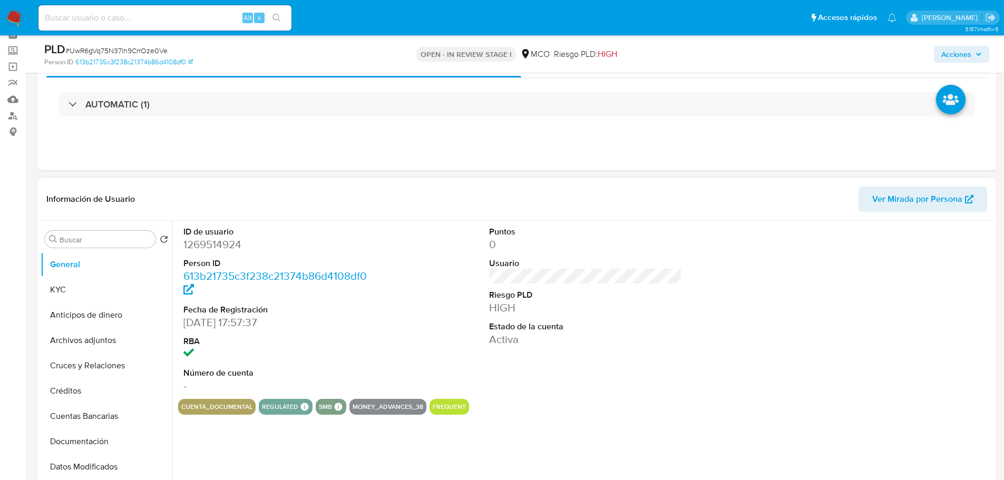
click at [208, 246] on dd "1269514924" at bounding box center [279, 244] width 193 height 15
copy dd "1269514924"
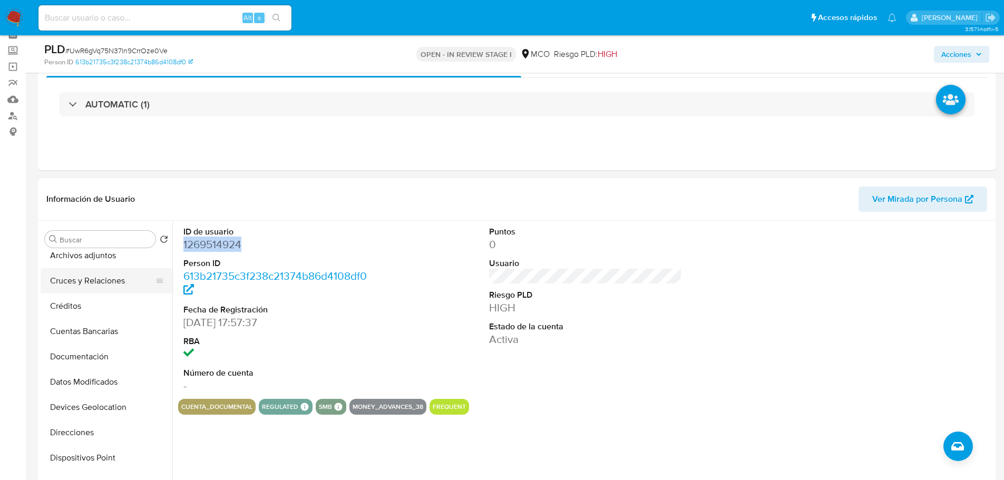
scroll to position [158, 0]
click at [110, 435] on button "Historial Casos" at bounding box center [102, 434] width 123 height 25
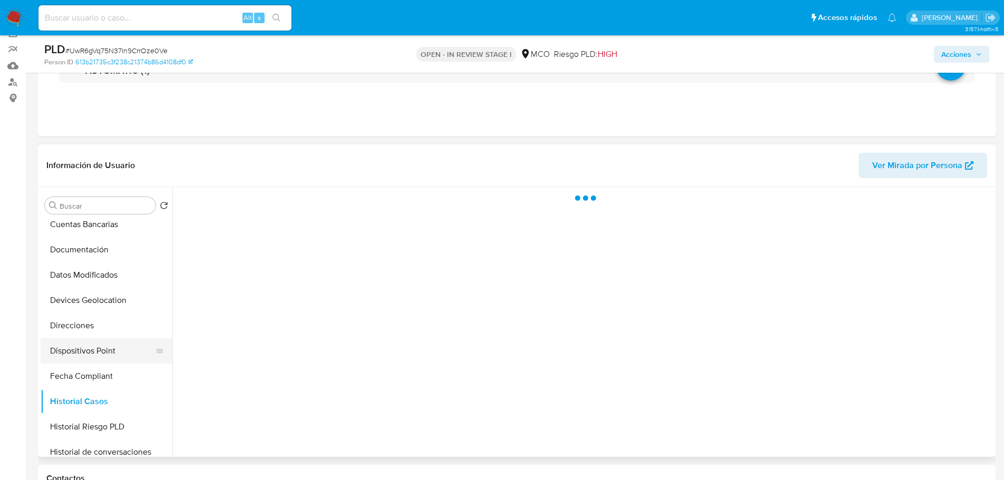
scroll to position [105, 0]
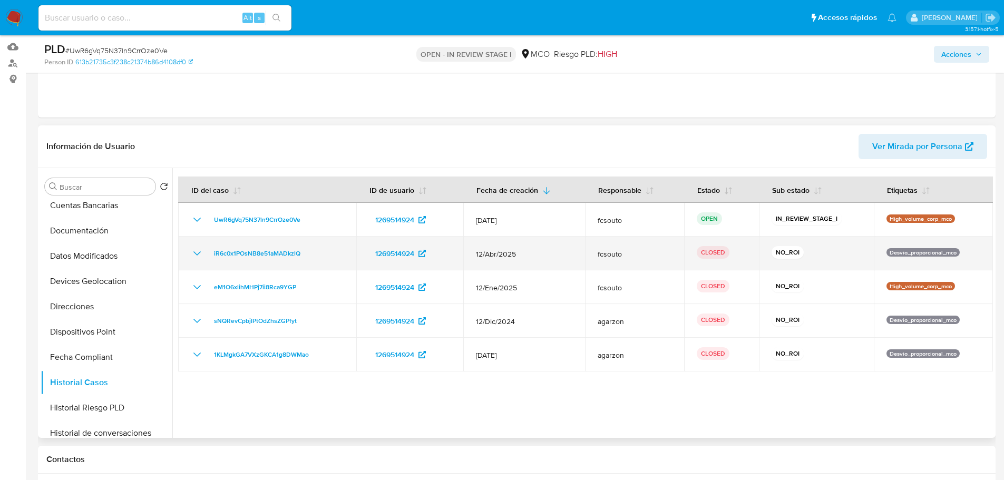
click at [194, 253] on icon "Mostrar/Ocultar" at bounding box center [197, 253] width 13 height 13
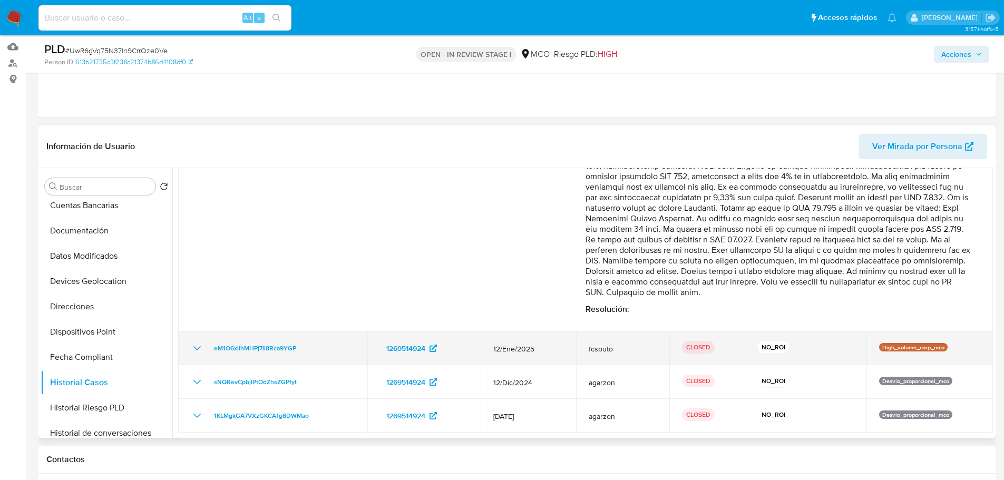
scroll to position [130, 0]
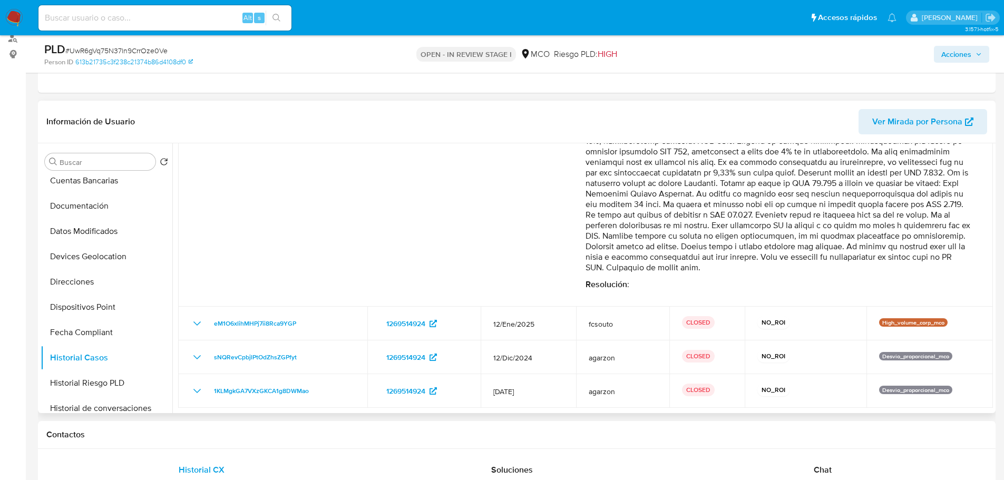
drag, startPoint x: 634, startPoint y: 303, endPoint x: 842, endPoint y: 267, distance: 211.2
click at [842, 267] on p "Comentario :" at bounding box center [778, 157] width 386 height 232
click at [969, 51] on span "Acciones" at bounding box center [956, 54] width 30 height 17
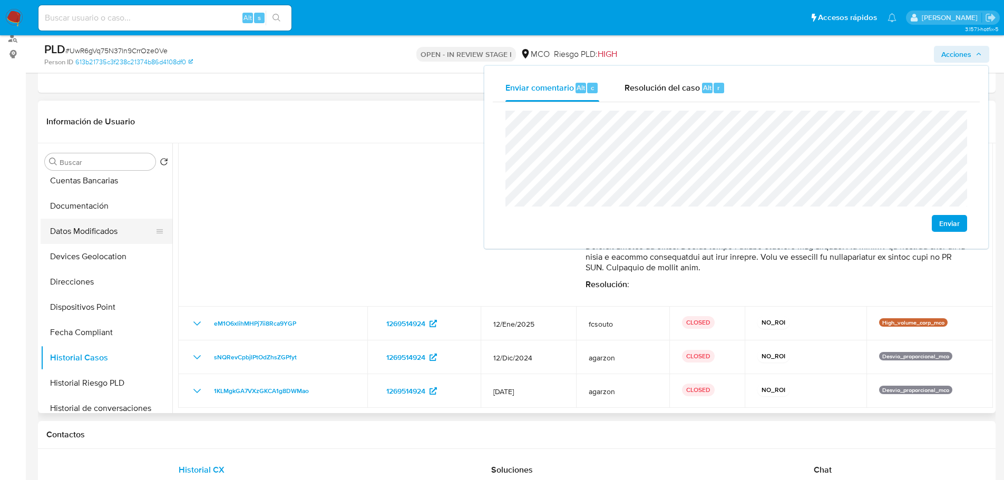
scroll to position [0, 0]
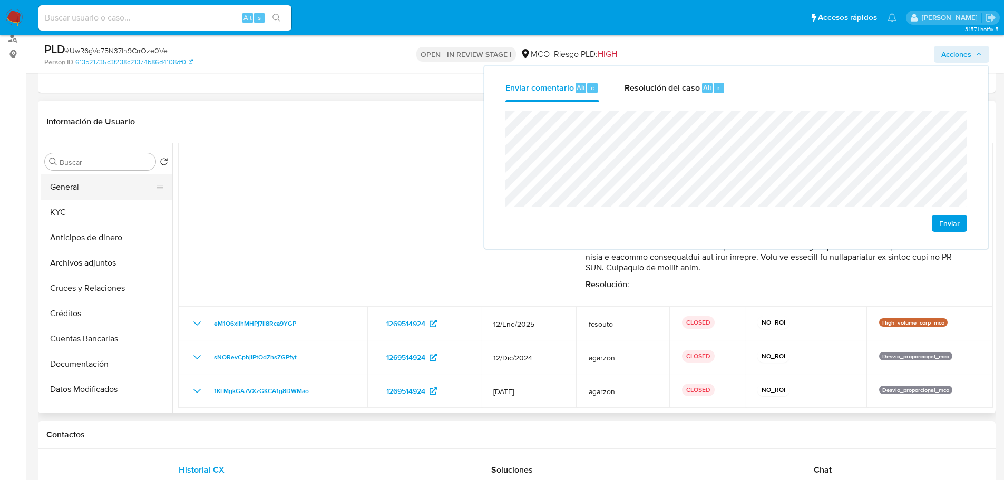
click at [93, 191] on button "General" at bounding box center [102, 186] width 123 height 25
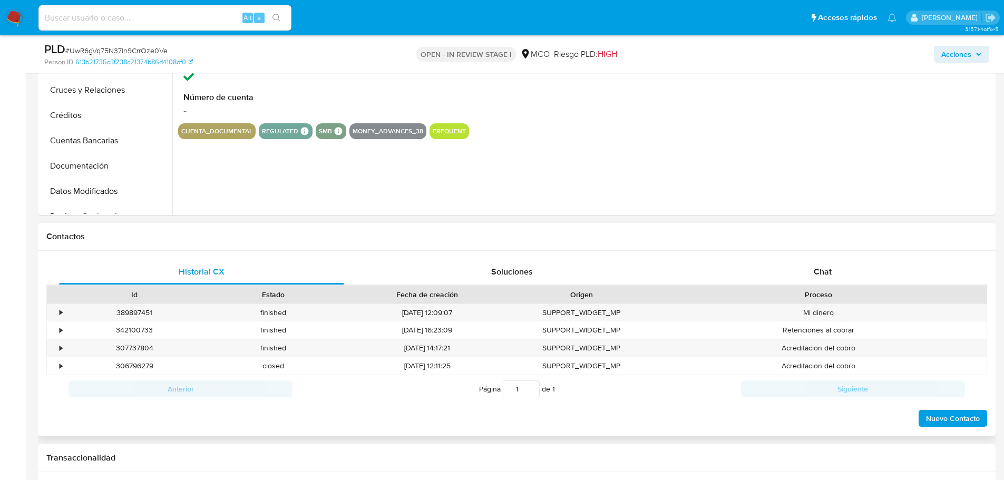
scroll to position [341, 0]
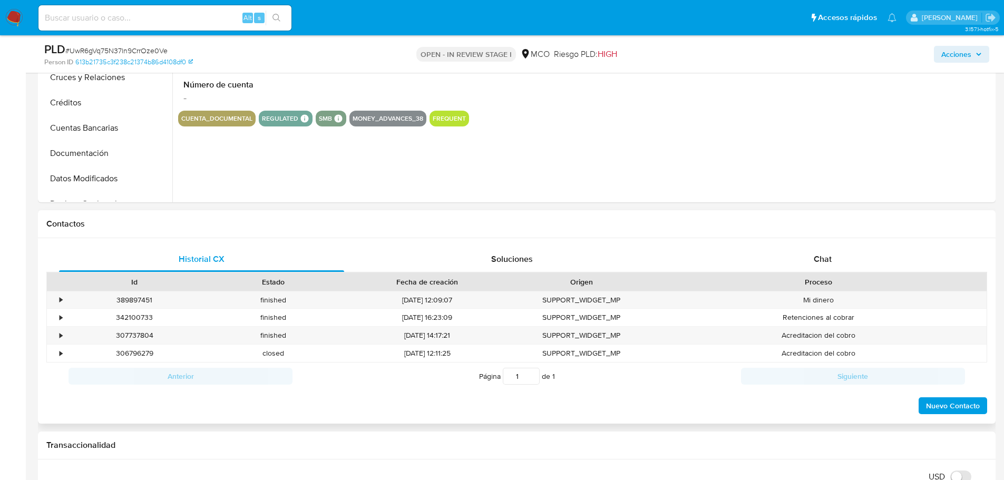
click at [802, 240] on div "Historial CX Soluciones Chat Id Estado Fecha de creación Origen Proceso • 38989…" at bounding box center [516, 331] width 957 height 186
click at [817, 262] on span "Chat" at bounding box center [822, 259] width 18 height 12
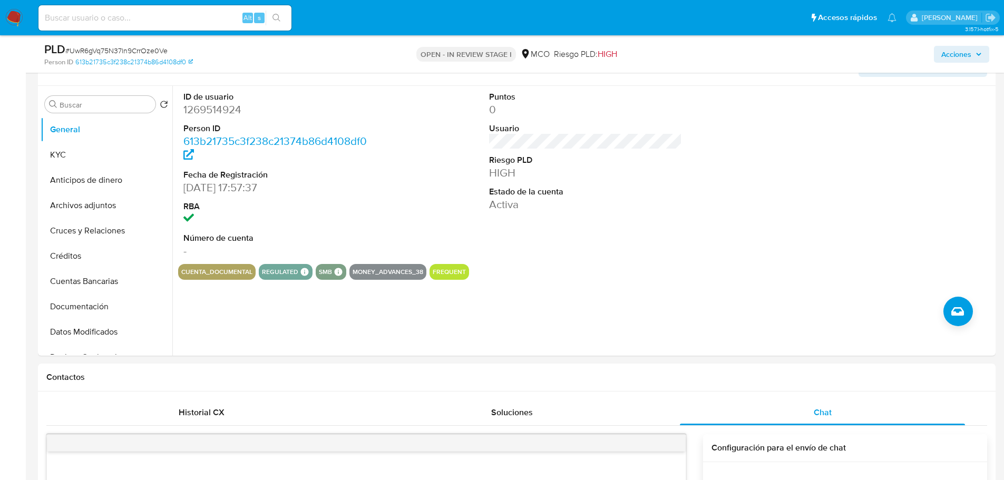
scroll to position [183, 0]
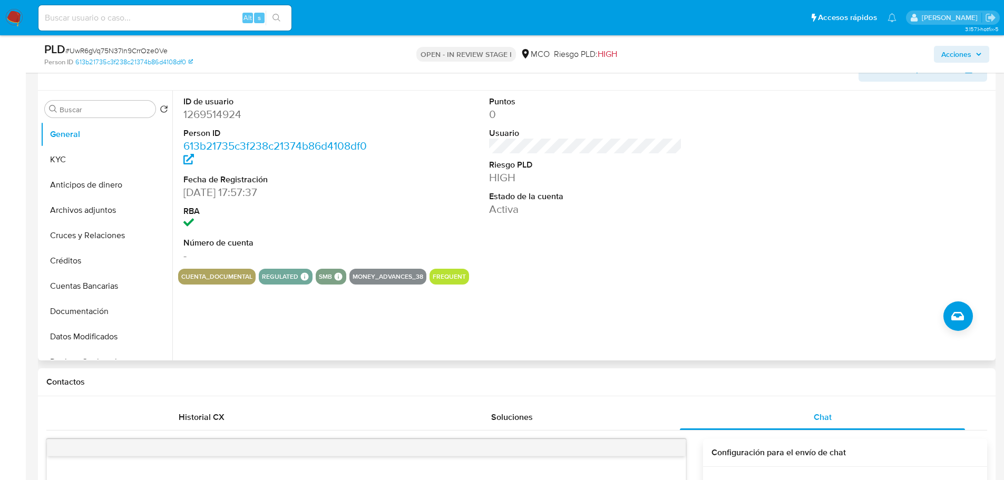
click at [222, 112] on dd "1269514924" at bounding box center [279, 114] width 193 height 15
copy dd "1269514924"
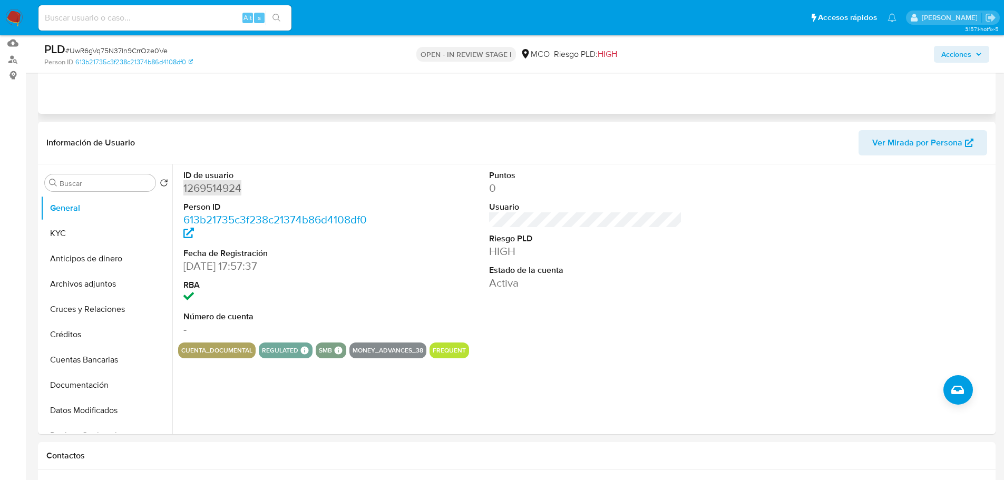
scroll to position [25, 0]
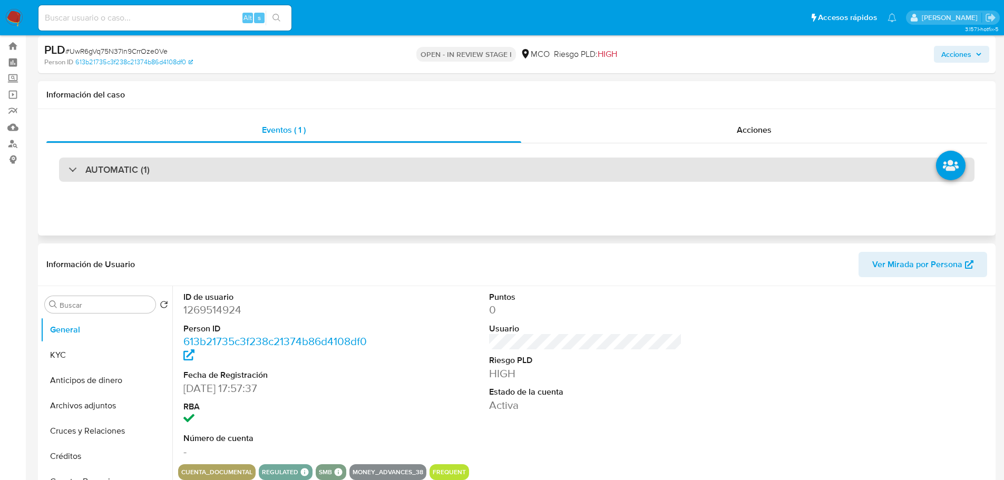
click at [229, 170] on div "AUTOMATIC (1)" at bounding box center [516, 170] width 915 height 24
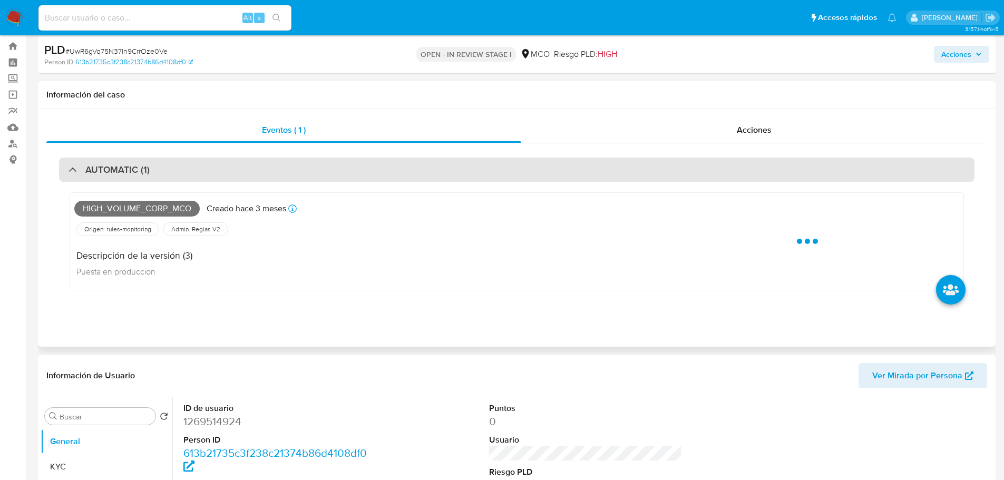
click at [222, 164] on div "AUTOMATIC (1)" at bounding box center [516, 170] width 915 height 24
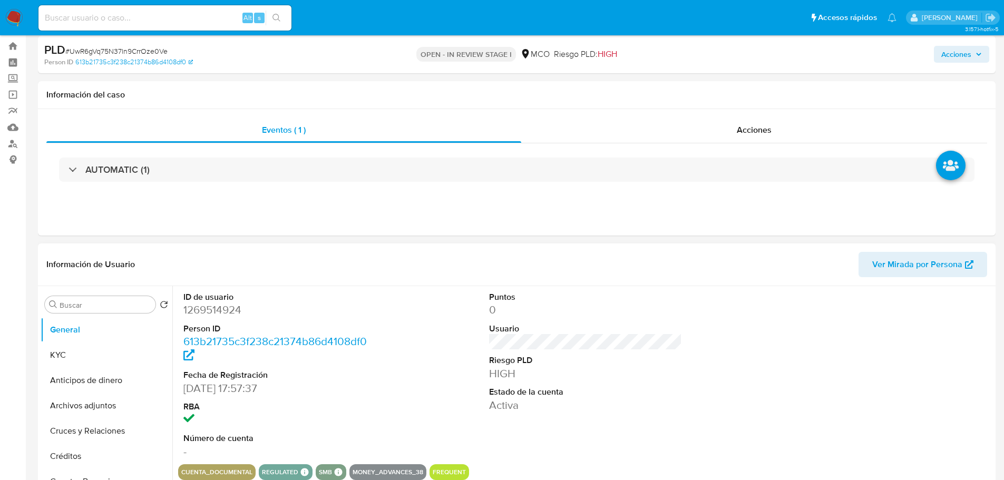
click at [217, 309] on dd "1269514924" at bounding box center [279, 309] width 193 height 15
copy dd "1269514924"
click at [214, 313] on dd "1269514924" at bounding box center [279, 309] width 193 height 15
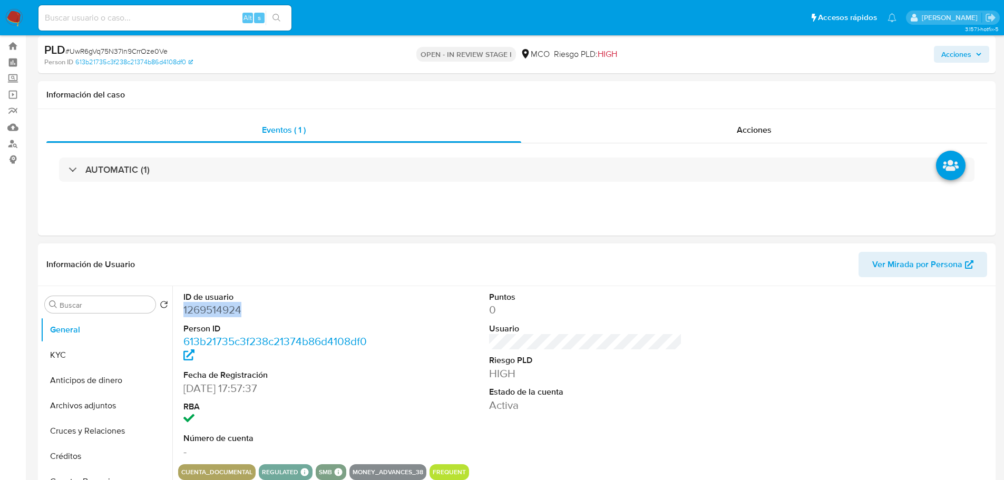
click at [214, 313] on dd "1269514924" at bounding box center [279, 309] width 193 height 15
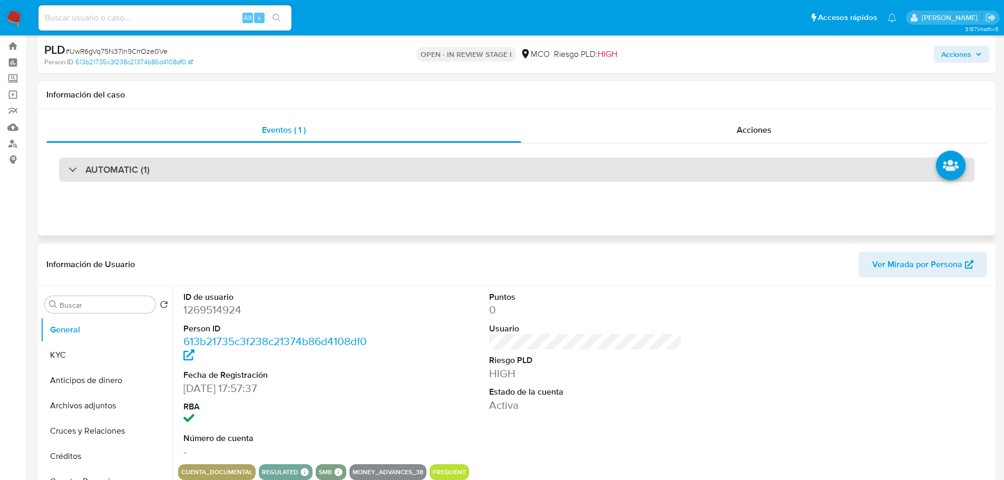
click at [260, 171] on div "AUTOMATIC (1)" at bounding box center [516, 170] width 915 height 24
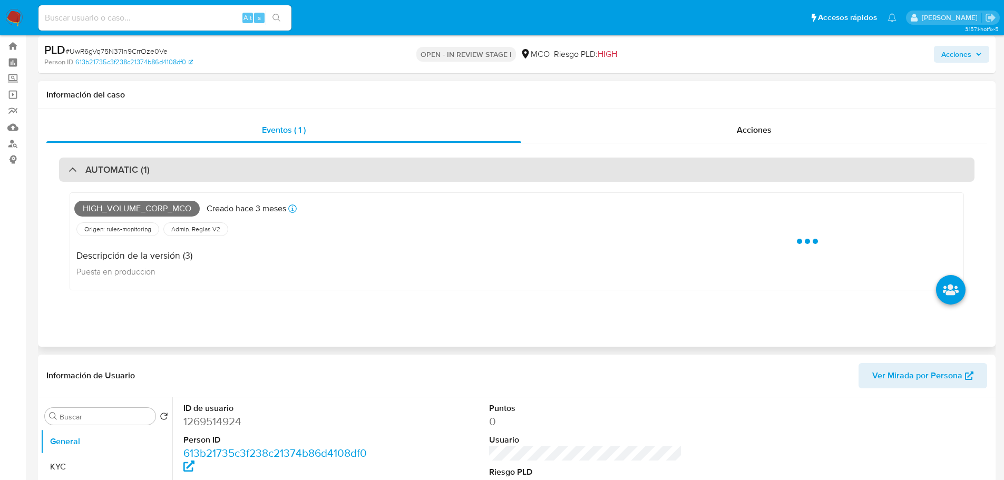
click at [259, 171] on div "AUTOMATIC (1)" at bounding box center [516, 170] width 915 height 24
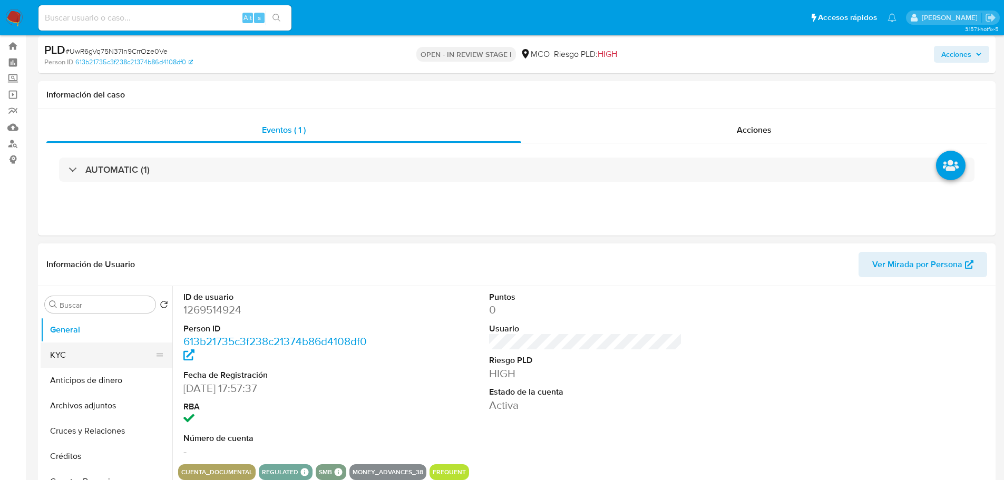
click at [95, 357] on button "KYC" at bounding box center [102, 354] width 123 height 25
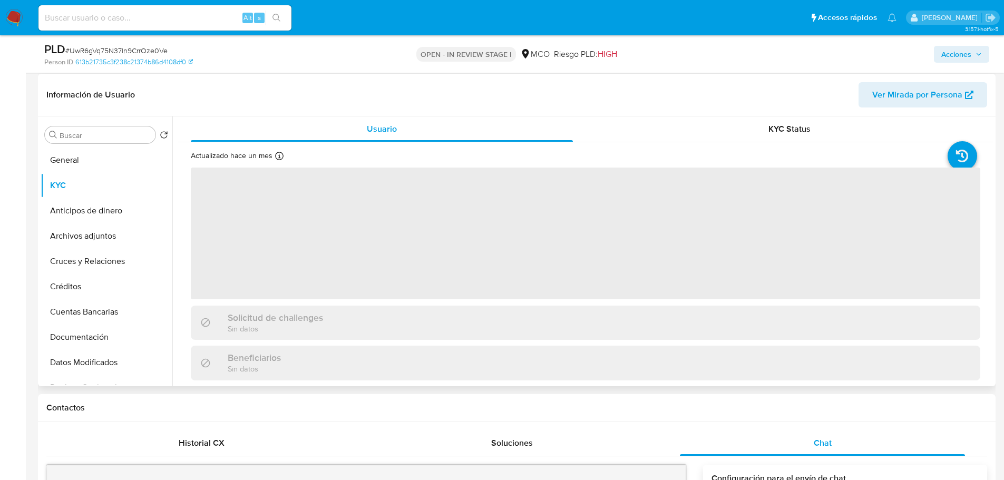
scroll to position [183, 0]
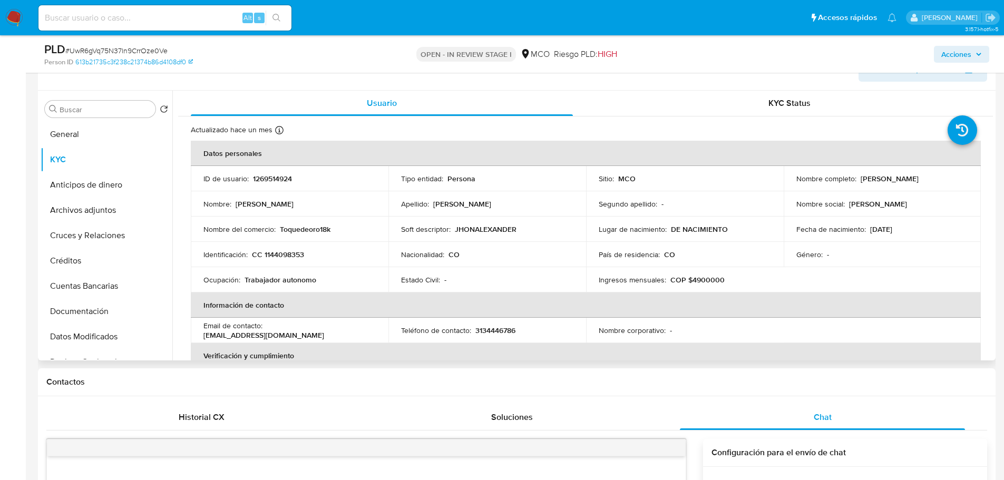
drag, startPoint x: 876, startPoint y: 179, endPoint x: 918, endPoint y: 180, distance: 42.7
click at [918, 180] on div "Nombre completo : Jhon Alexander Parada Gonzalez" at bounding box center [882, 178] width 172 height 9
copy p "Jhon Alexander Parada Gonzalez"
click at [293, 253] on p "CC 1144098353" at bounding box center [278, 254] width 52 height 9
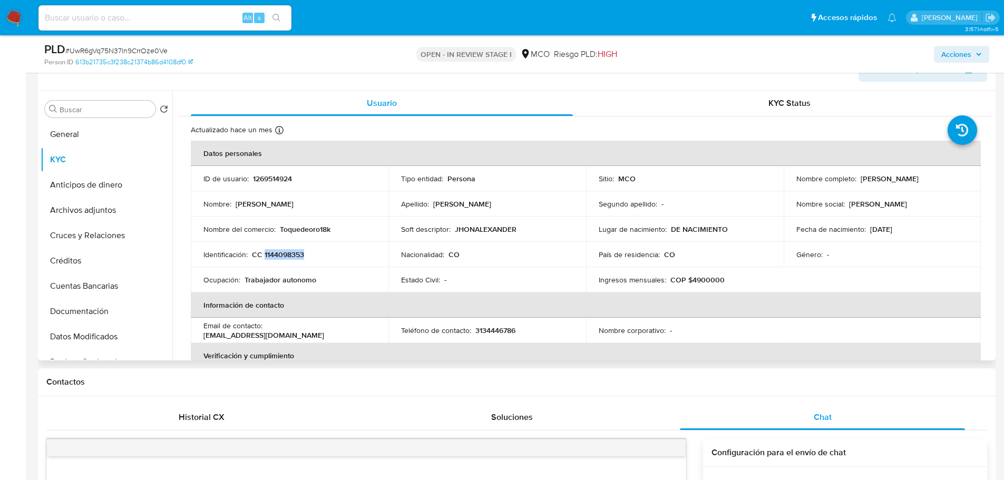
copy p "1144098353"
click at [296, 336] on p "toquedeoro18kventas@gmail.com" at bounding box center [263, 334] width 121 height 9
copy div "Email de contacto : toquedeoro18kventas@gmail.com"
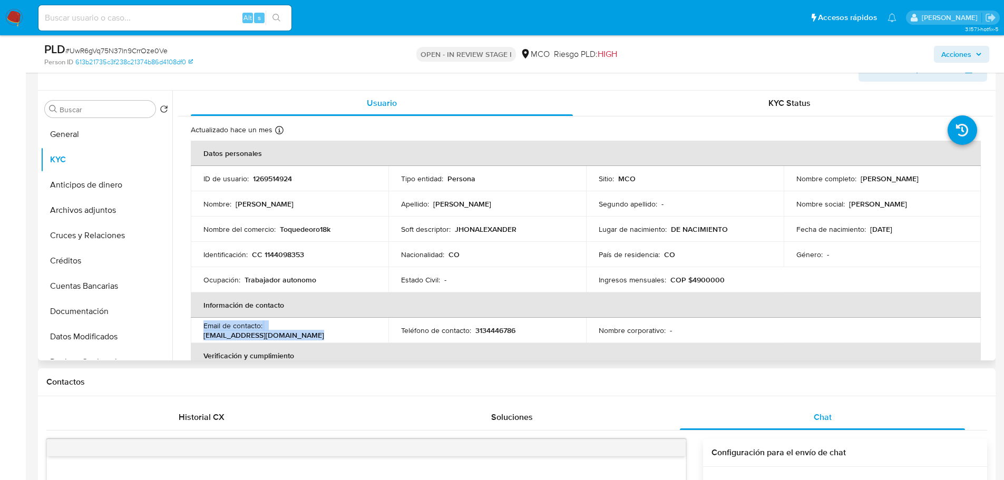
click at [319, 342] on td "Email de contacto : toquedeoro18kventas@gmail.com" at bounding box center [290, 330] width 198 height 25
drag, startPoint x: 322, startPoint y: 333, endPoint x: 198, endPoint y: 337, distance: 124.4
click at [198, 337] on td "Email de contacto : toquedeoro18kventas@gmail.com" at bounding box center [290, 330] width 198 height 25
copy p "toquedeoro18kventas@gmail.com"
drag, startPoint x: 907, startPoint y: 230, endPoint x: 866, endPoint y: 229, distance: 40.6
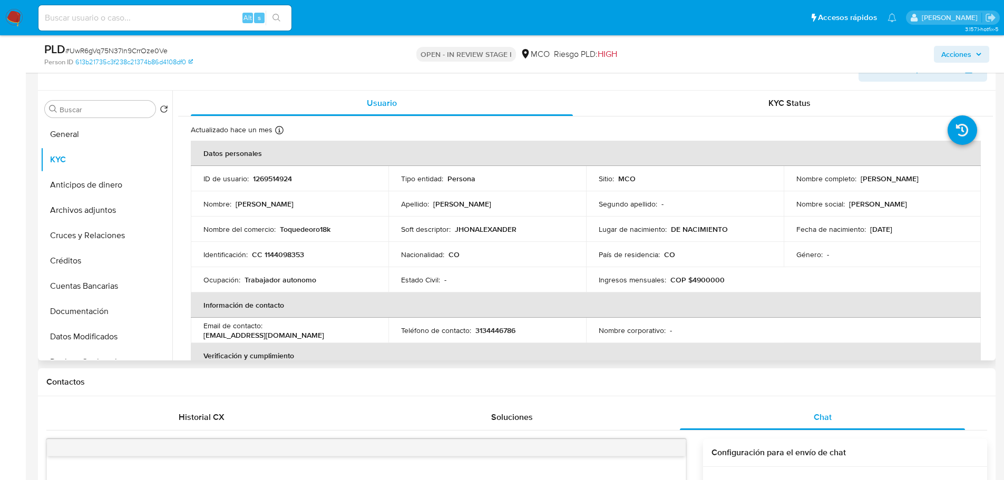
click at [866, 229] on div "Fecha de nacimiento : 03/09/1997" at bounding box center [882, 228] width 172 height 9
copy p "03/09/1997"
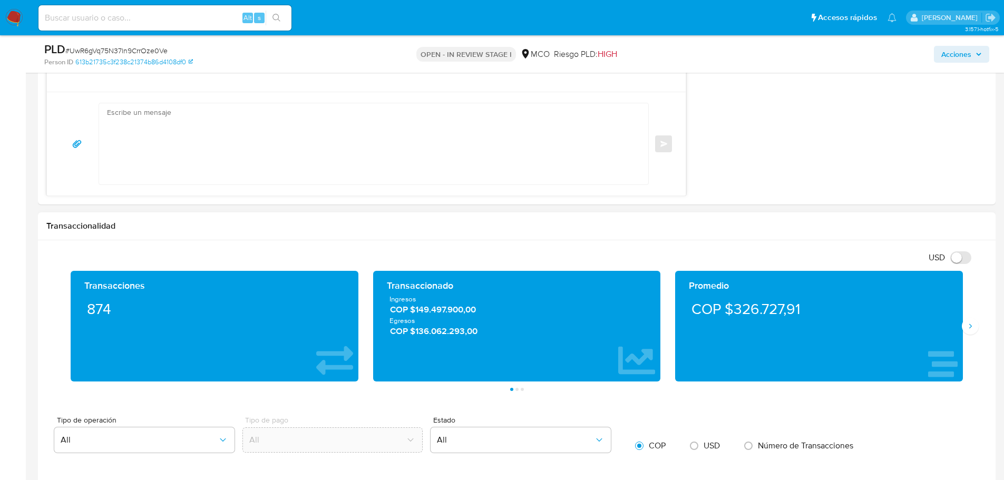
scroll to position [868, 0]
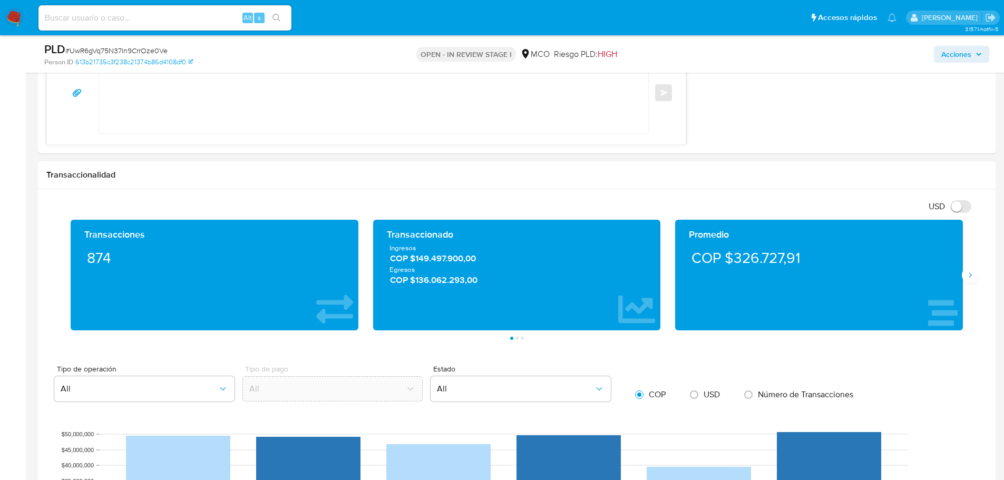
drag, startPoint x: 967, startPoint y: 276, endPoint x: 389, endPoint y: 250, distance: 578.5
click at [965, 276] on button "Siguiente" at bounding box center [969, 275] width 17 height 17
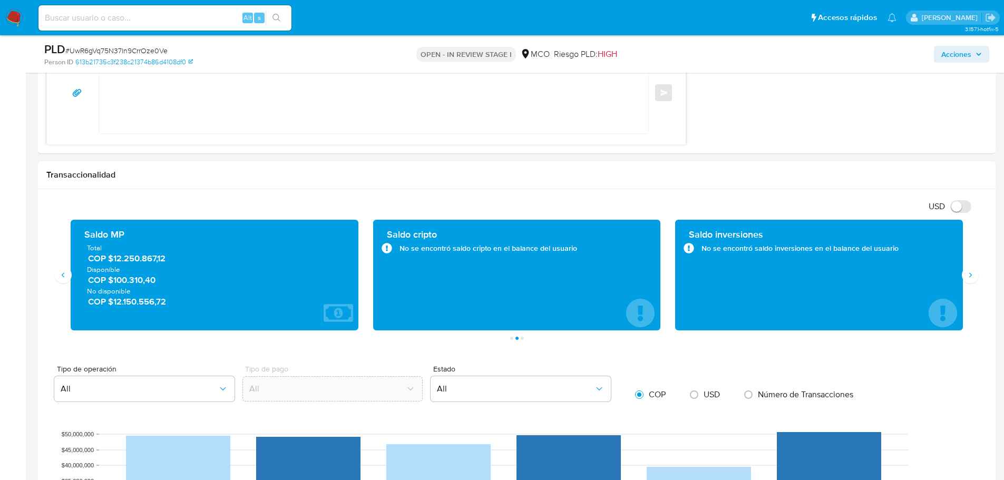
drag, startPoint x: 173, startPoint y: 281, endPoint x: 116, endPoint y: 282, distance: 56.9
click at [116, 282] on span "COP $100.310,40" at bounding box center [215, 280] width 254 height 12
click at [161, 288] on span "No disponible" at bounding box center [214, 290] width 255 height 9
drag, startPoint x: 164, startPoint y: 282, endPoint x: 114, endPoint y: 284, distance: 49.6
click at [114, 284] on span "COP $100.310,40" at bounding box center [215, 280] width 254 height 12
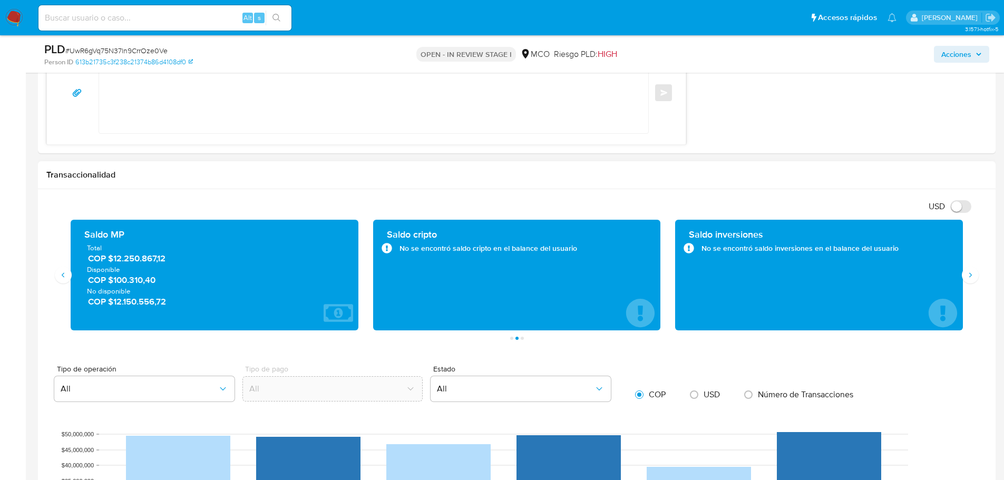
drag, startPoint x: 192, startPoint y: 304, endPoint x: 113, endPoint y: 310, distance: 79.8
click at [113, 310] on div "Saldo MP Total COP $12.250.867,12 Disponible COP $100.310,40 No disponible COP …" at bounding box center [214, 275] width 271 height 94
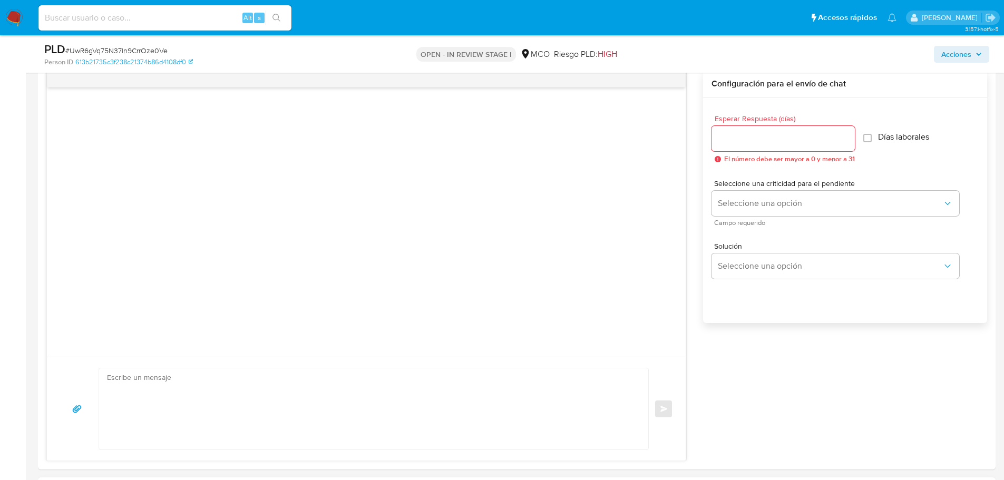
scroll to position [183, 0]
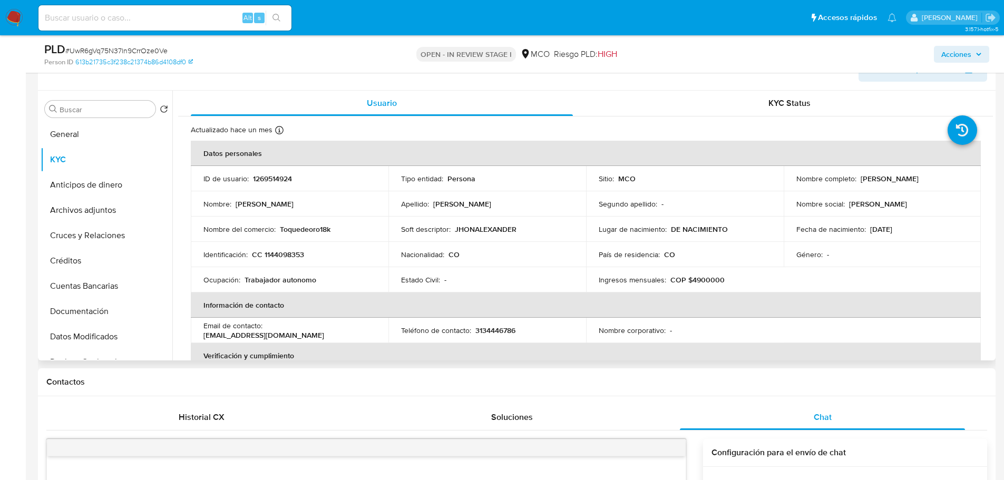
click at [314, 231] on p "Toquedeoro18k" at bounding box center [305, 228] width 51 height 9
click at [312, 232] on p "Toquedeoro18k" at bounding box center [305, 228] width 51 height 9
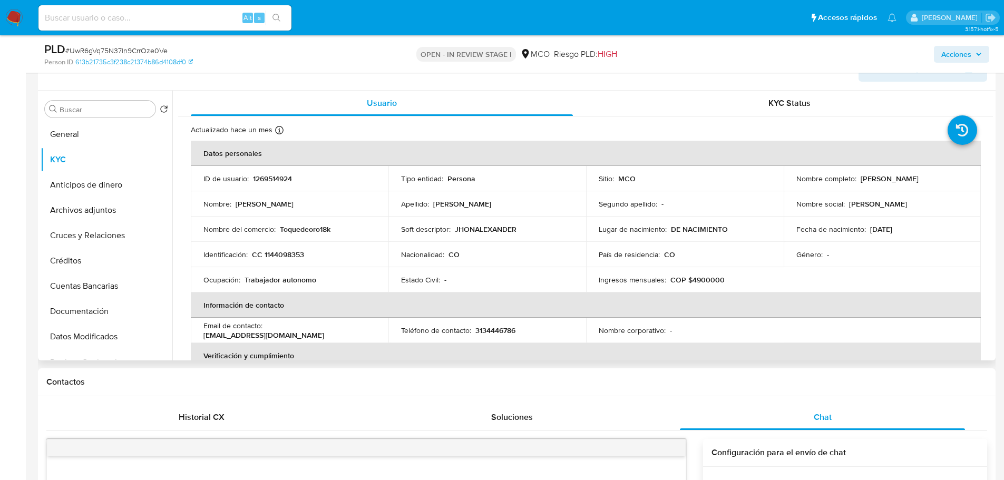
click at [259, 178] on p "1269514924" at bounding box center [272, 178] width 39 height 9
copy p "1269514924"
click at [966, 53] on span "Acciones" at bounding box center [956, 54] width 30 height 17
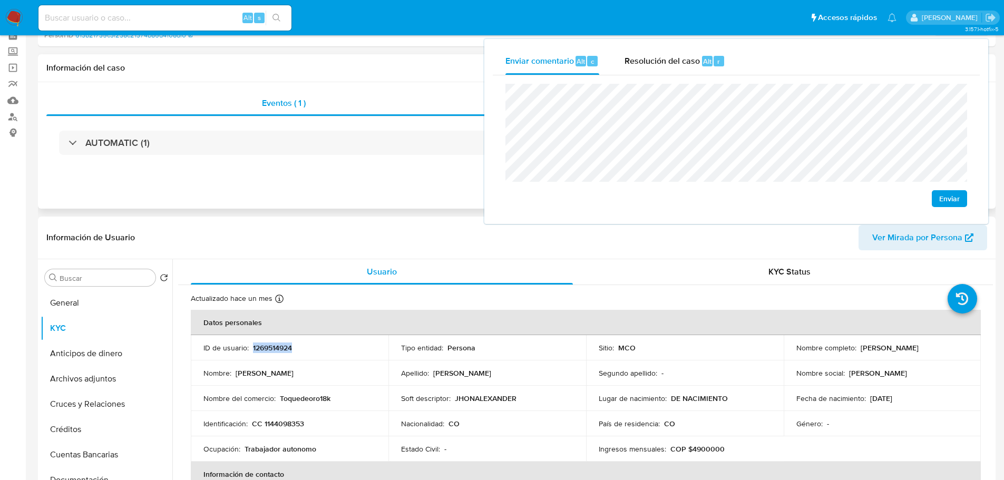
scroll to position [0, 0]
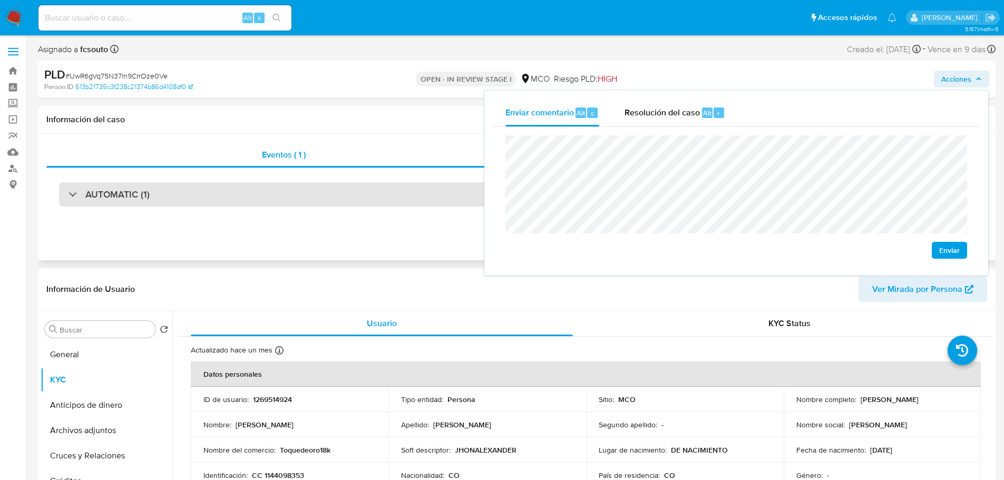
click at [257, 188] on div "AUTOMATIC (1)" at bounding box center [516, 194] width 915 height 24
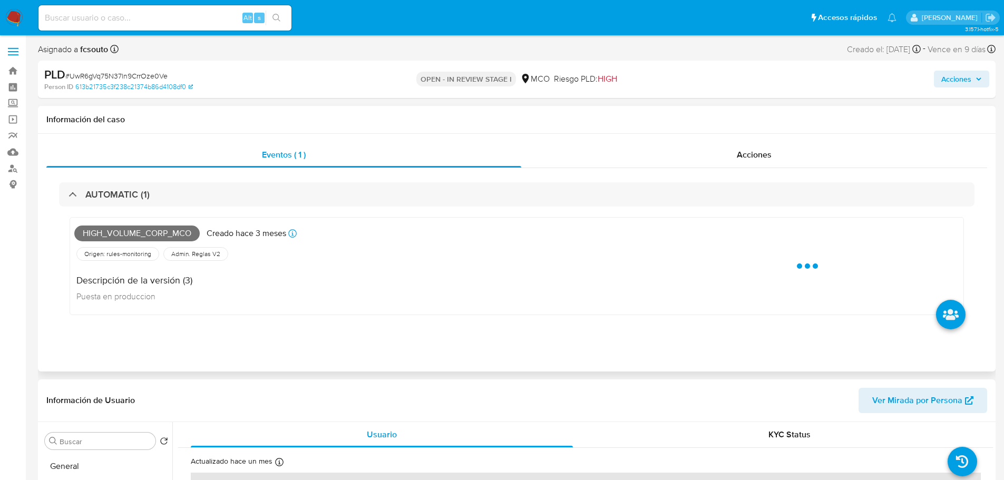
click at [154, 234] on span "High_volume_corp_mco" at bounding box center [136, 233] width 125 height 16
copy span "High_volume_corp_mco"
click at [952, 85] on span "Acciones" at bounding box center [956, 79] width 30 height 17
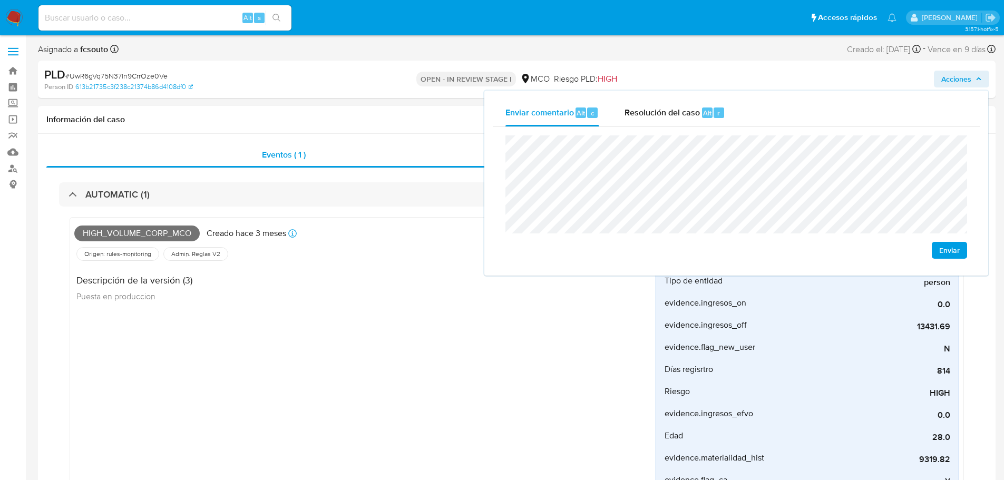
drag, startPoint x: 289, startPoint y: 203, endPoint x: 78, endPoint y: 289, distance: 227.3
click at [280, 205] on div "AUTOMATIC (1)" at bounding box center [516, 194] width 915 height 24
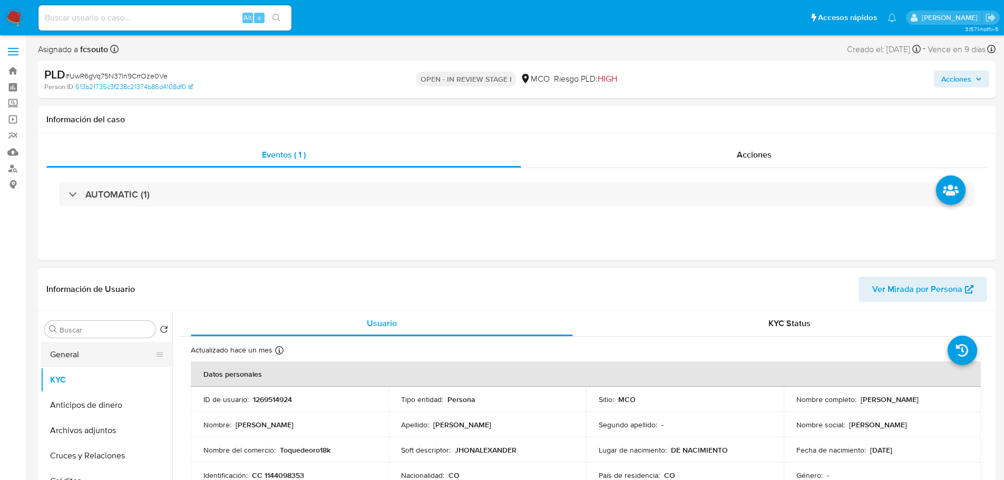
click at [89, 356] on button "General" at bounding box center [102, 354] width 123 height 25
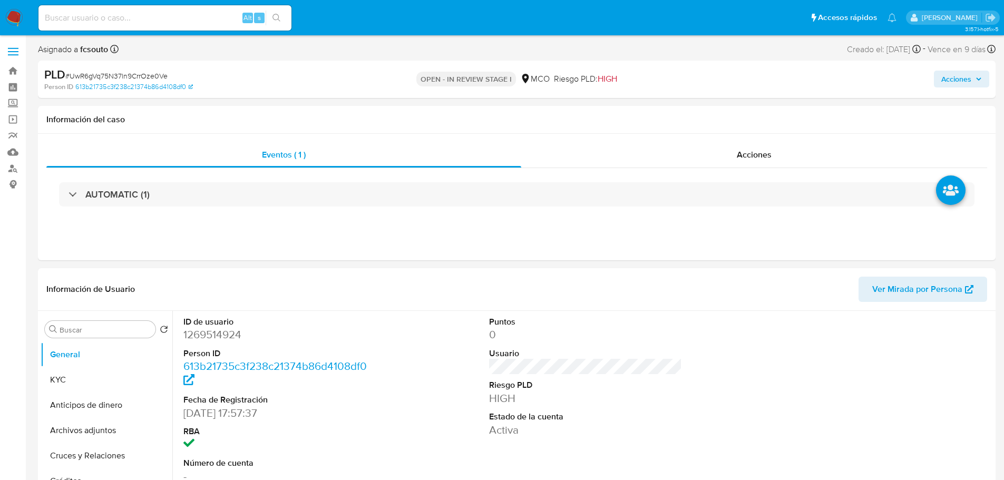
click at [946, 75] on span "Acciones" at bounding box center [956, 79] width 30 height 17
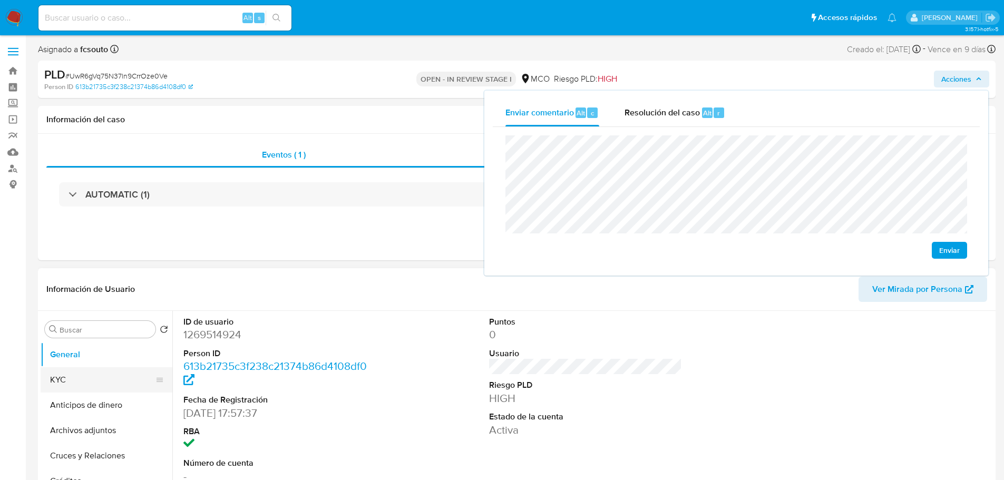
click at [71, 389] on button "KYC" at bounding box center [102, 379] width 123 height 25
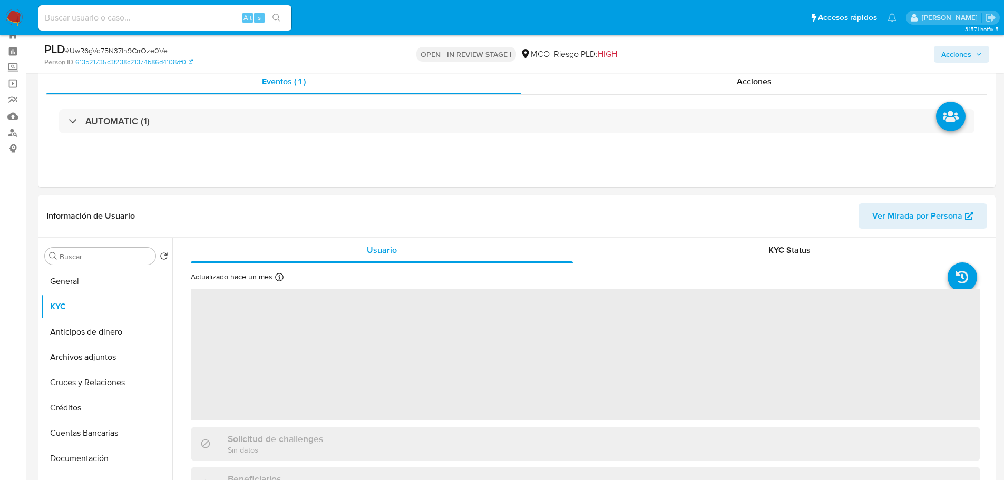
scroll to position [53, 0]
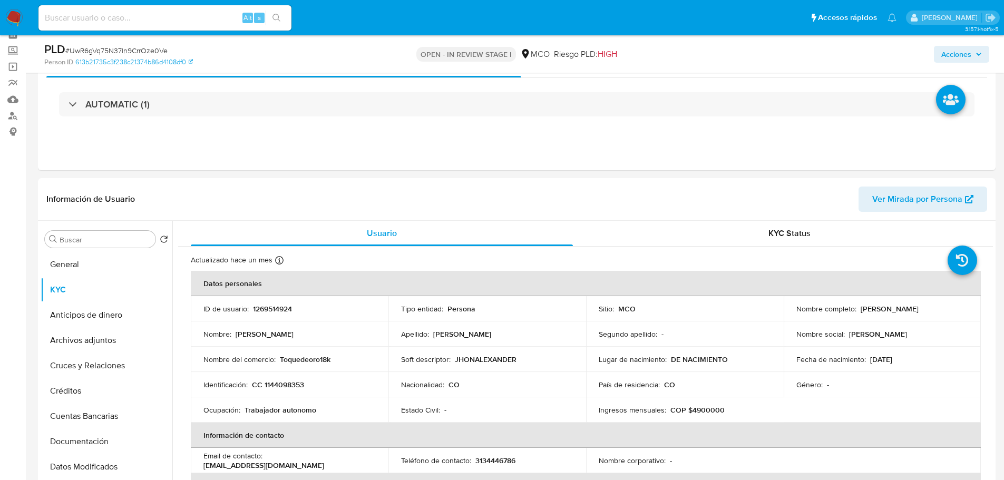
click at [958, 47] on span "Acciones" at bounding box center [956, 54] width 30 height 17
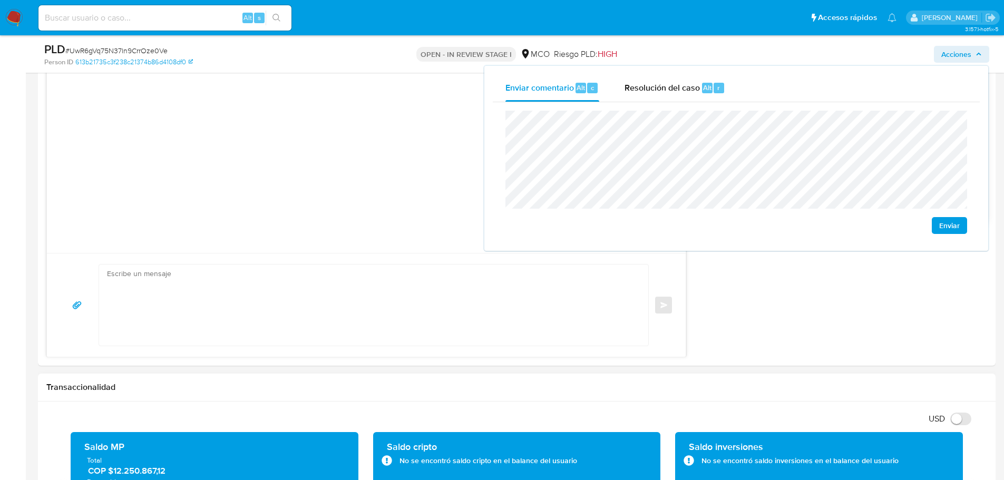
scroll to position [790, 0]
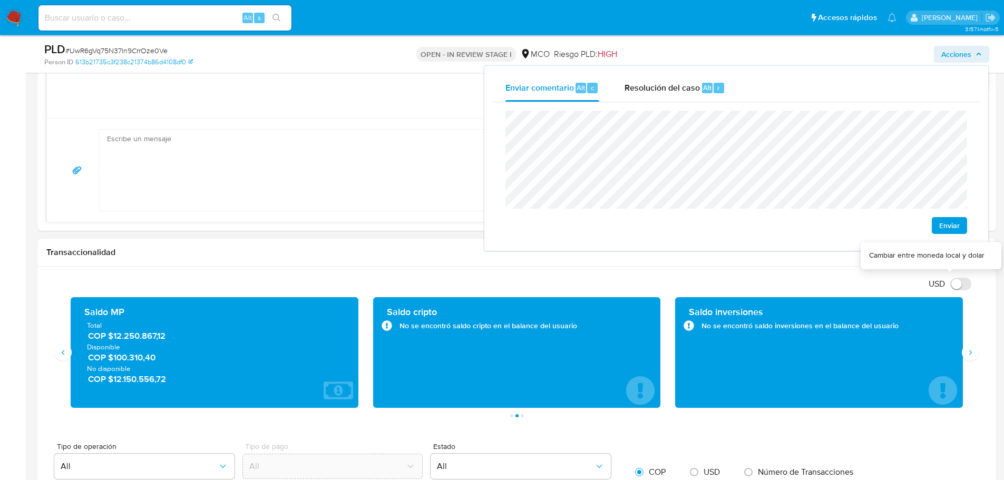
click at [957, 283] on input "USD" at bounding box center [960, 284] width 21 height 13
checkbox input "true"
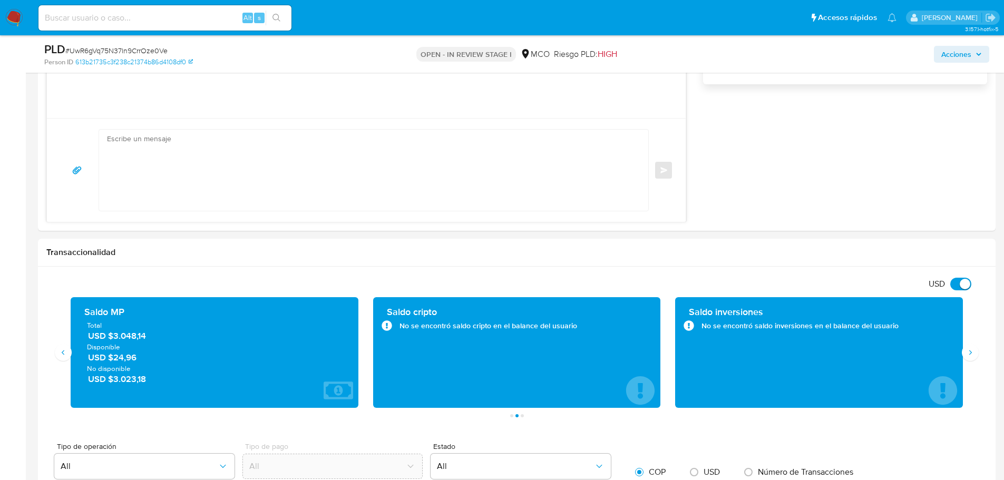
click at [965, 50] on span "Acciones" at bounding box center [956, 54] width 30 height 17
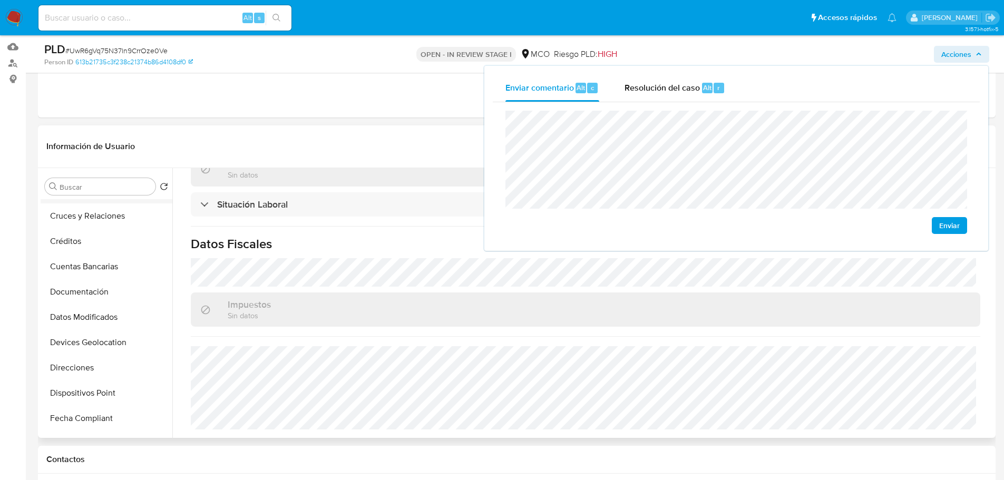
scroll to position [105, 0]
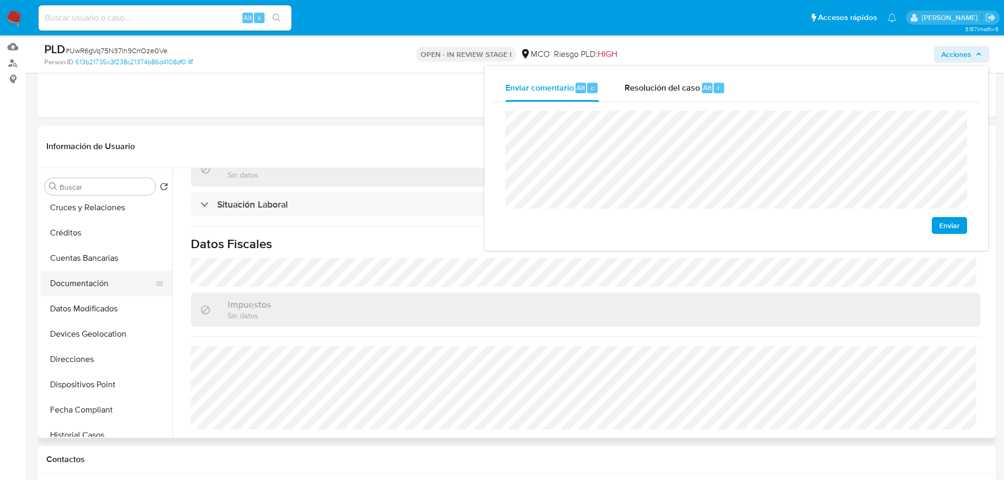
click at [111, 283] on button "Documentación" at bounding box center [102, 283] width 123 height 25
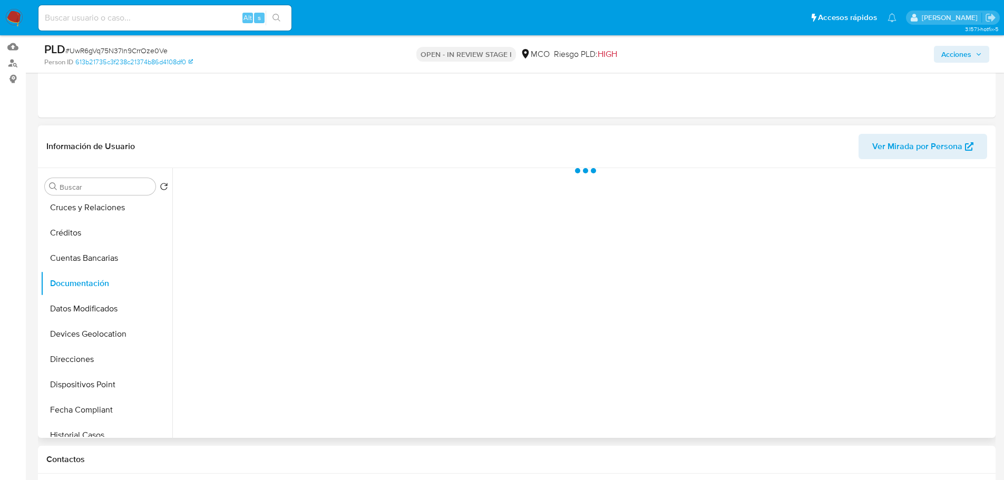
scroll to position [0, 0]
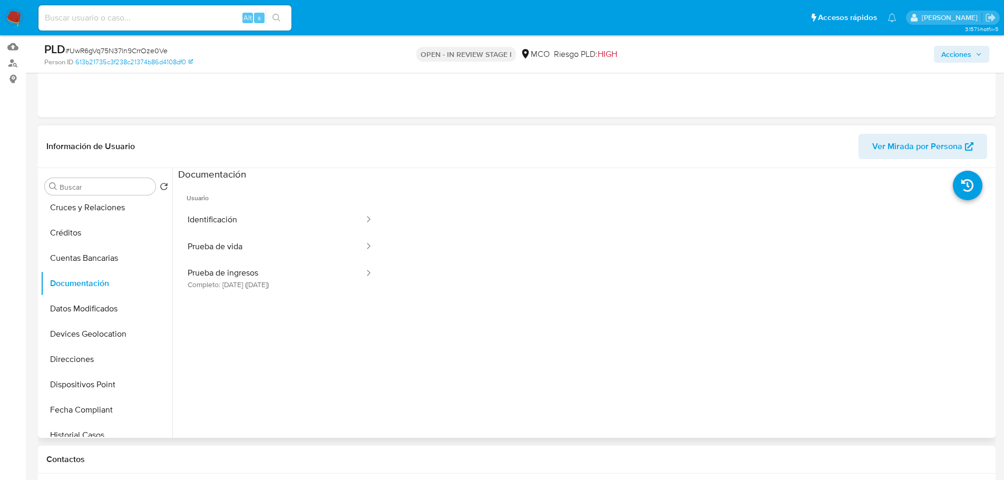
drag, startPoint x: 273, startPoint y: 279, endPoint x: 368, endPoint y: 308, distance: 99.1
click at [274, 279] on button "Prueba de ingresos Completo: 25/10/2024 (hace 10 meses)" at bounding box center [271, 278] width 187 height 36
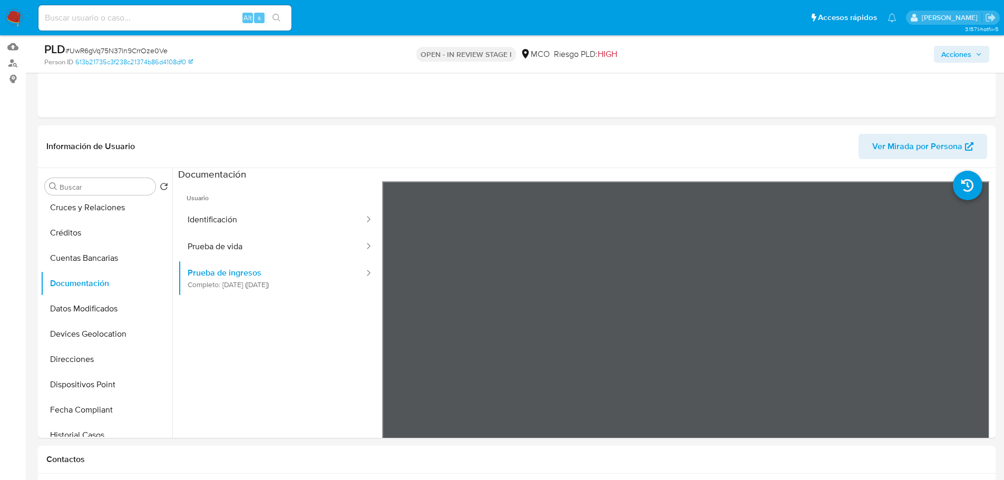
click at [949, 56] on span "Acciones" at bounding box center [956, 54] width 30 height 17
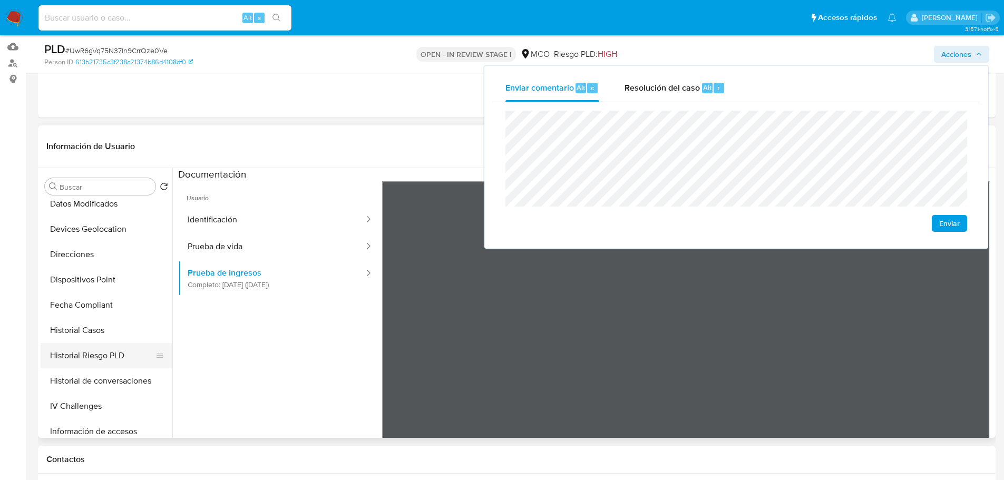
scroll to position [211, 0]
click at [111, 324] on button "Historial Casos" at bounding box center [102, 329] width 123 height 25
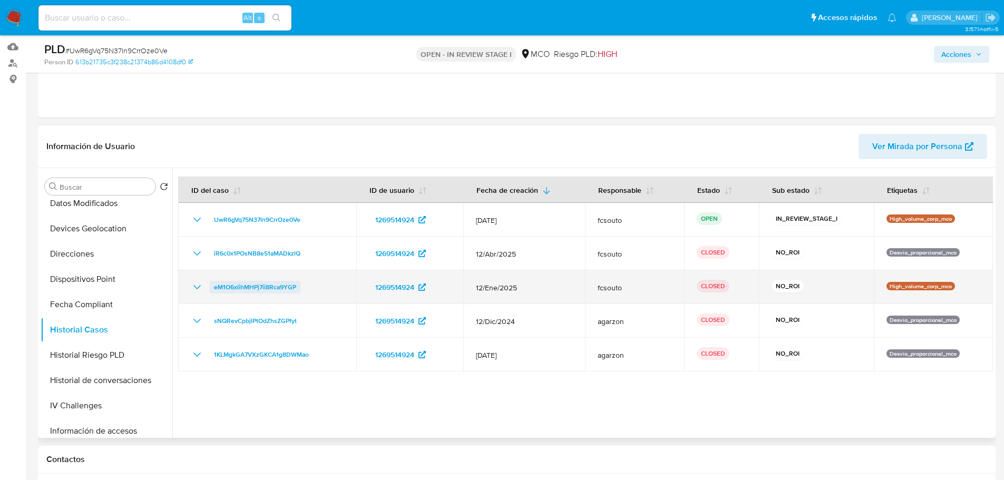
drag, startPoint x: 201, startPoint y: 288, endPoint x: 265, endPoint y: 296, distance: 64.8
click at [201, 288] on icon "Mostrar/Ocultar" at bounding box center [197, 287] width 13 height 13
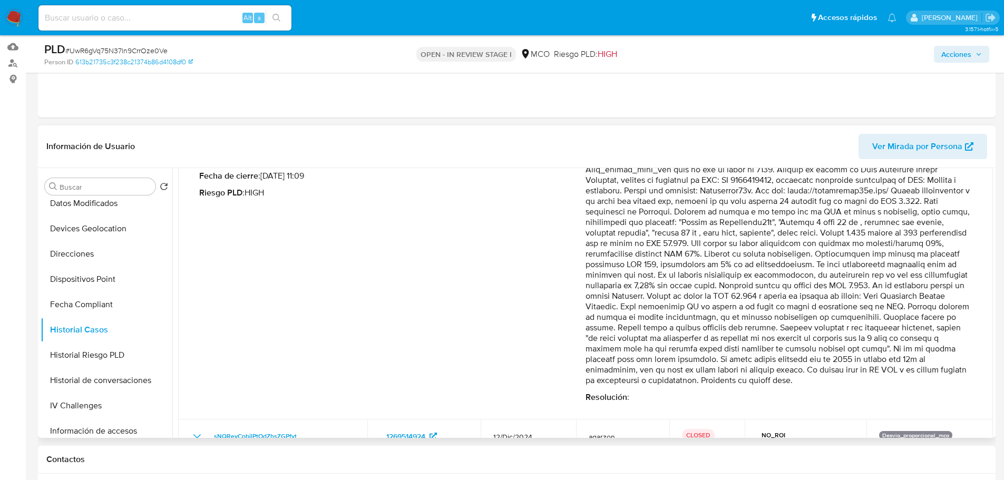
scroll to position [158, 0]
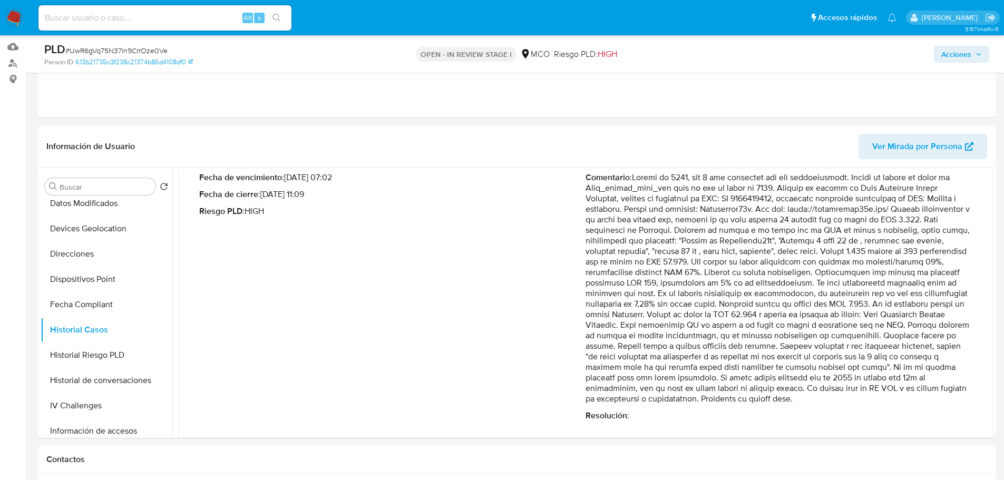
click at [944, 54] on span "Acciones" at bounding box center [956, 54] width 30 height 17
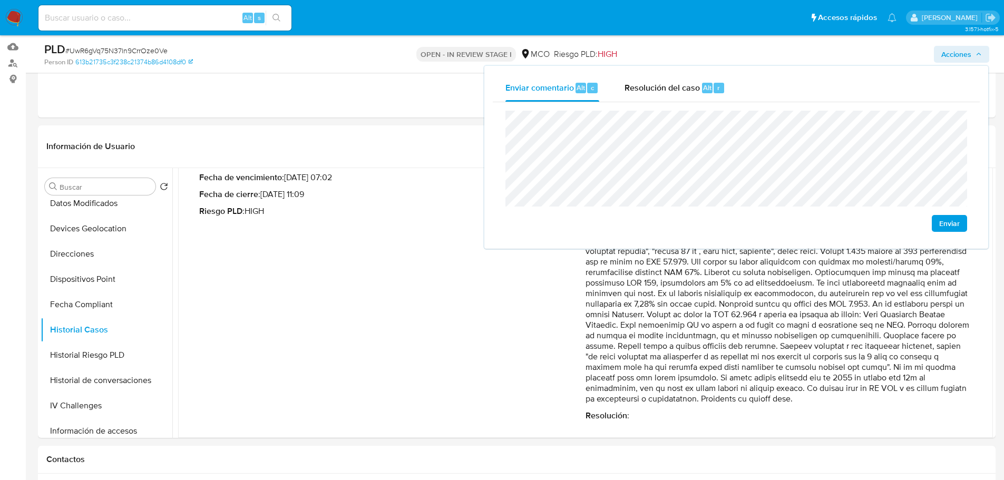
click at [736, 212] on div "Enviar" at bounding box center [735, 171] width 461 height 121
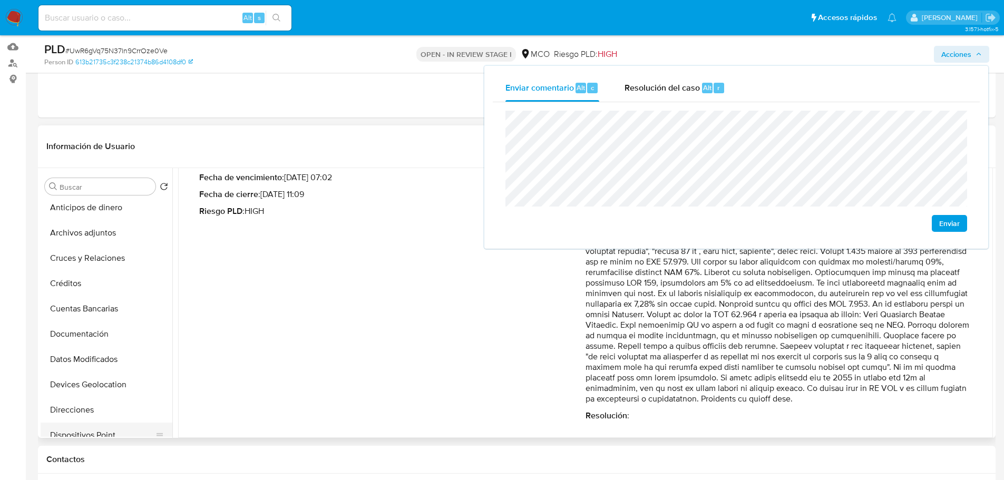
scroll to position [53, 0]
drag, startPoint x: 112, startPoint y: 237, endPoint x: 435, endPoint y: 332, distance: 336.7
click at [113, 237] on button "Archivos adjuntos" at bounding box center [107, 234] width 132 height 25
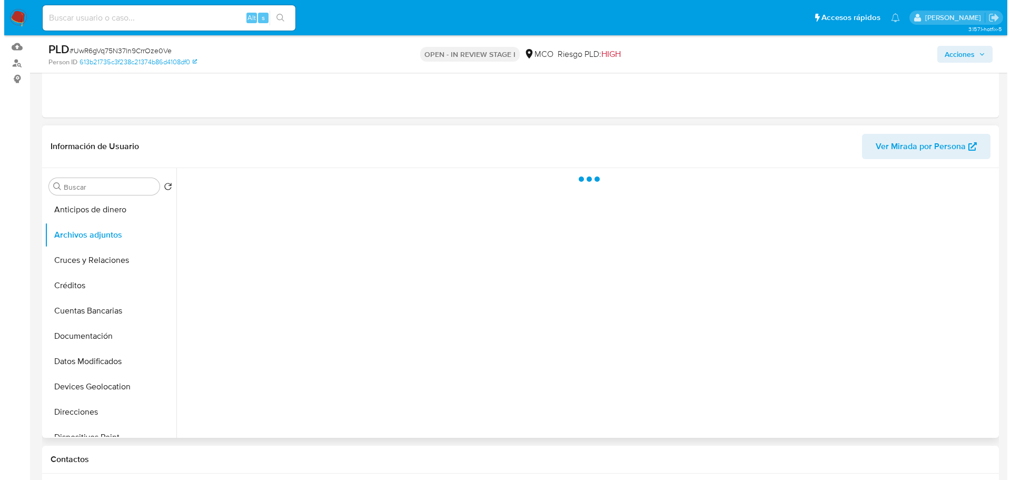
scroll to position [0, 0]
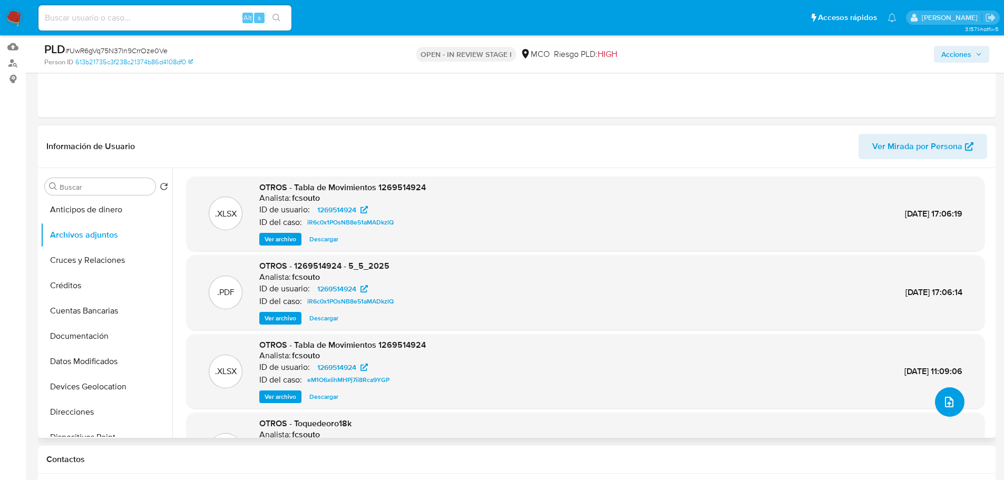
click at [942, 404] on icon "upload-file" at bounding box center [948, 402] width 13 height 13
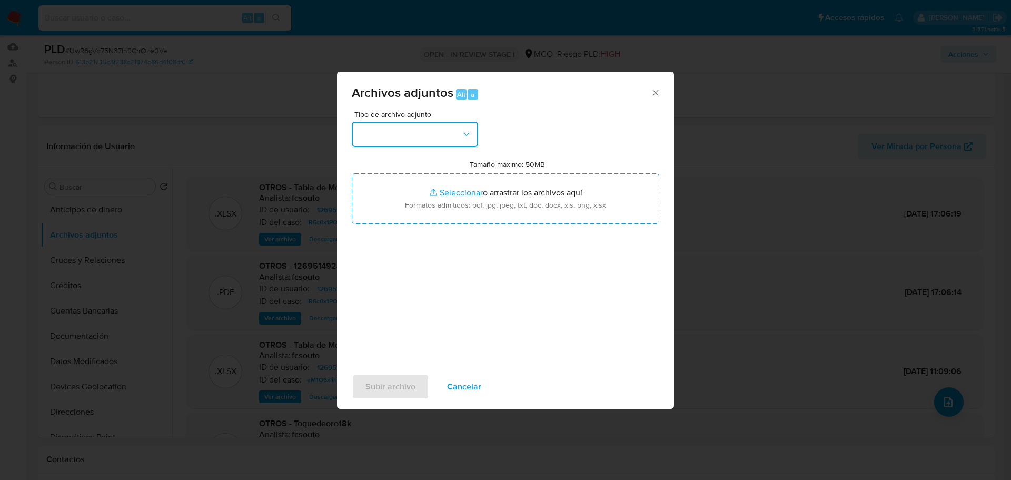
drag, startPoint x: 449, startPoint y: 135, endPoint x: 439, endPoint y: 144, distance: 13.4
click at [447, 136] on button "button" at bounding box center [415, 134] width 126 height 25
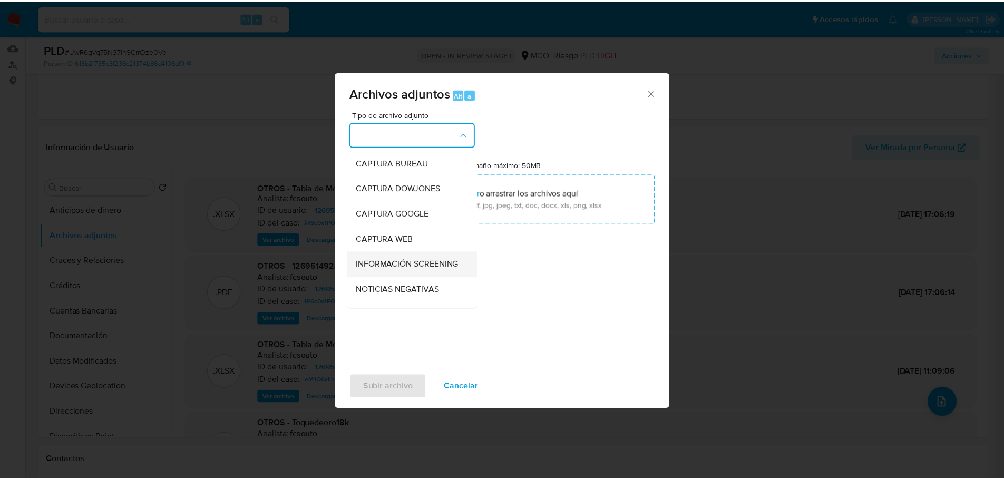
scroll to position [53, 0]
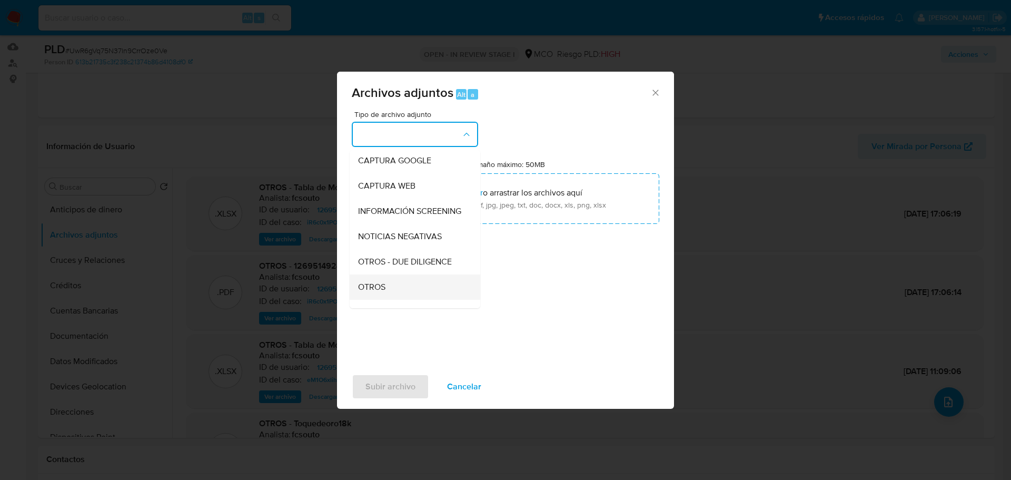
click at [414, 293] on div "OTROS" at bounding box center [411, 286] width 107 height 25
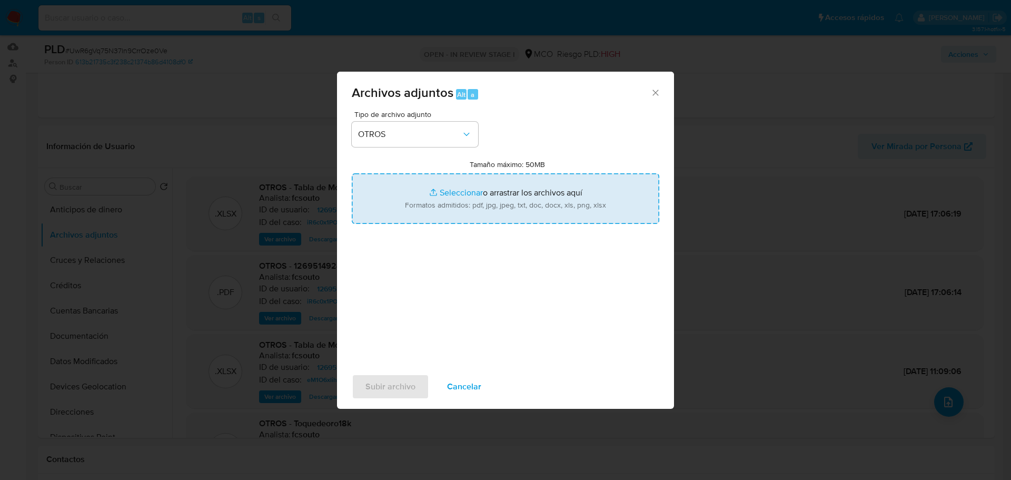
click at [475, 218] on input "Tamaño máximo: 50MB Seleccionar archivos" at bounding box center [506, 198] width 308 height 51
type input "C:\fakepath\1269514924 - 1_9_2025.pdf"
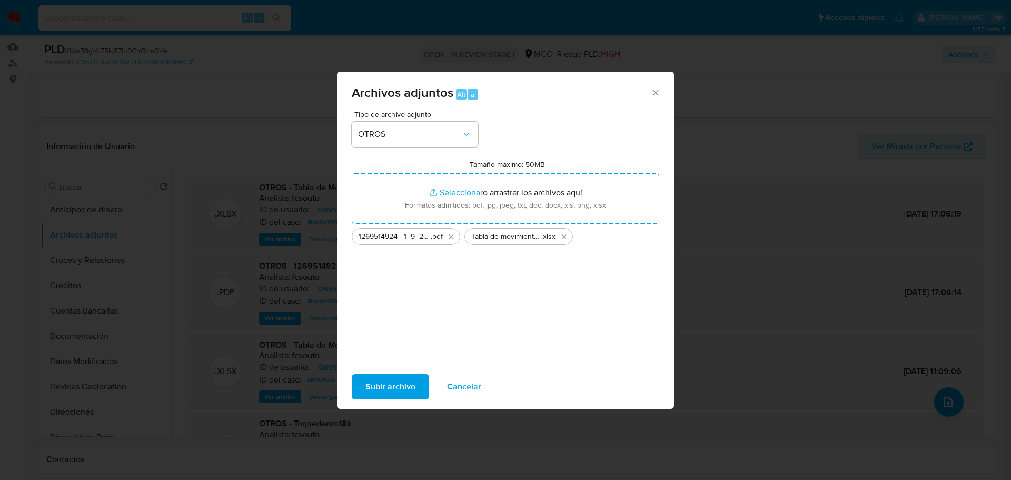
click at [384, 381] on span "Subir archivo" at bounding box center [391, 386] width 50 height 23
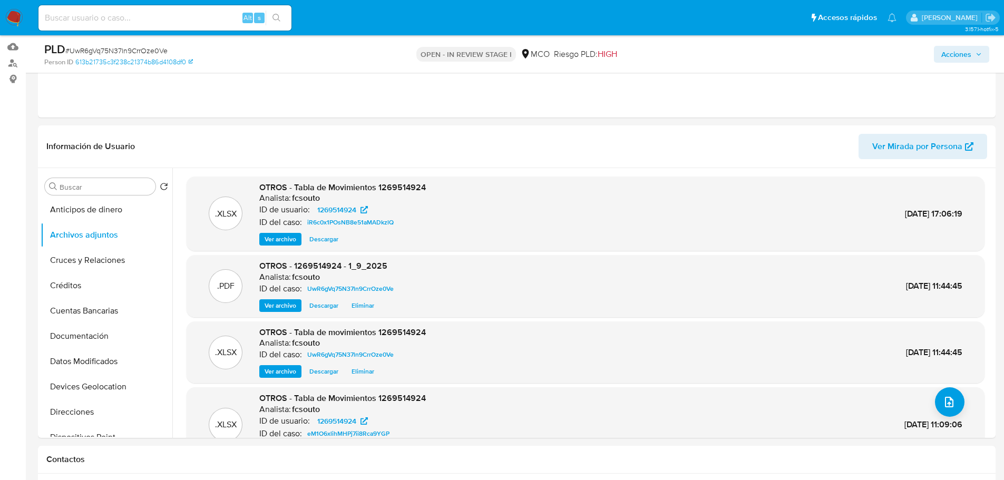
drag, startPoint x: 972, startPoint y: 58, endPoint x: 907, endPoint y: 63, distance: 65.5
click at [971, 58] on span "Acciones" at bounding box center [961, 54] width 41 height 15
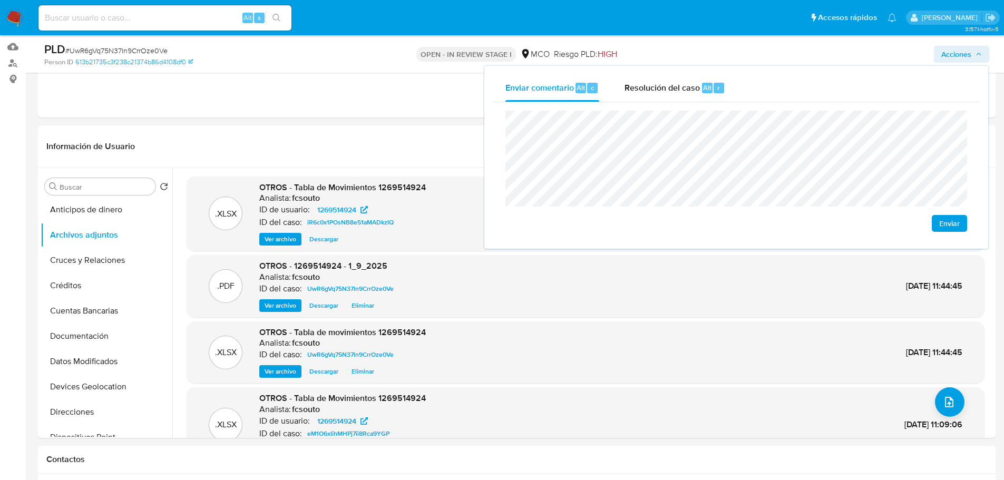
drag, startPoint x: 671, startPoint y: 84, endPoint x: 652, endPoint y: 108, distance: 30.8
click at [664, 94] on div "Resolución del caso Alt r" at bounding box center [674, 87] width 101 height 27
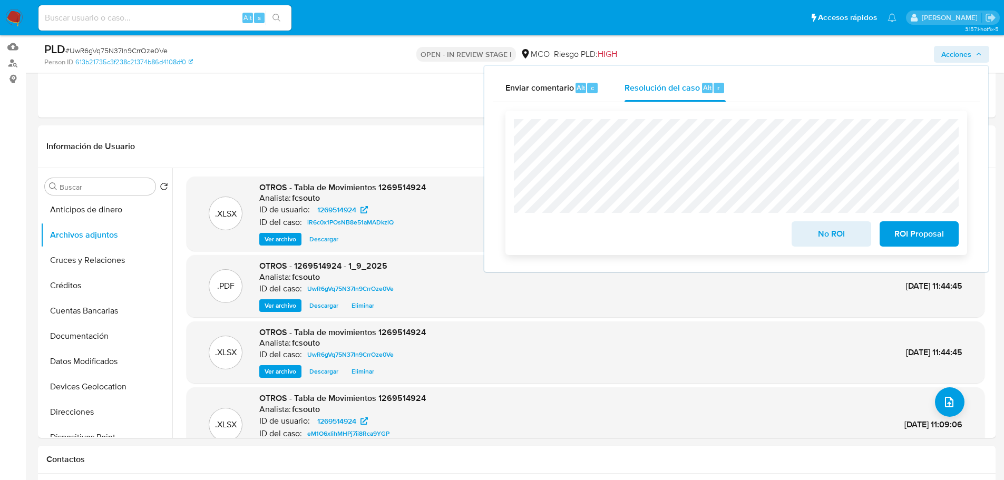
click at [822, 228] on span "No ROI" at bounding box center [831, 233] width 52 height 23
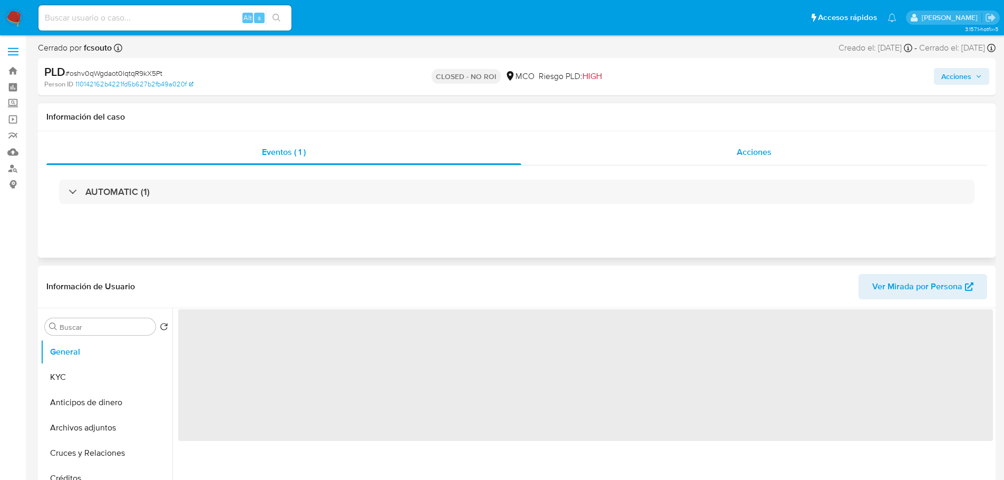
click at [759, 148] on span "Acciones" at bounding box center [753, 152] width 35 height 12
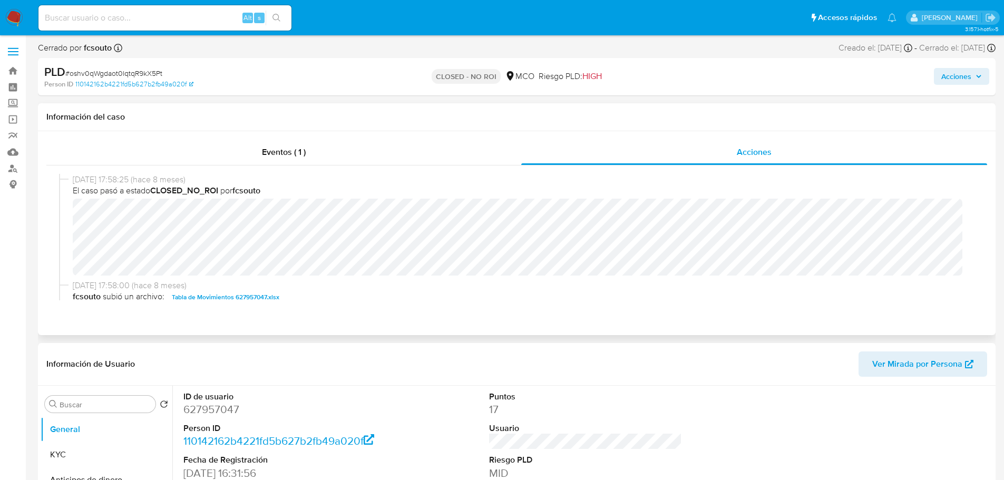
select select "10"
drag, startPoint x: 972, startPoint y: 82, endPoint x: 967, endPoint y: 85, distance: 6.4
click at [971, 82] on span "Acciones" at bounding box center [961, 76] width 41 height 15
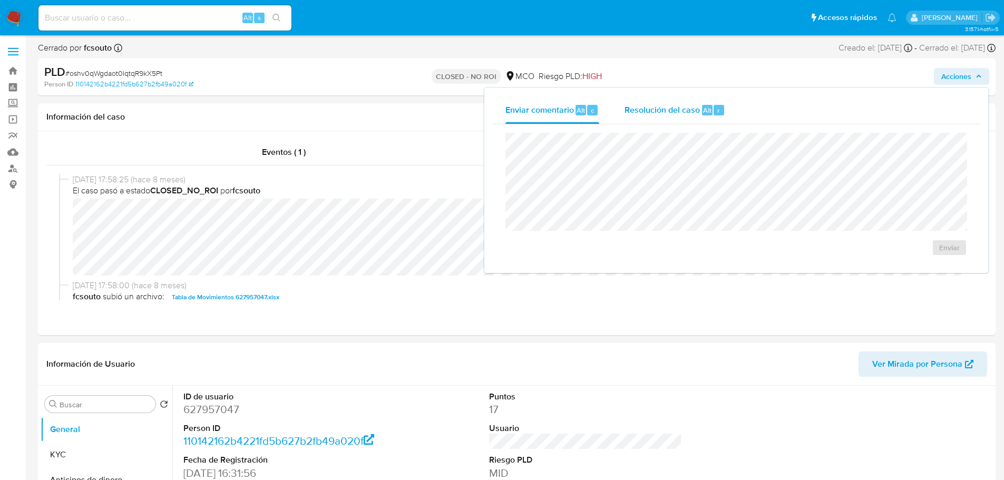
click at [702, 106] on div "Alt" at bounding box center [707, 110] width 11 height 11
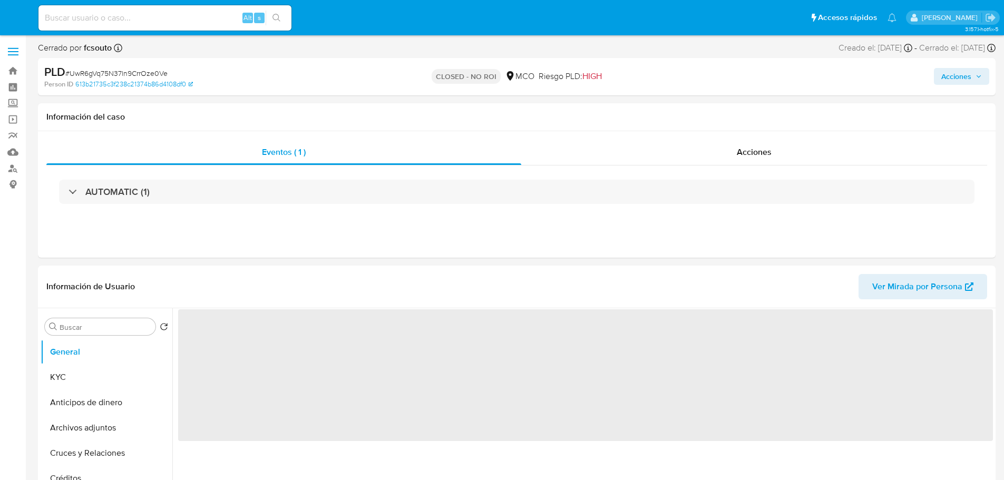
select select "10"
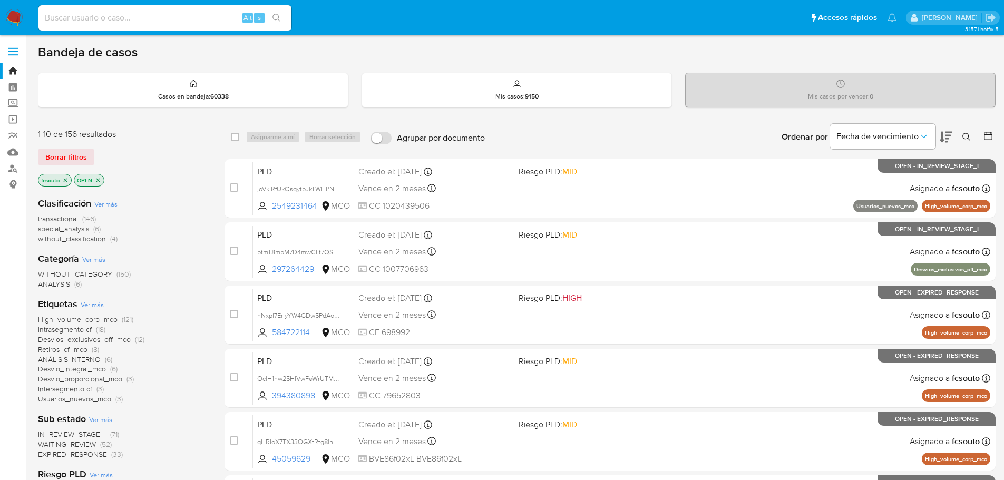
click at [99, 435] on span "IN_REVIEW_STAGE_I" at bounding box center [72, 434] width 68 height 11
